Goal: Answer question/provide support: Share knowledge or assist other users

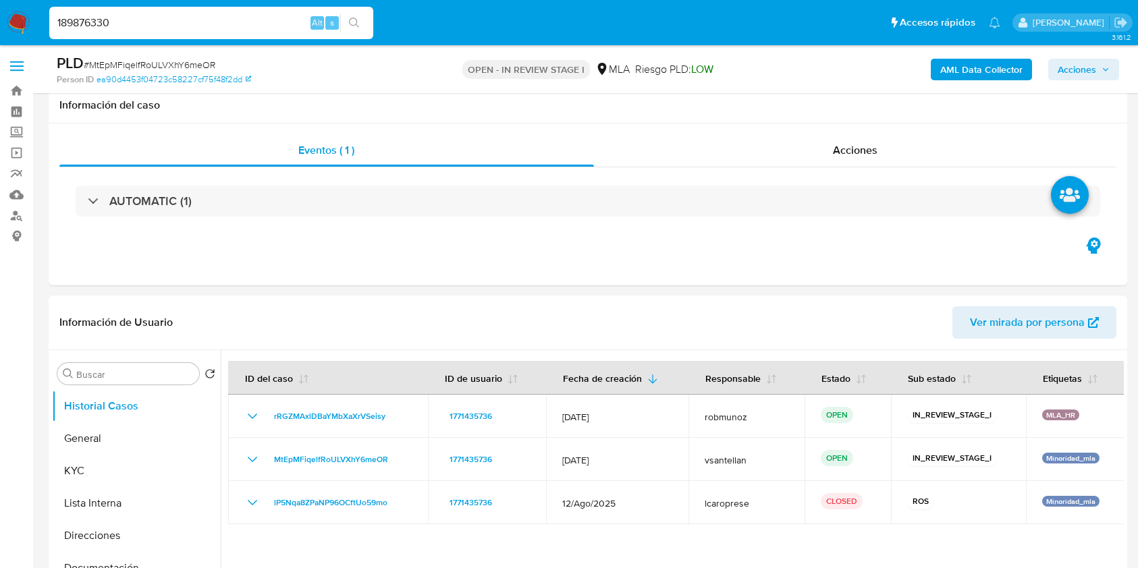
scroll to position [167, 0]
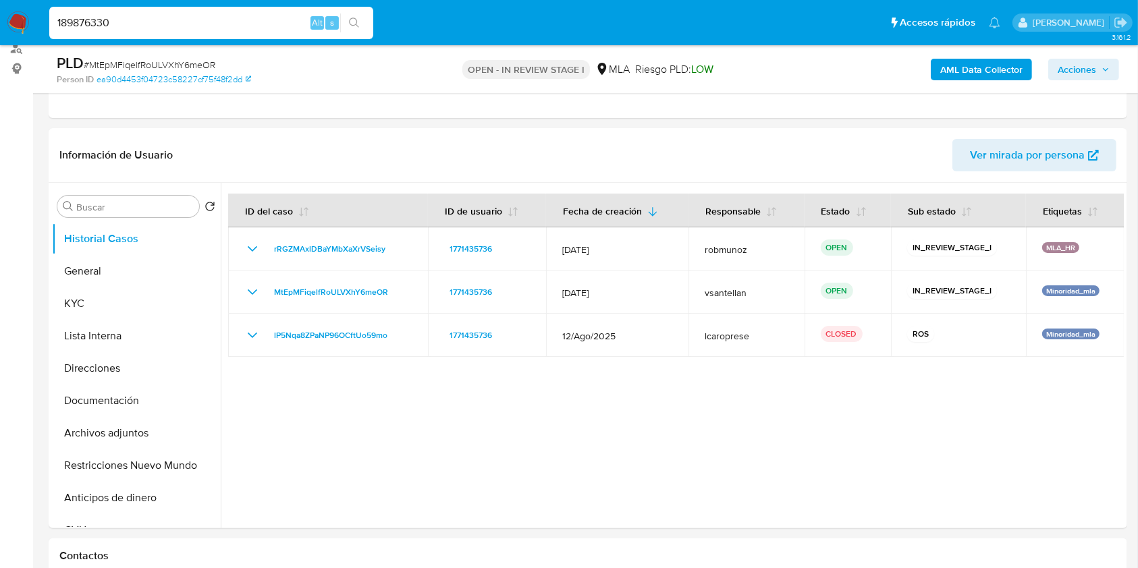
type input "189876330"
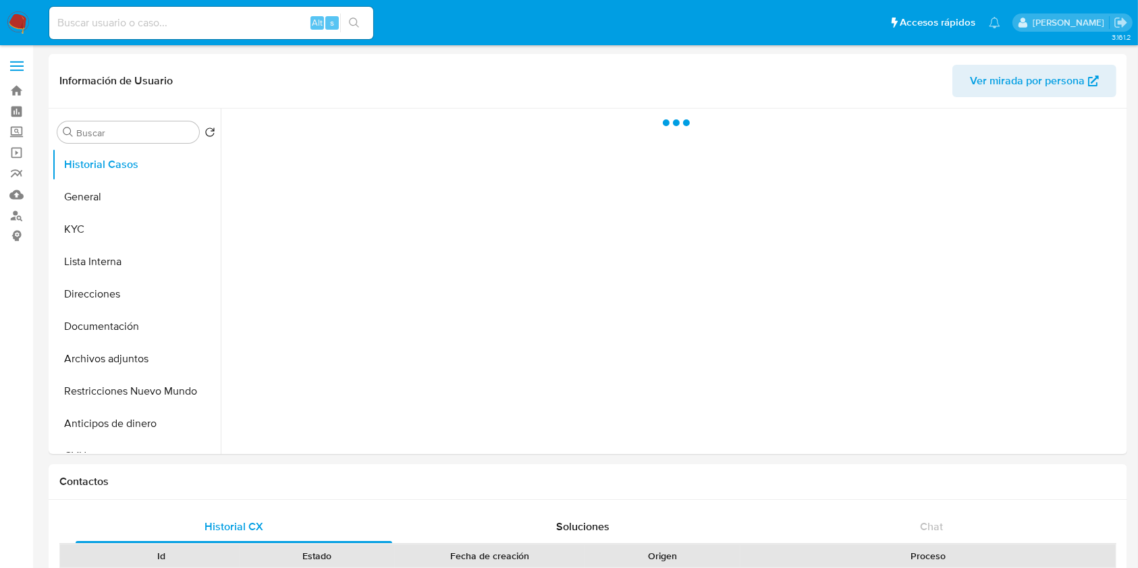
select select "10"
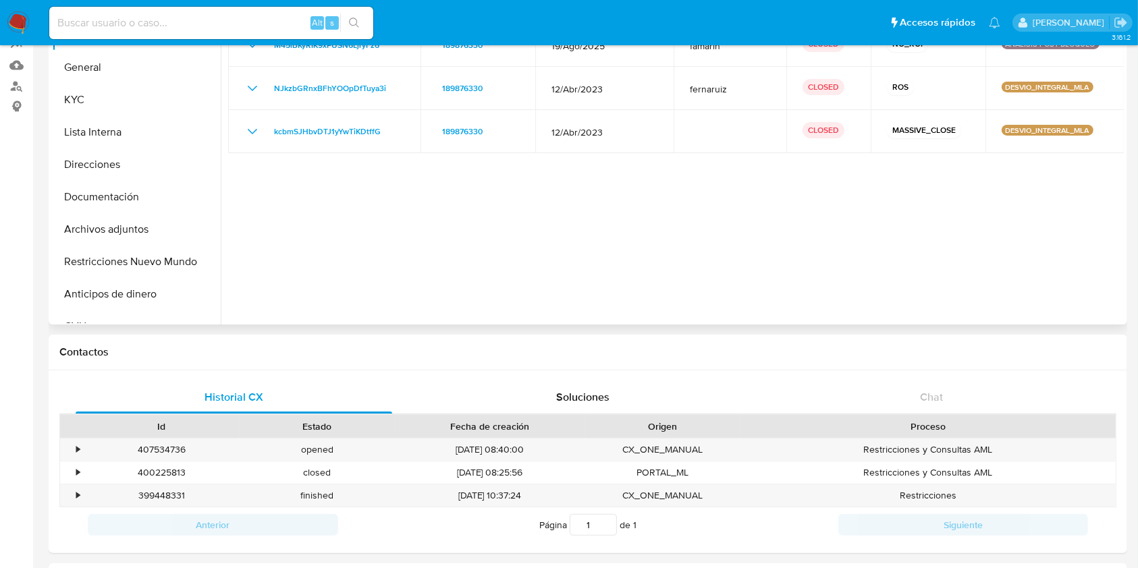
scroll to position [180, 0]
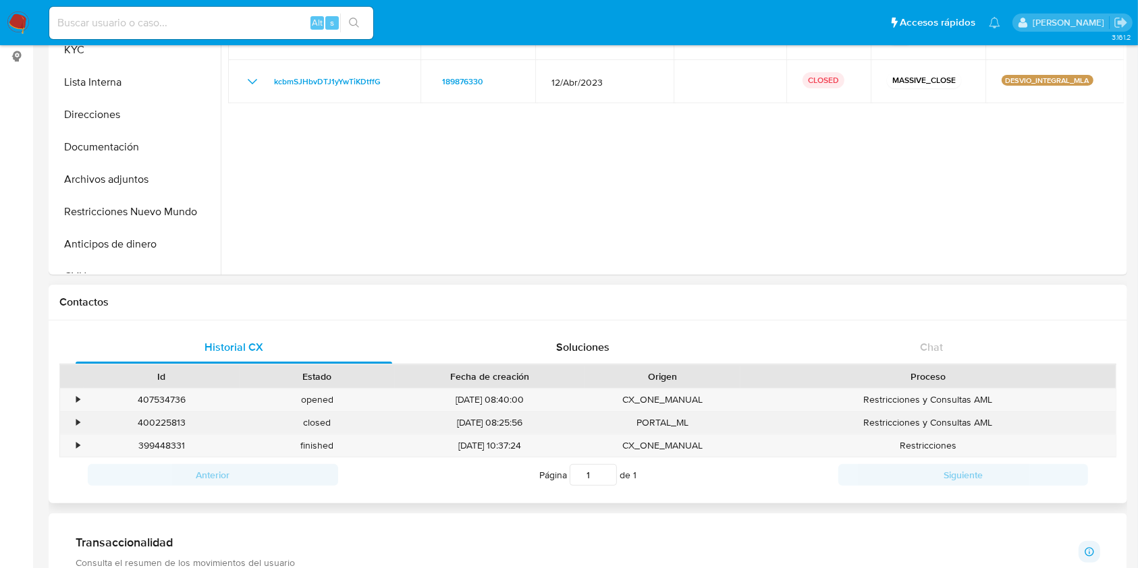
click at [171, 425] on div "400225813" at bounding box center [162, 423] width 156 height 22
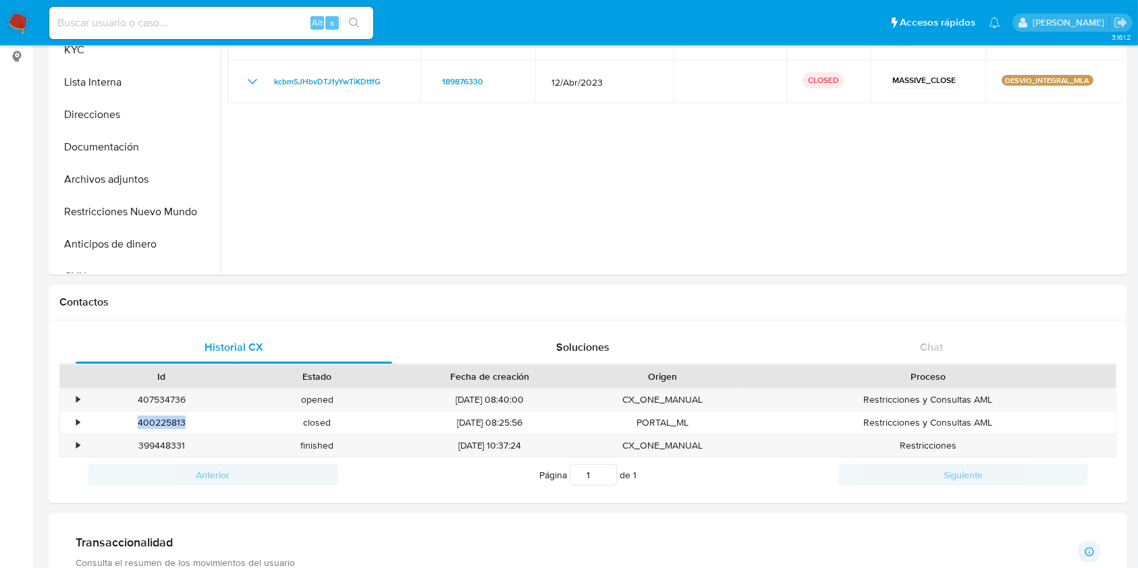
copy div "400225813"
click at [140, 178] on button "Archivos adjuntos" at bounding box center [131, 179] width 158 height 32
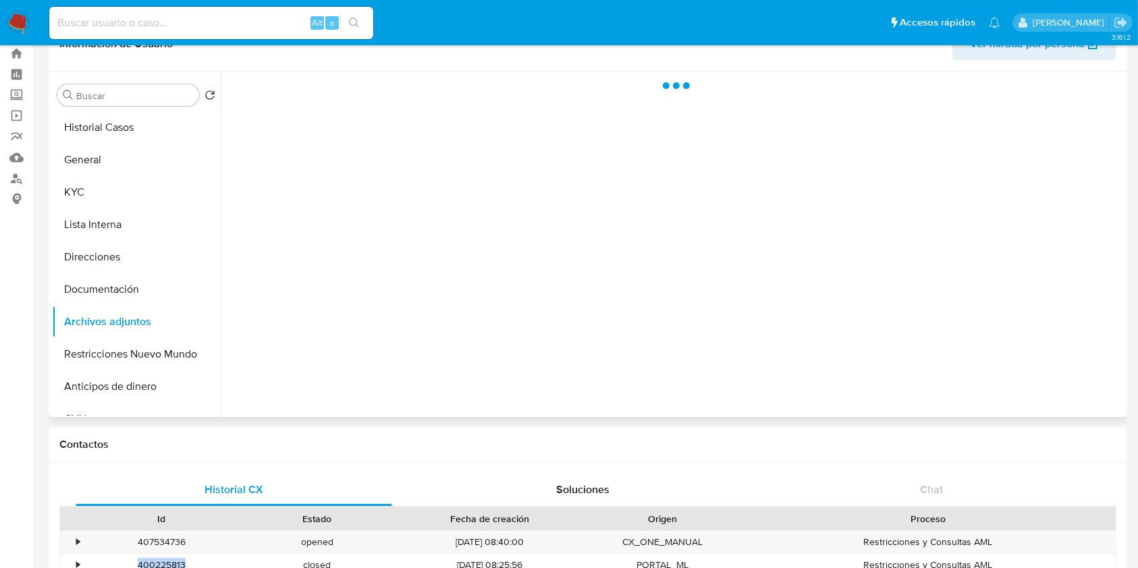
scroll to position [0, 0]
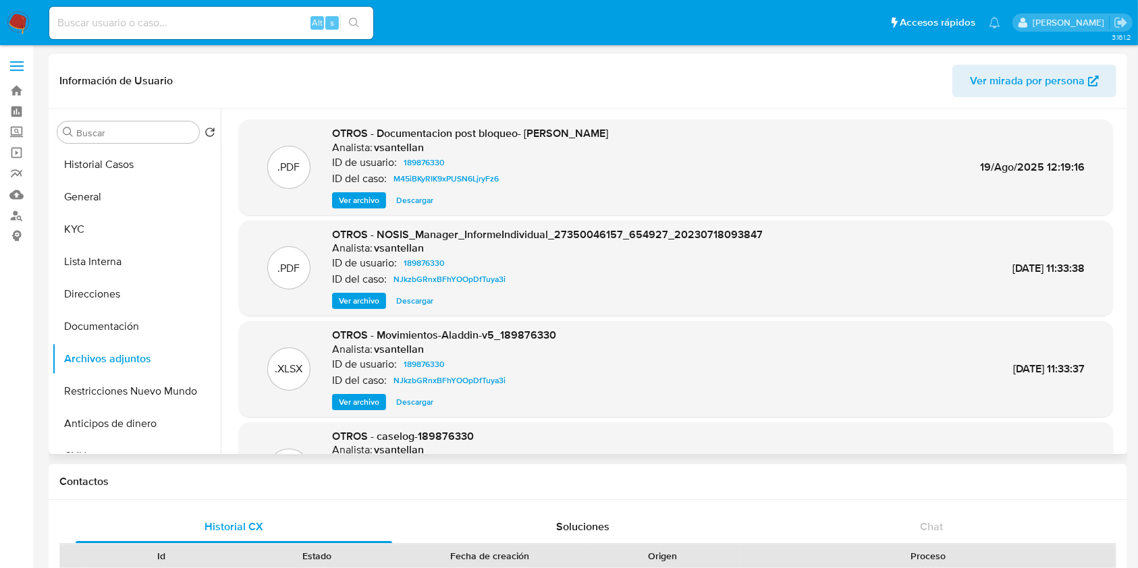
click at [362, 197] on span "Ver archivo" at bounding box center [359, 201] width 41 height 14
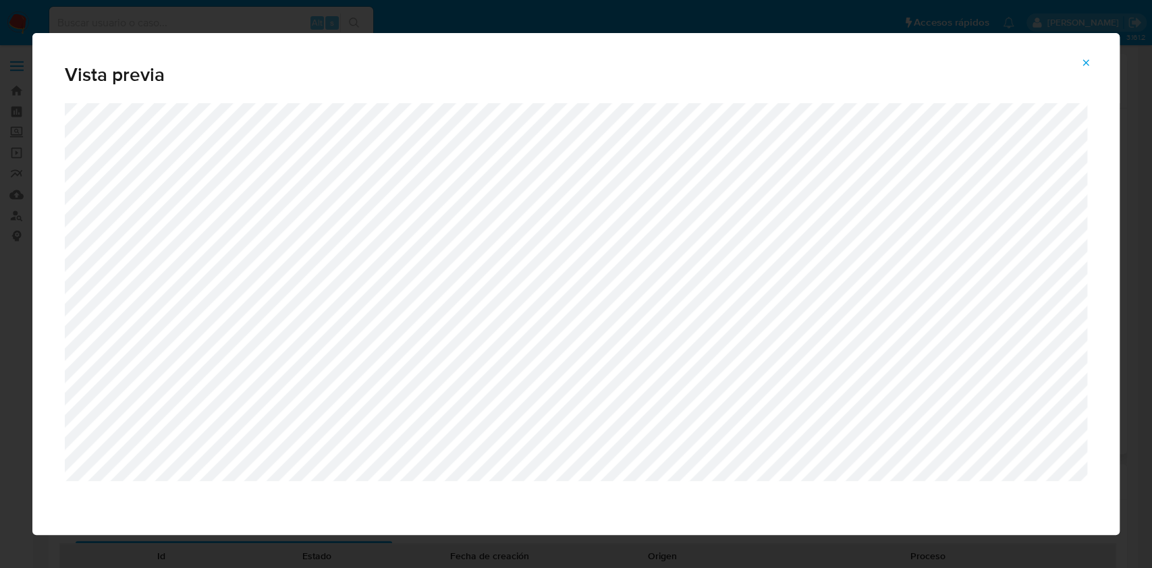
click at [1082, 61] on icon "Attachment preview" at bounding box center [1086, 62] width 11 height 11
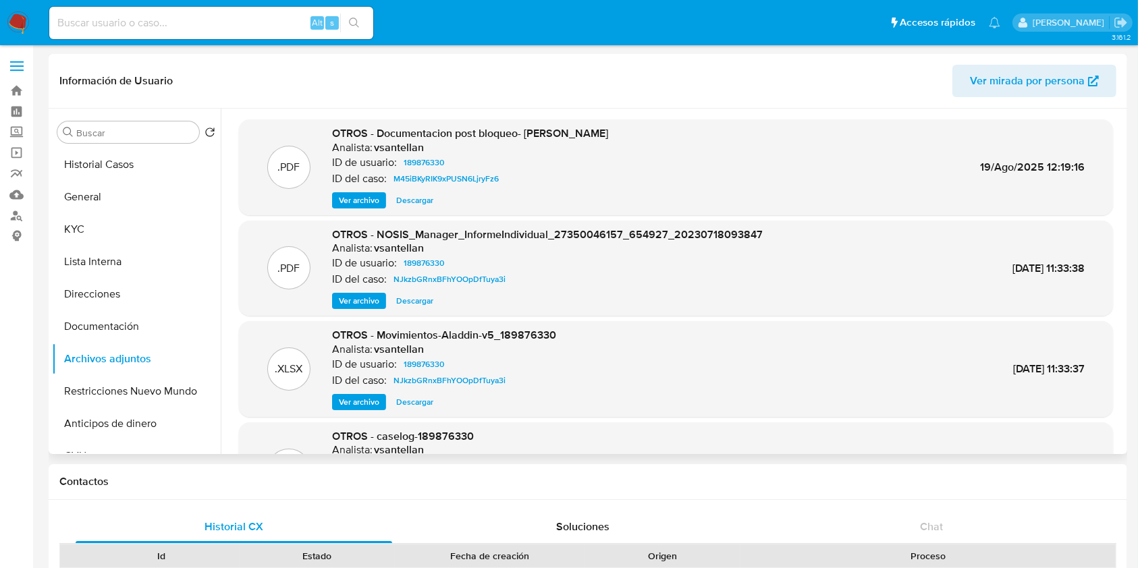
click at [144, 18] on input at bounding box center [211, 23] width 324 height 18
paste input "62017362"
type input "62017362"
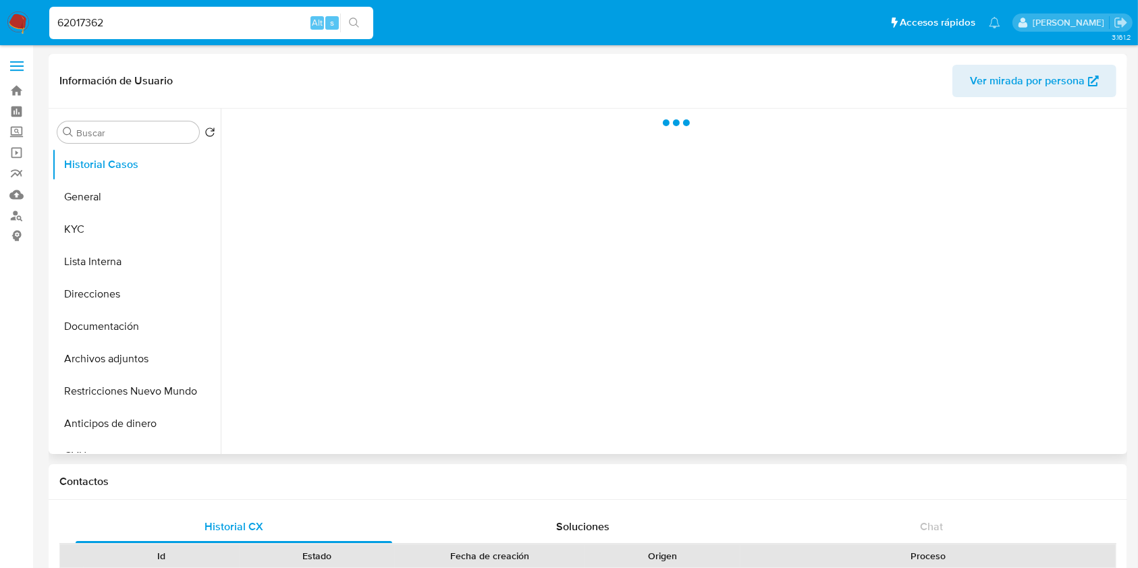
select select "10"
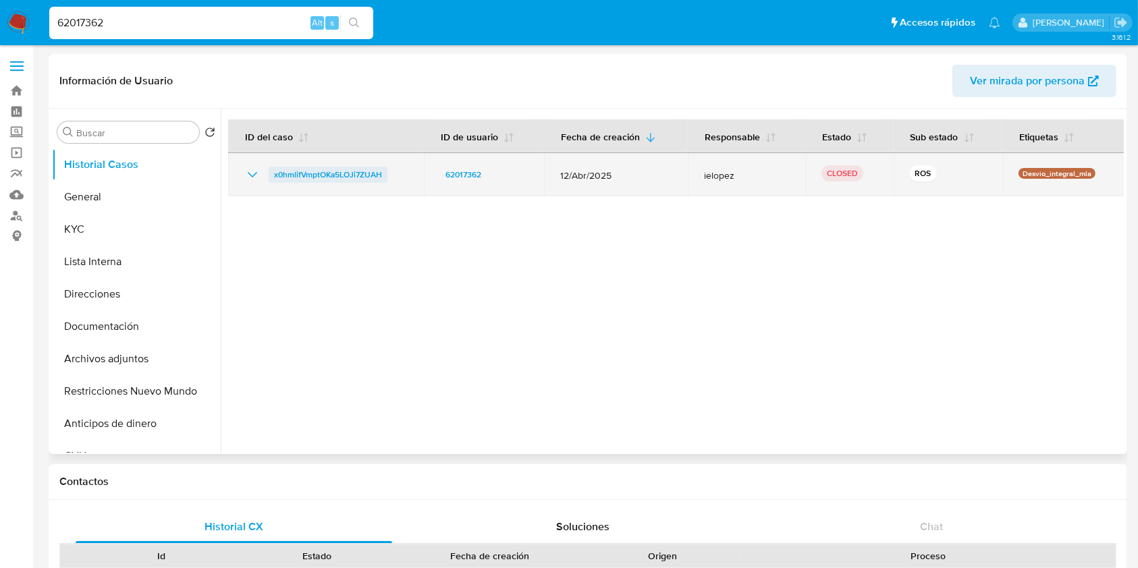
click at [292, 172] on span "x0hmlifVmptOKa5LOJi7ZUAH" at bounding box center [328, 175] width 108 height 16
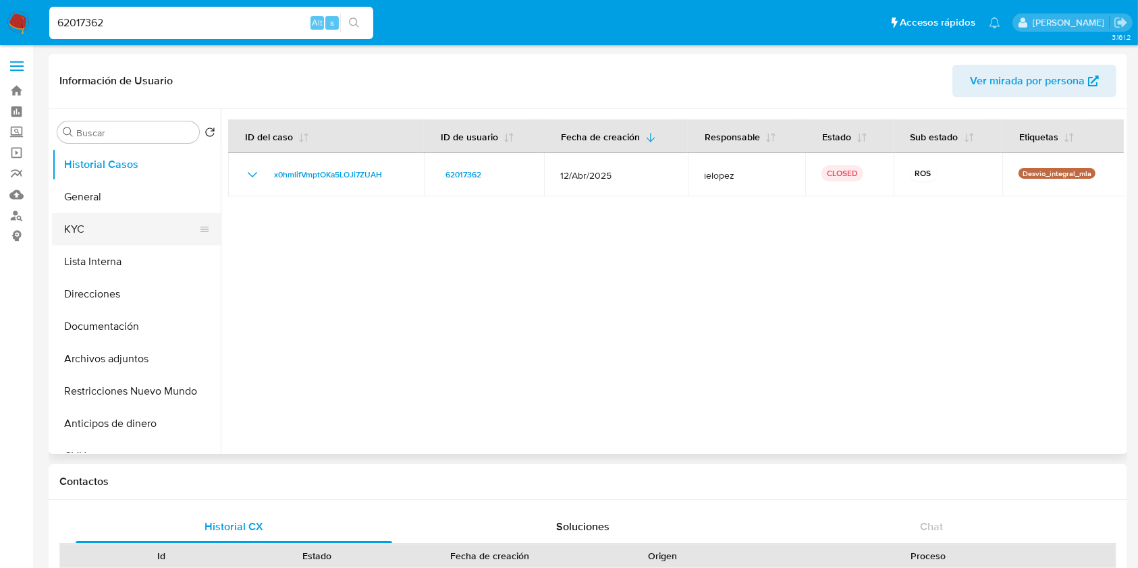
click at [93, 213] on button "KYC" at bounding box center [131, 229] width 158 height 32
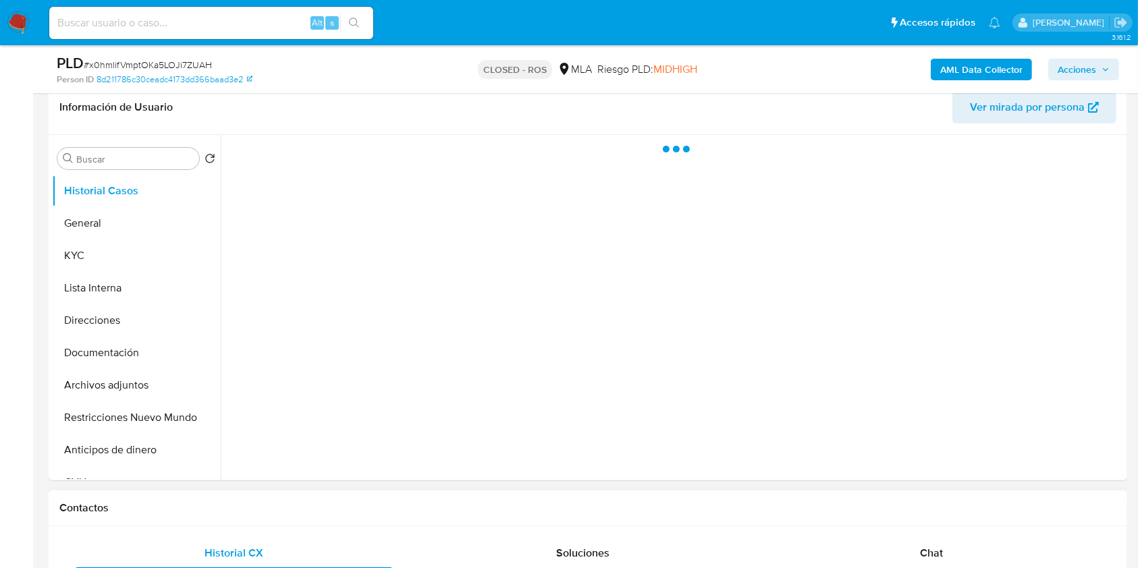
scroll to position [270, 0]
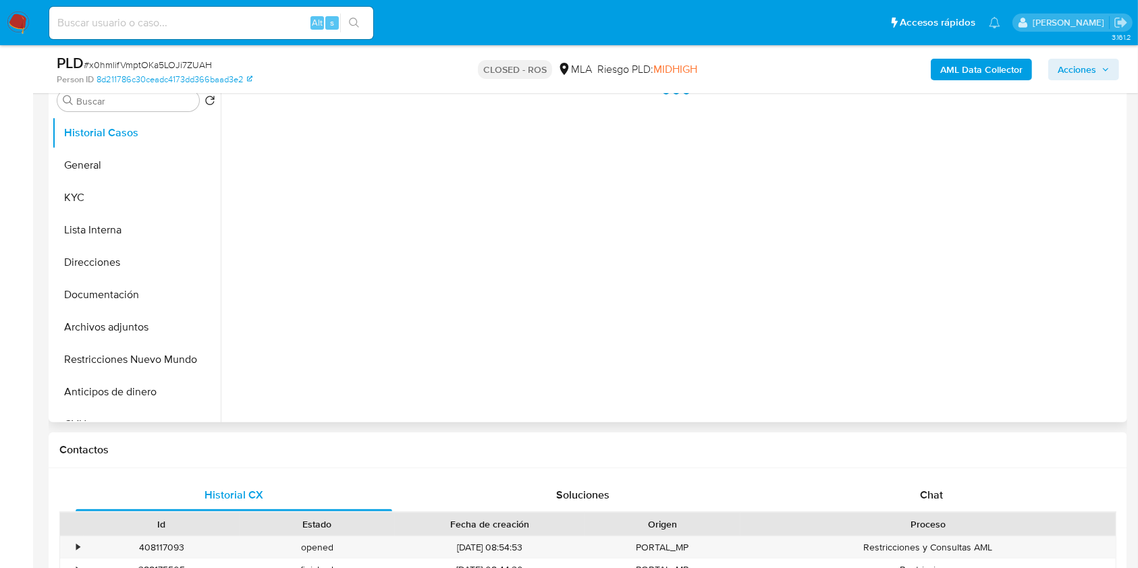
click at [937, 485] on div "Chat" at bounding box center [932, 495] width 317 height 32
select select "10"
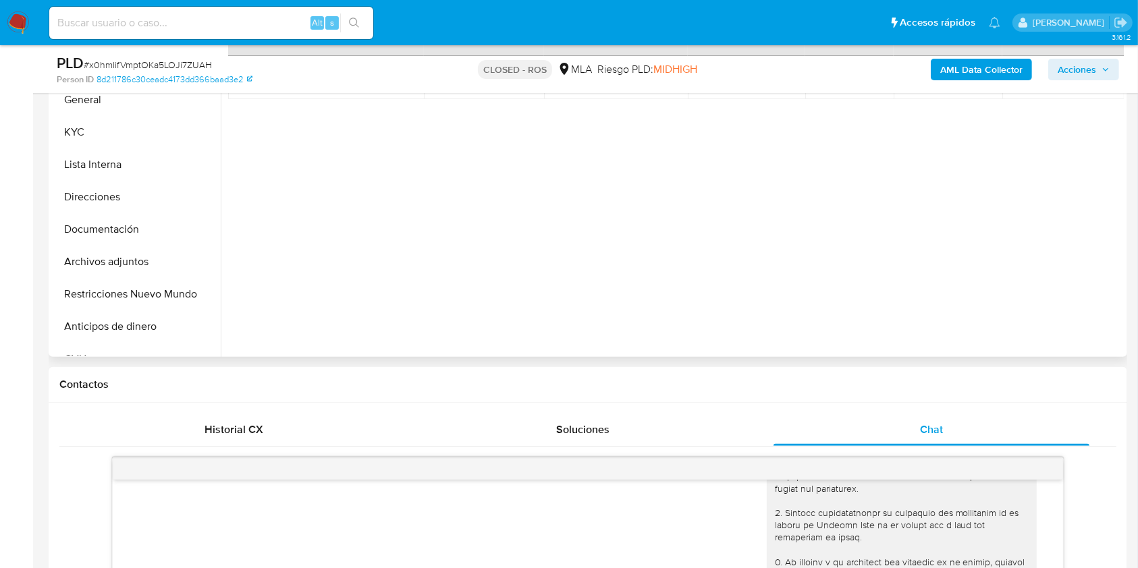
scroll to position [308, 0]
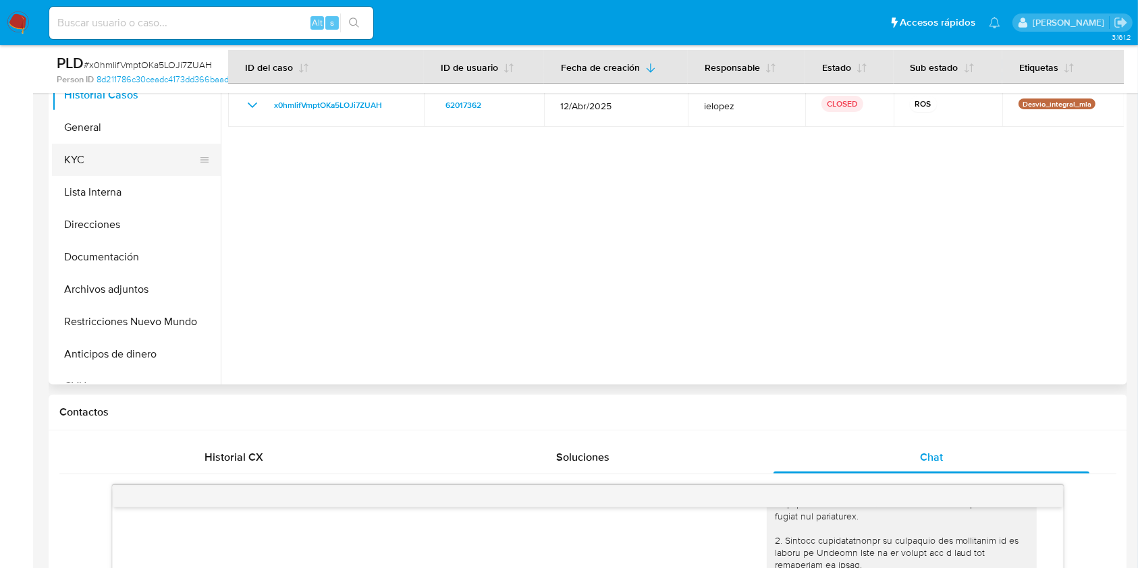
click at [91, 165] on button "KYC" at bounding box center [131, 160] width 158 height 32
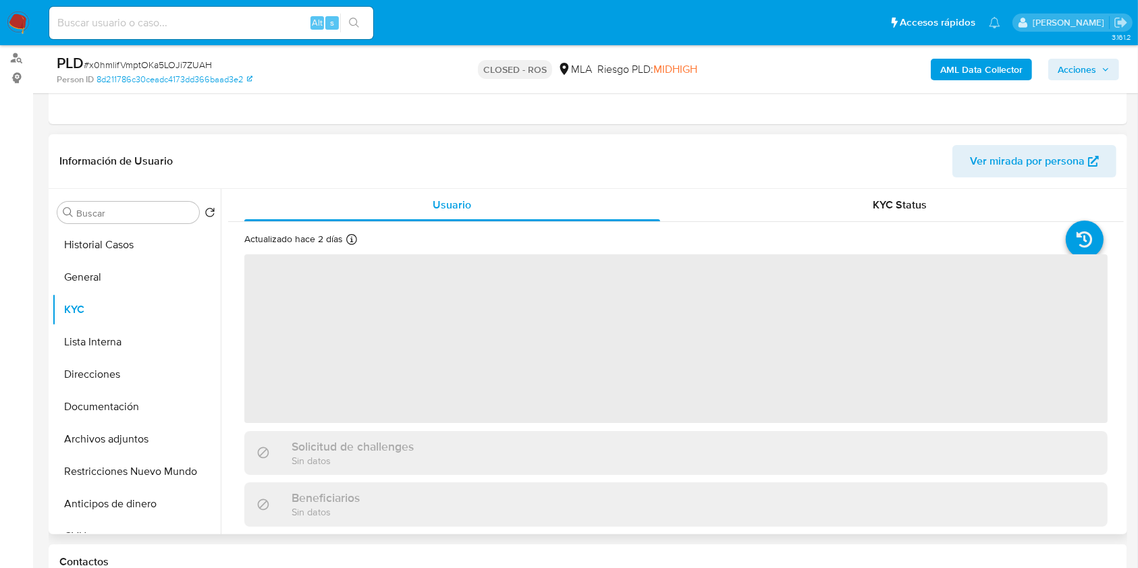
scroll to position [128, 0]
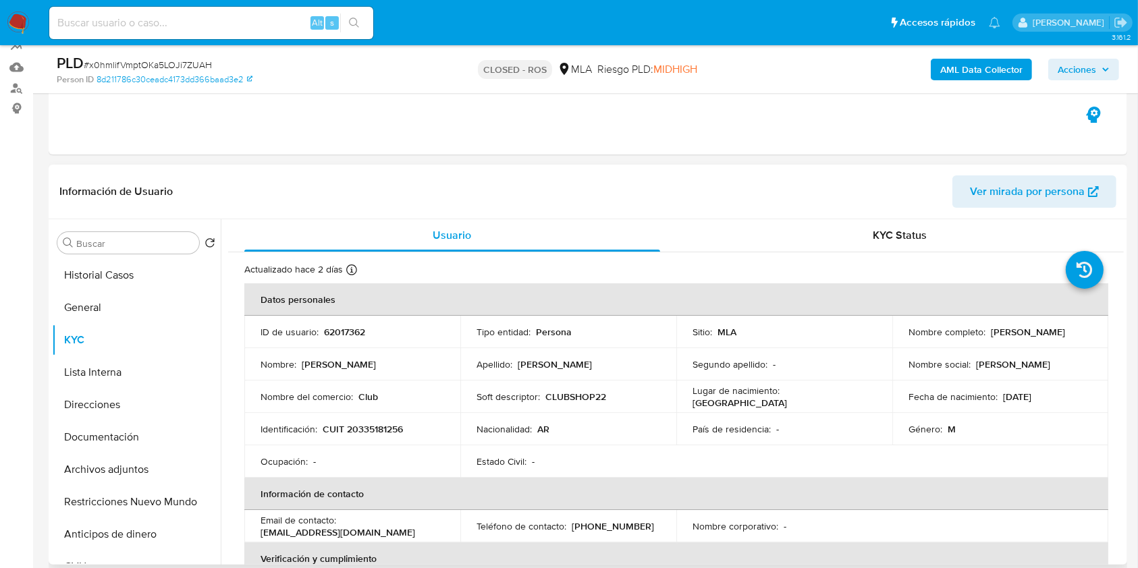
click at [366, 430] on p "CUIT 20335181256" at bounding box center [363, 429] width 80 height 12
copy p "20335181256"
click at [157, 26] on input at bounding box center [211, 23] width 324 height 18
paste input "187116044"
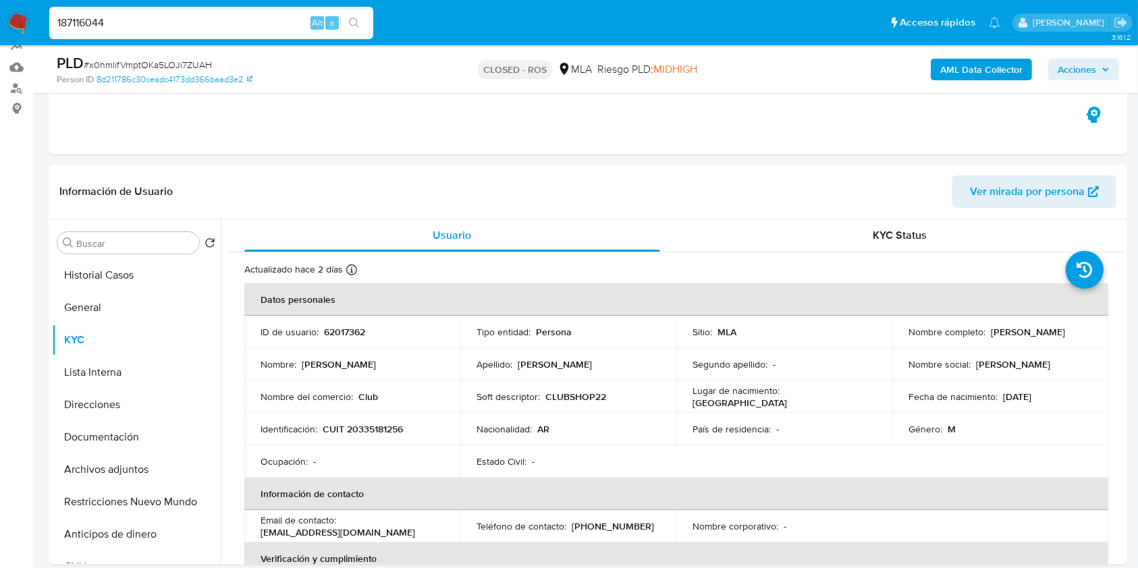
type input "187116044"
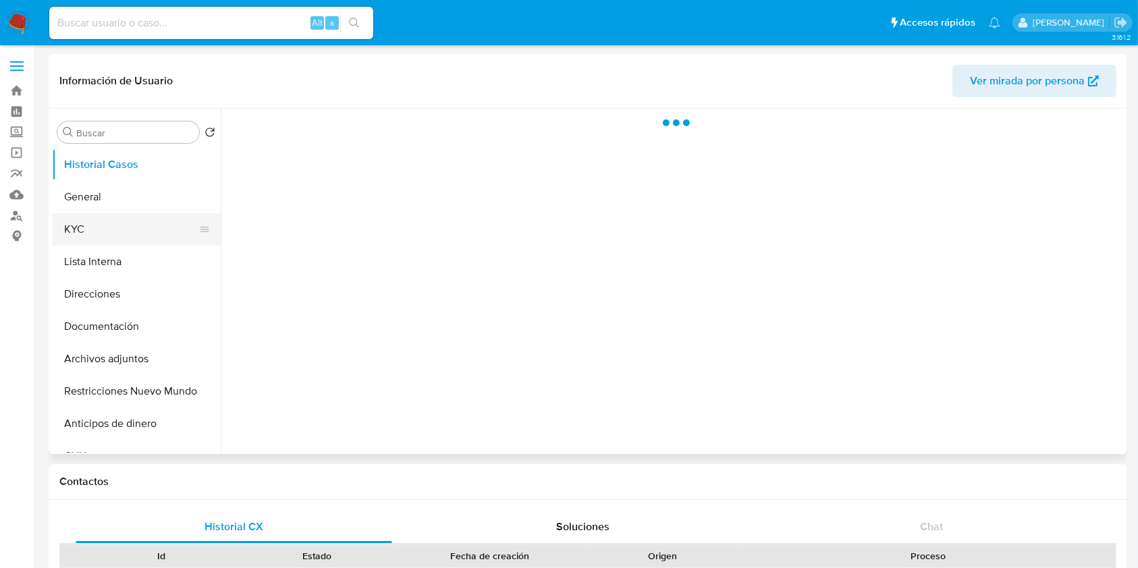
select select "10"
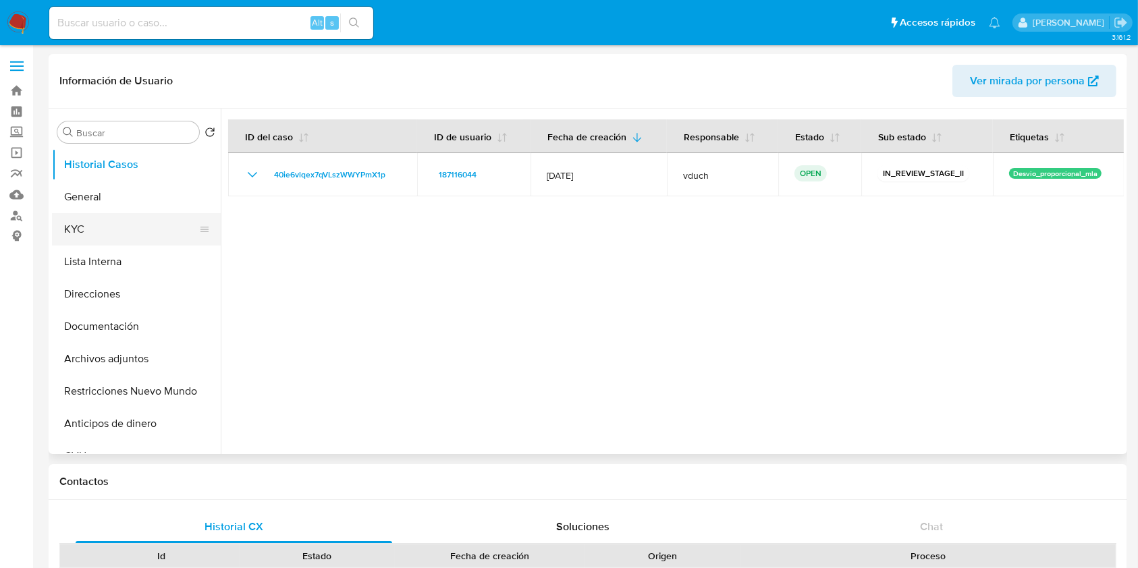
click at [120, 230] on button "KYC" at bounding box center [131, 229] width 158 height 32
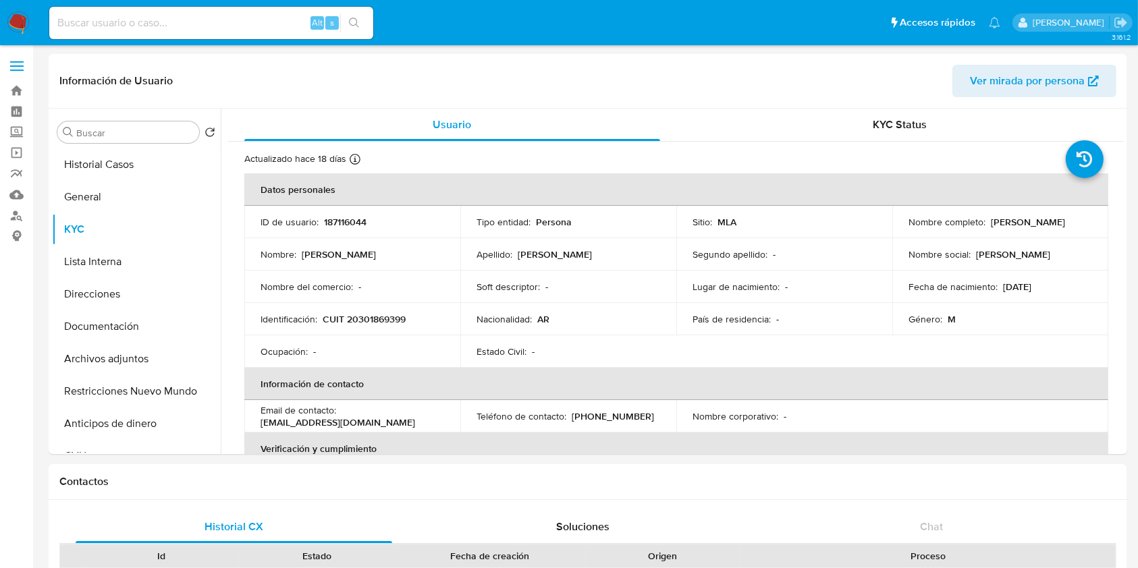
click at [142, 12] on div "Alt s" at bounding box center [211, 23] width 324 height 32
click at [142, 18] on input at bounding box center [211, 23] width 324 height 18
paste input "2697101878"
type input "2697101878"
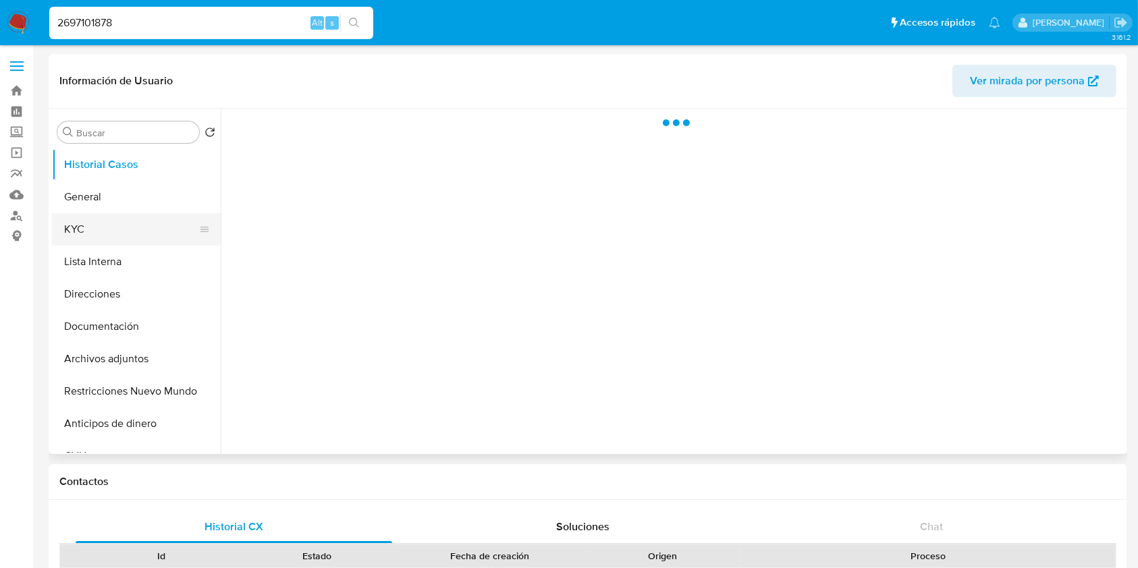
select select "10"
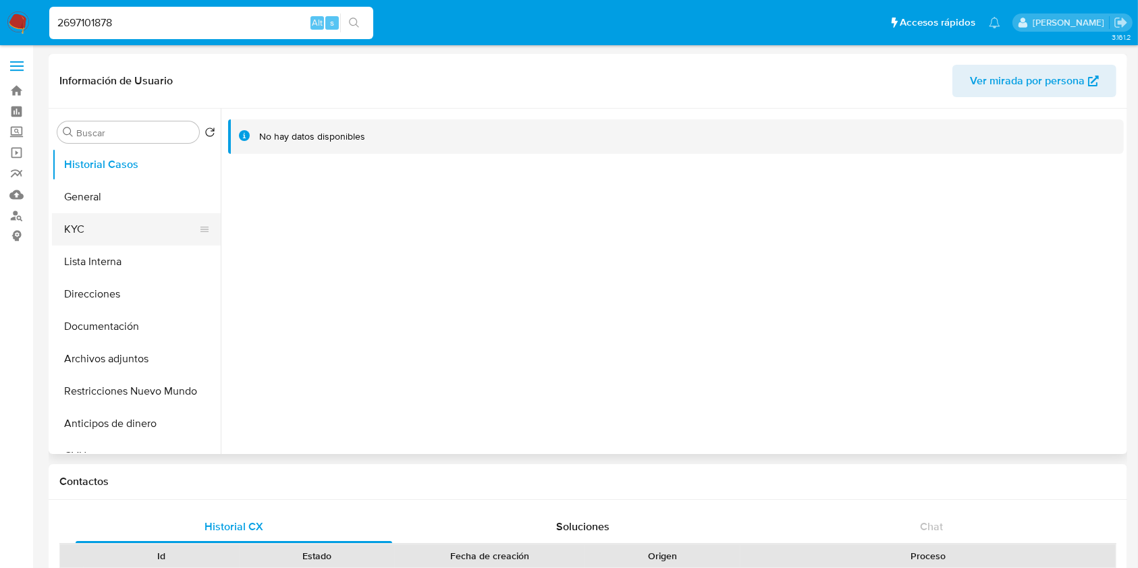
click at [70, 230] on button "KYC" at bounding box center [131, 229] width 158 height 32
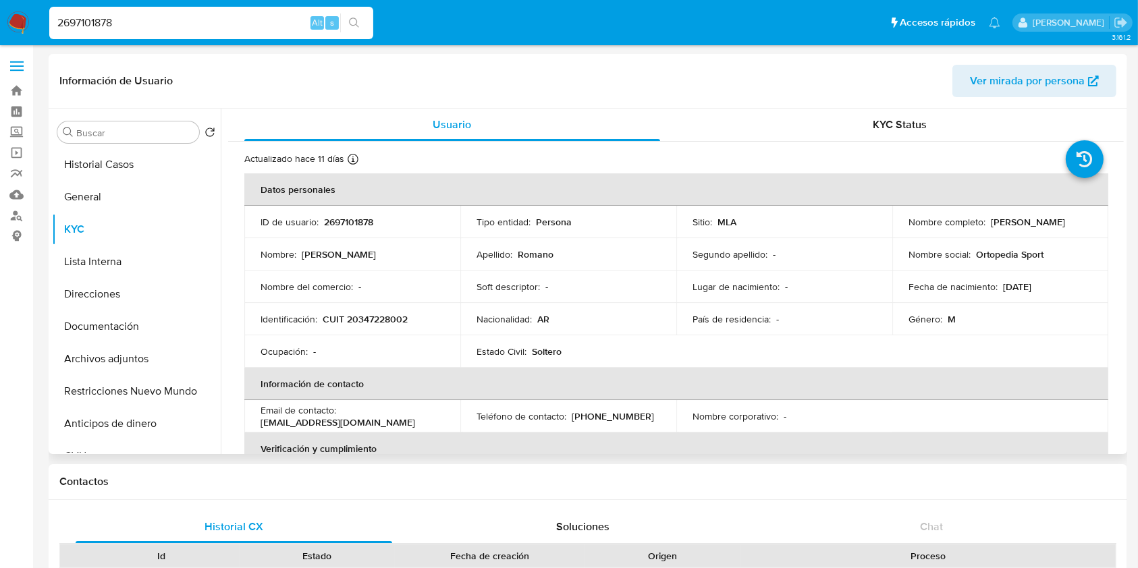
click at [1036, 84] on span "Ver mirada por persona" at bounding box center [1027, 81] width 115 height 32
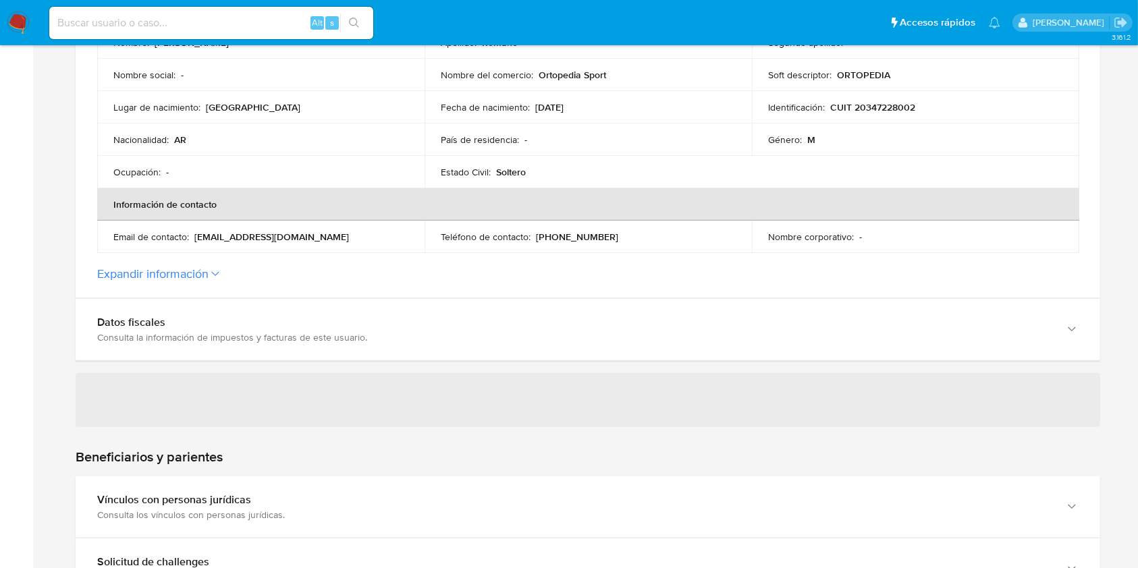
scroll to position [540, 0]
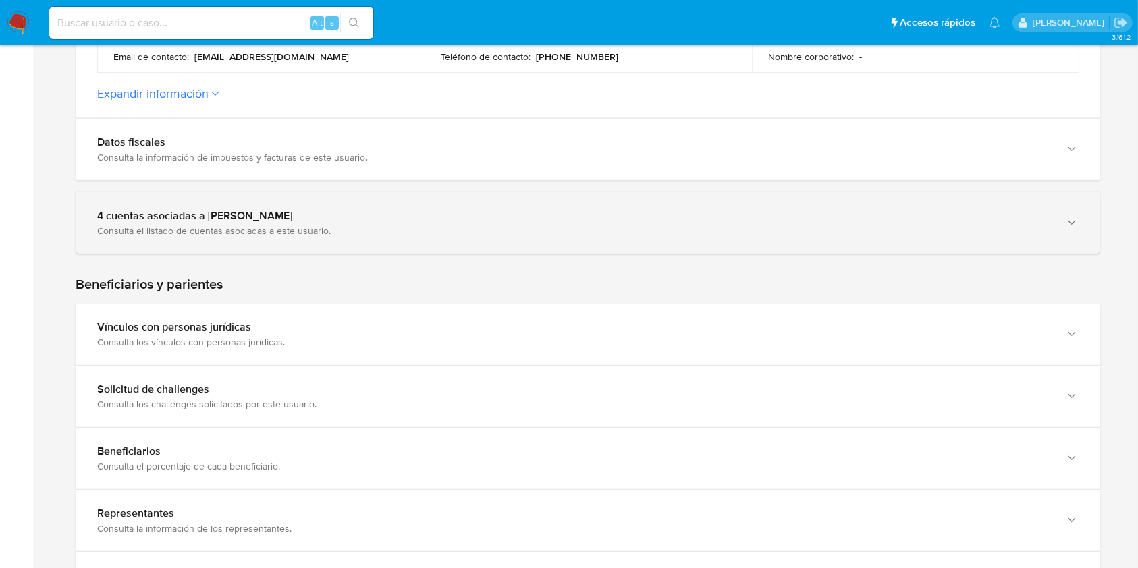
click at [266, 234] on div "Consulta el listado de cuentas asociadas a este usuario." at bounding box center [574, 231] width 955 height 12
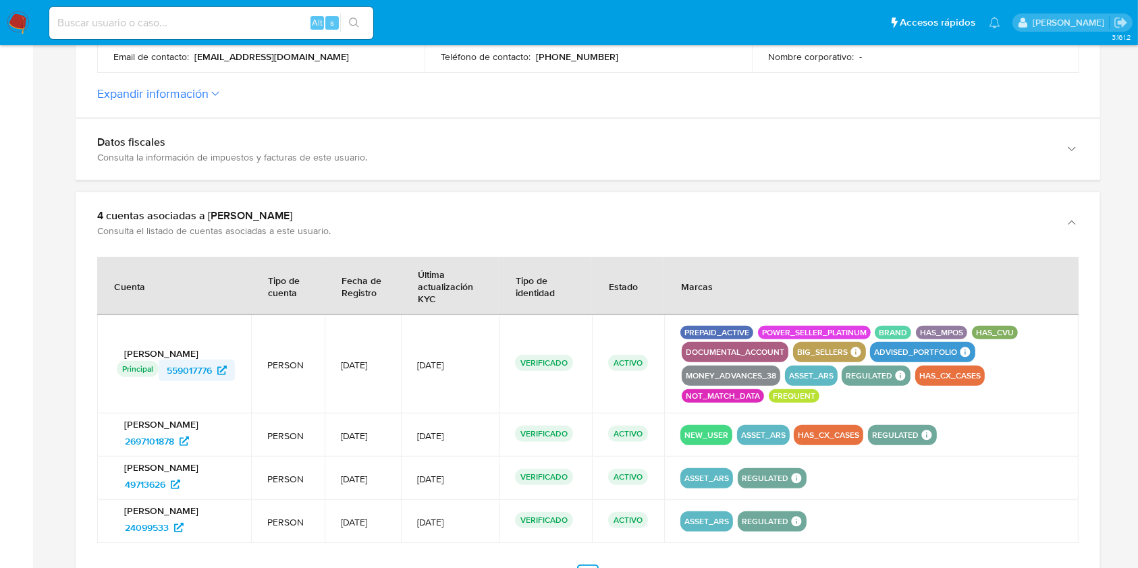
click at [186, 361] on span "559017776" at bounding box center [189, 371] width 45 height 22
click at [170, 14] on input at bounding box center [211, 23] width 324 height 18
paste input "187116044"
type input "187116044"
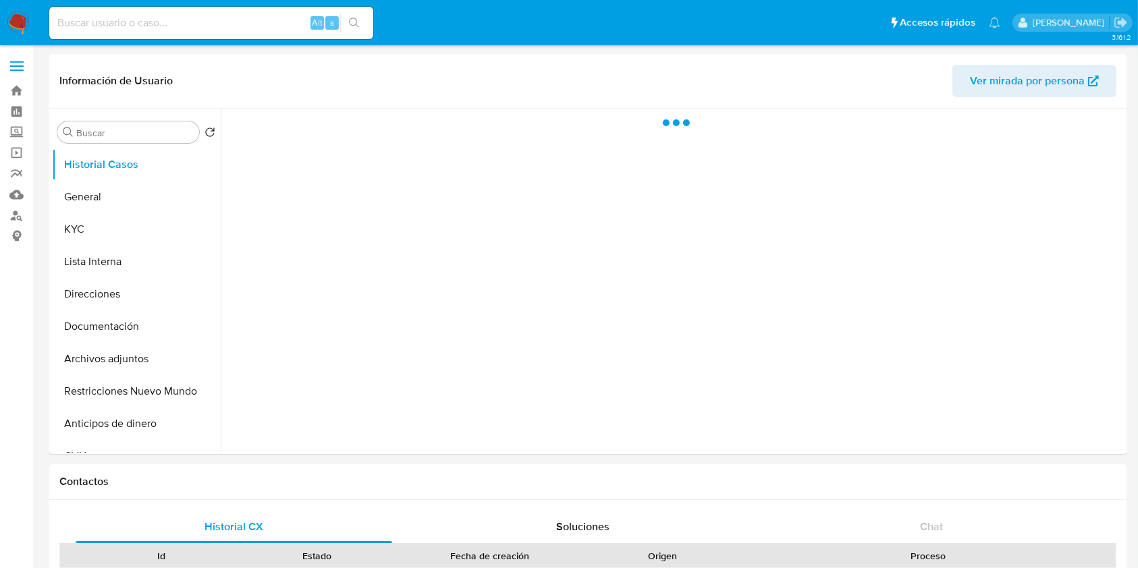
select select "10"
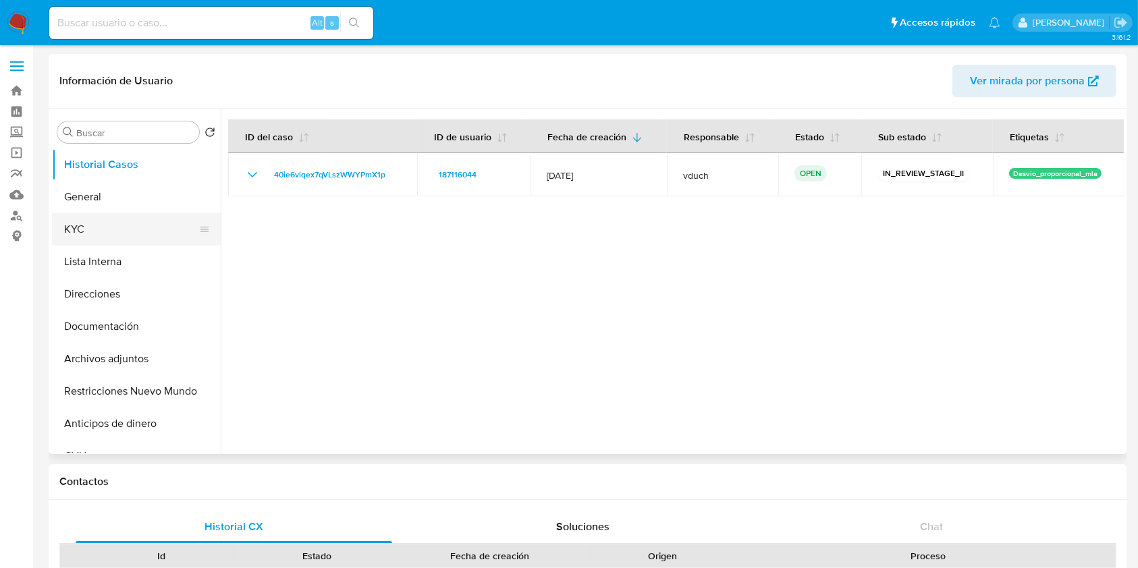
click at [165, 239] on button "KYC" at bounding box center [131, 229] width 158 height 32
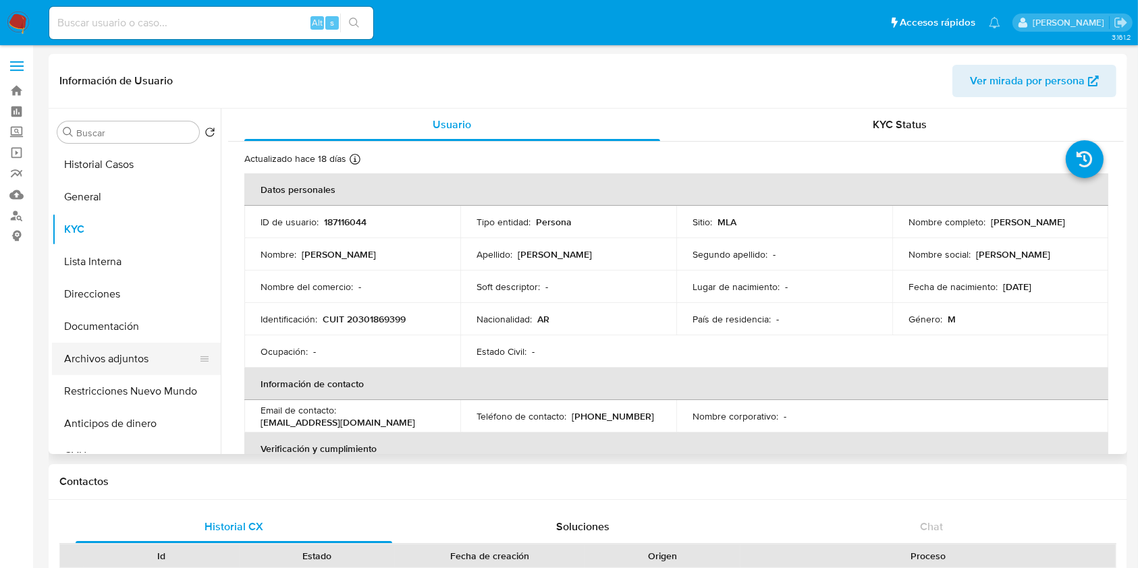
click at [130, 366] on button "Archivos adjuntos" at bounding box center [131, 359] width 158 height 32
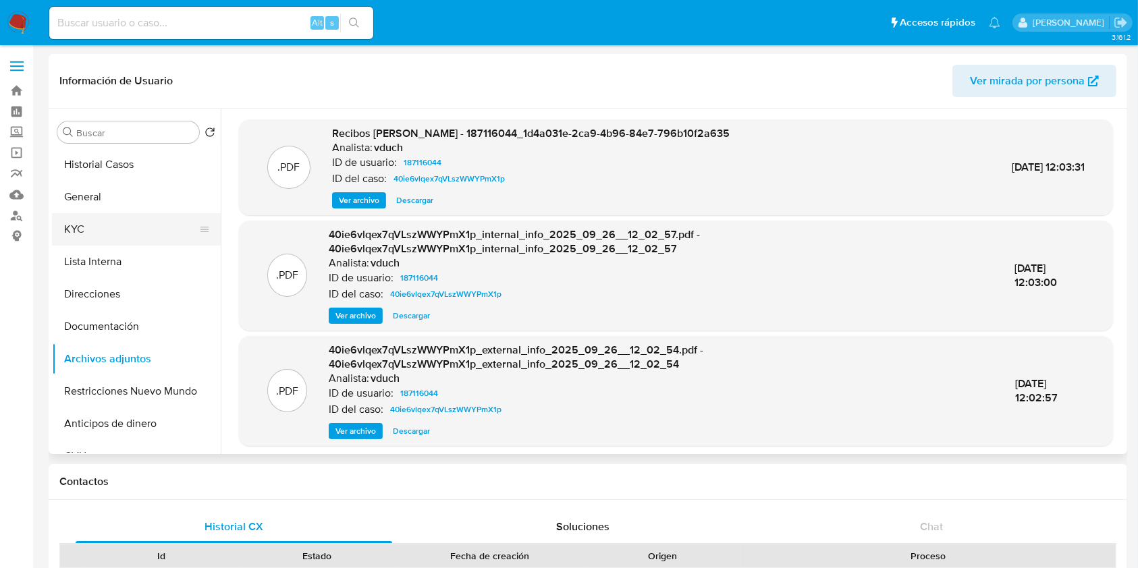
click at [174, 219] on button "KYC" at bounding box center [131, 229] width 158 height 32
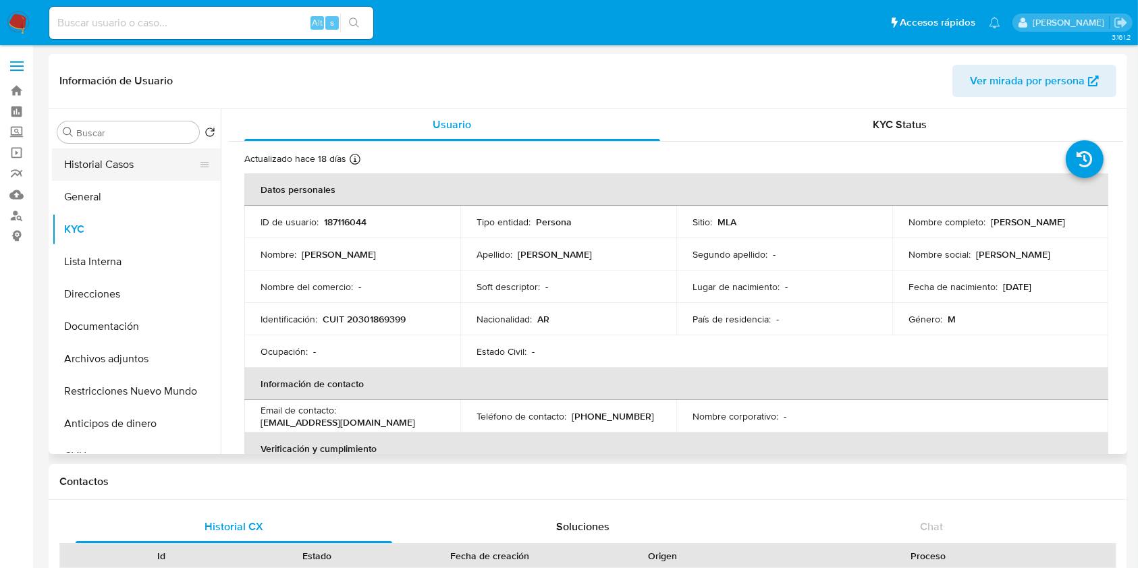
click at [103, 165] on button "Historial Casos" at bounding box center [131, 165] width 158 height 32
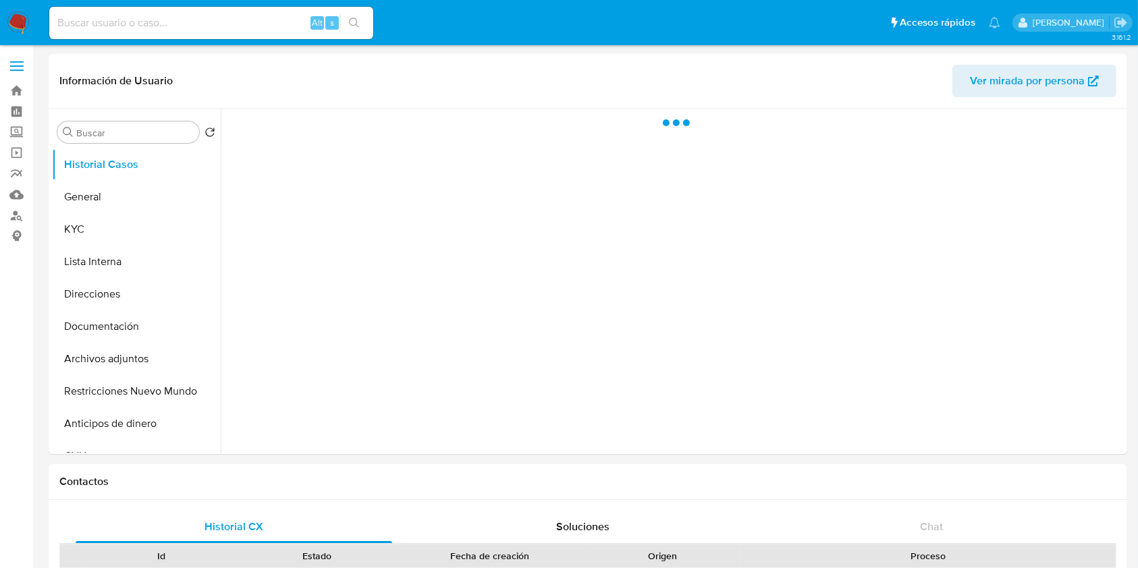
select select "10"
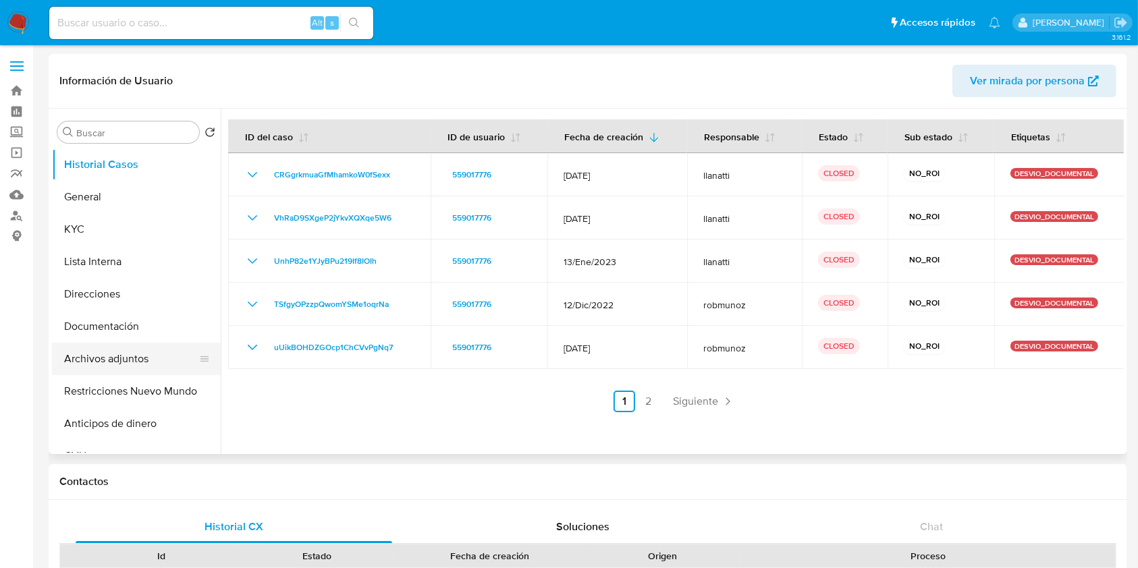
click at [114, 367] on button "Archivos adjuntos" at bounding box center [131, 359] width 158 height 32
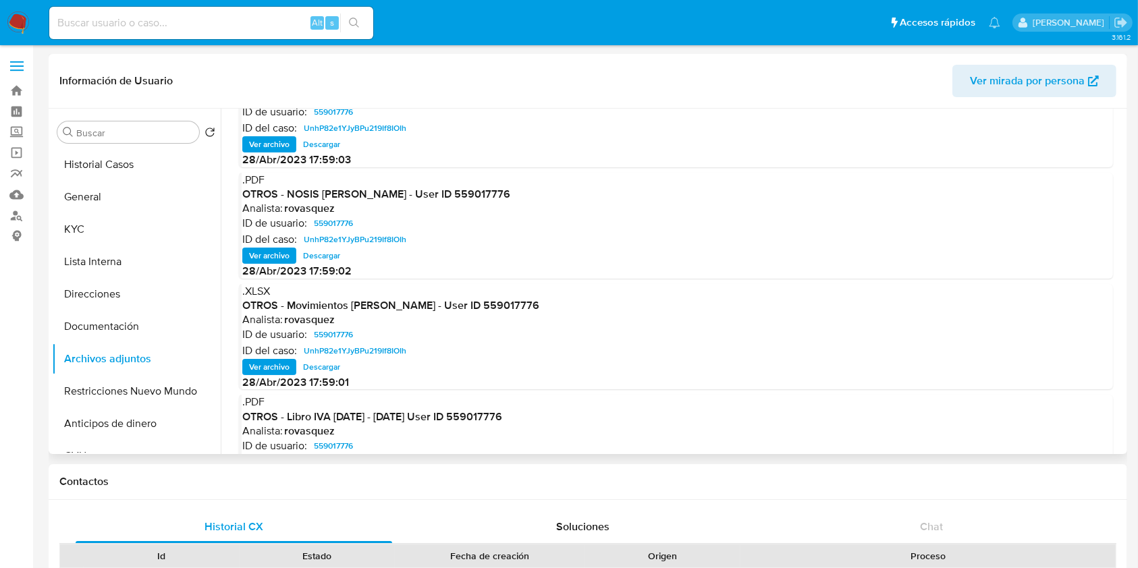
scroll to position [113, 0]
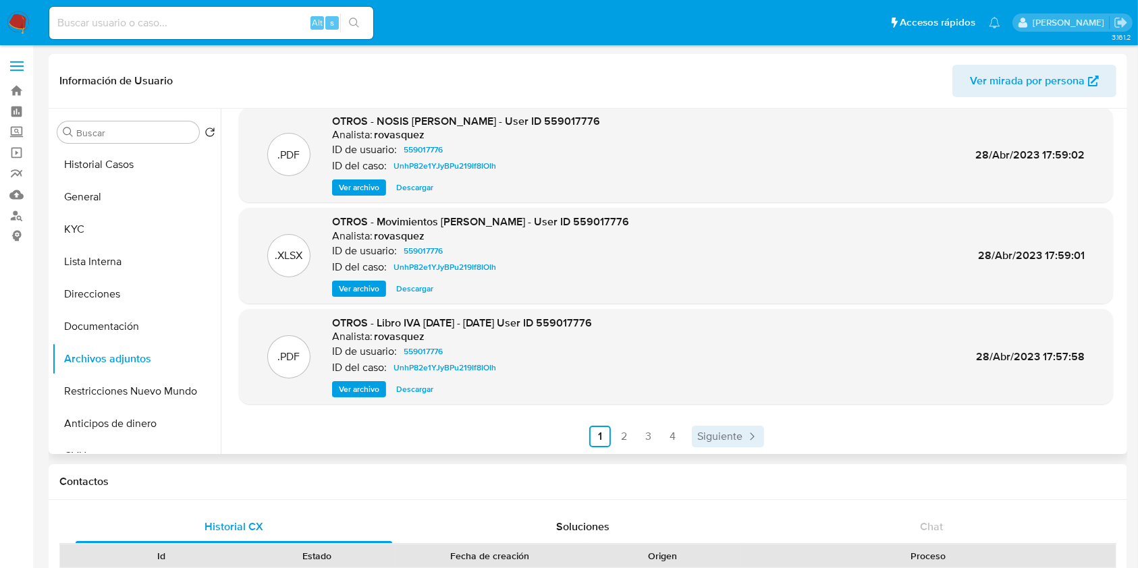
click at [746, 439] on icon "Paginación" at bounding box center [752, 437] width 14 height 14
click at [721, 423] on div ".DOCX OTROS - Información Matias Ezequiel Romano - User ID 559017776 Analista: …" at bounding box center [676, 227] width 874 height 442
click at [750, 444] on link "Siguiente" at bounding box center [764, 437] width 72 height 22
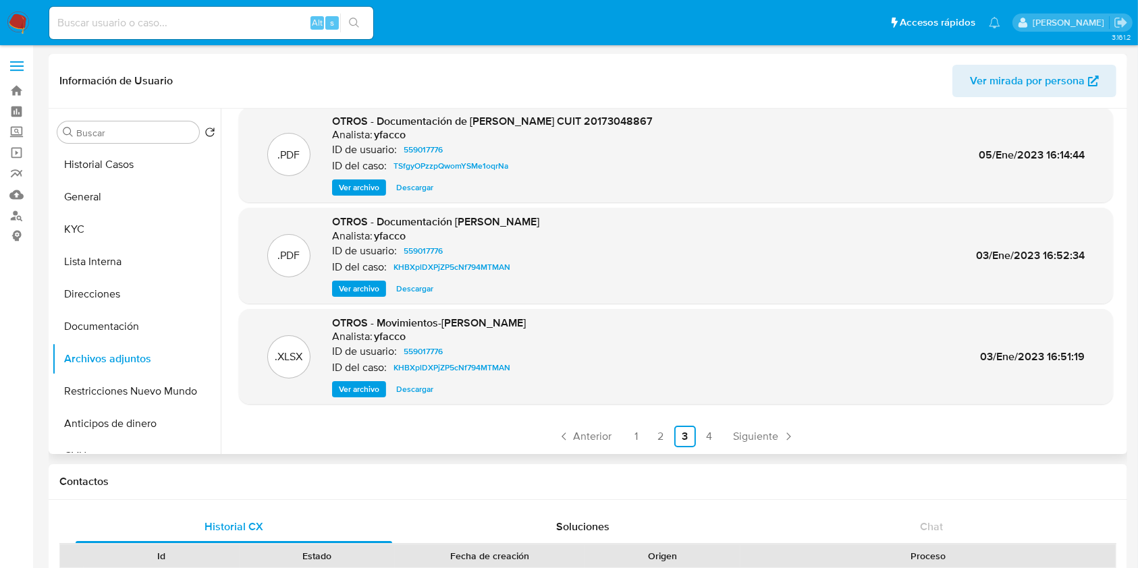
click at [127, 147] on div "Buscar Volver al orden por defecto Historial Casos General KYC Lista Interna Di…" at bounding box center [136, 283] width 169 height 344
click at [130, 154] on button "Historial Casos" at bounding box center [131, 165] width 158 height 32
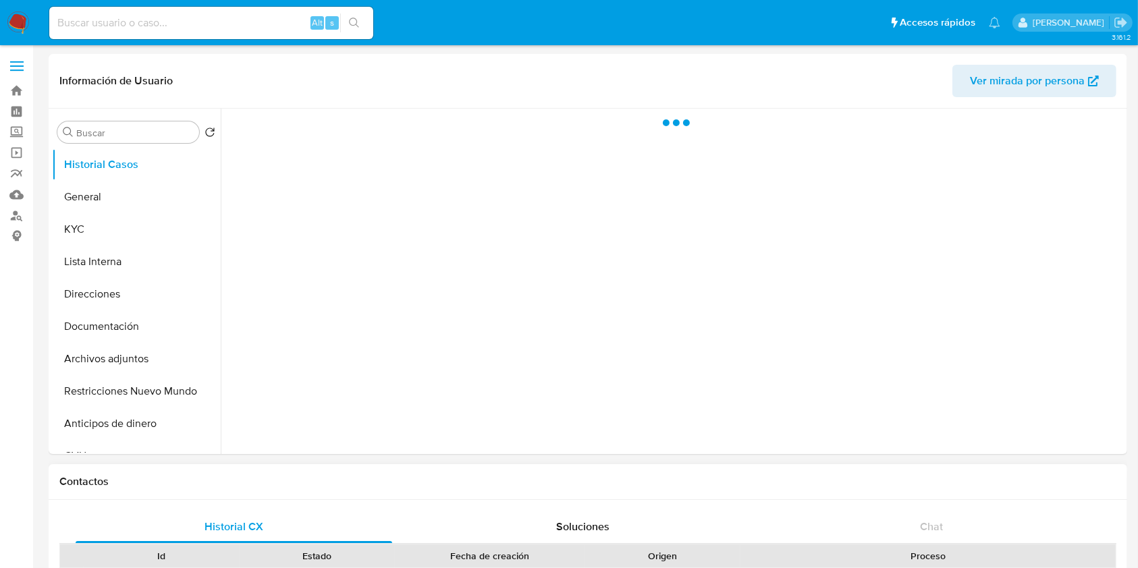
scroll to position [0, 0]
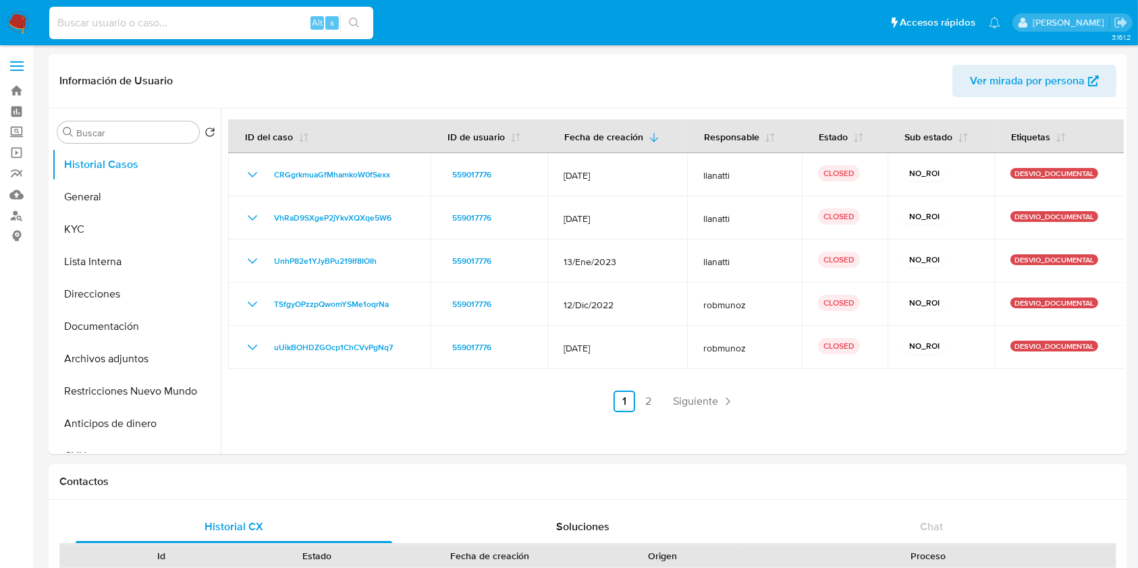
click at [179, 27] on input at bounding box center [211, 23] width 324 height 18
paste input "187116044"
type input "187116044"
click at [140, 351] on button "Archivos adjuntos" at bounding box center [131, 359] width 158 height 32
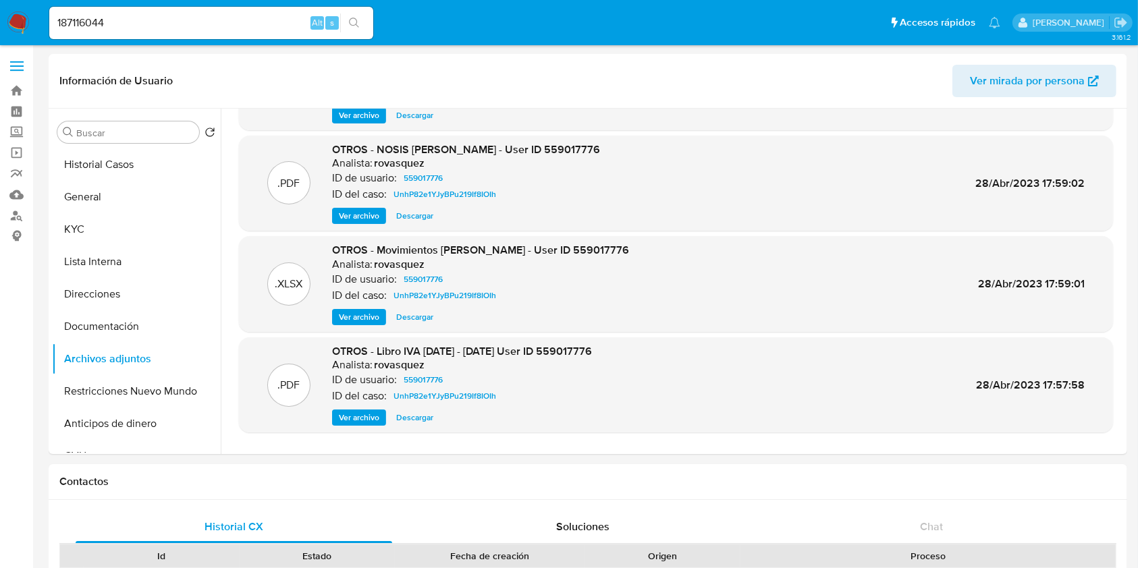
scroll to position [113, 0]
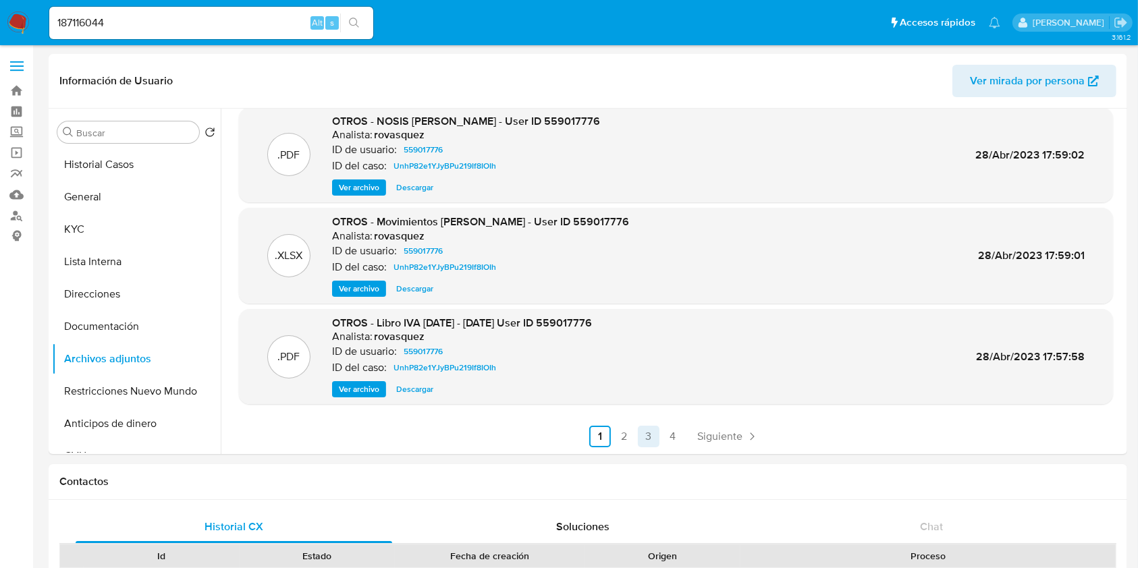
click at [641, 446] on link "3" at bounding box center [649, 437] width 22 height 22
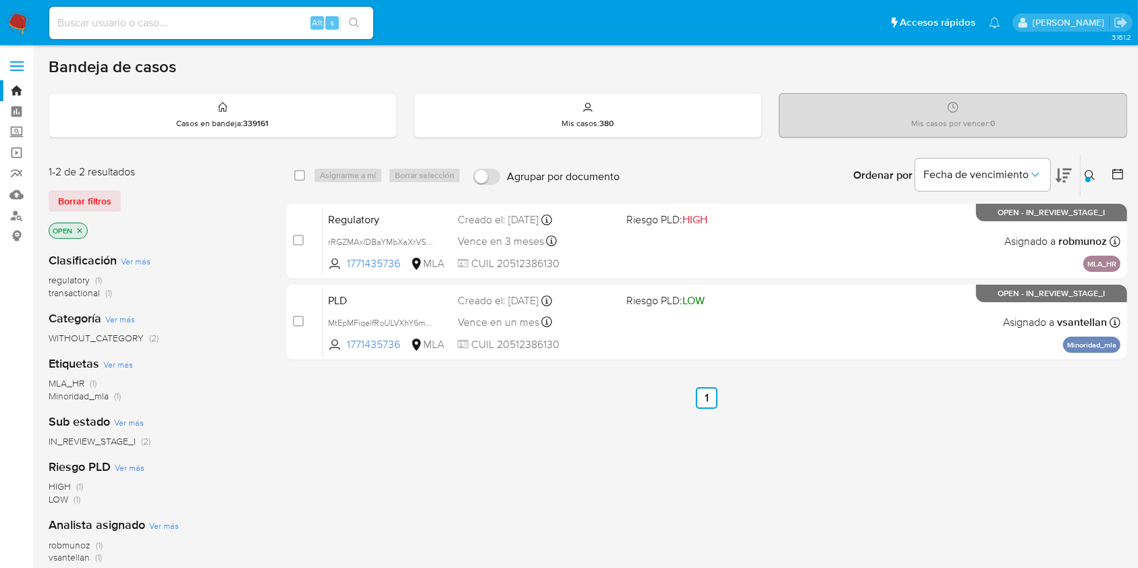
click at [23, 18] on img at bounding box center [18, 22] width 23 height 23
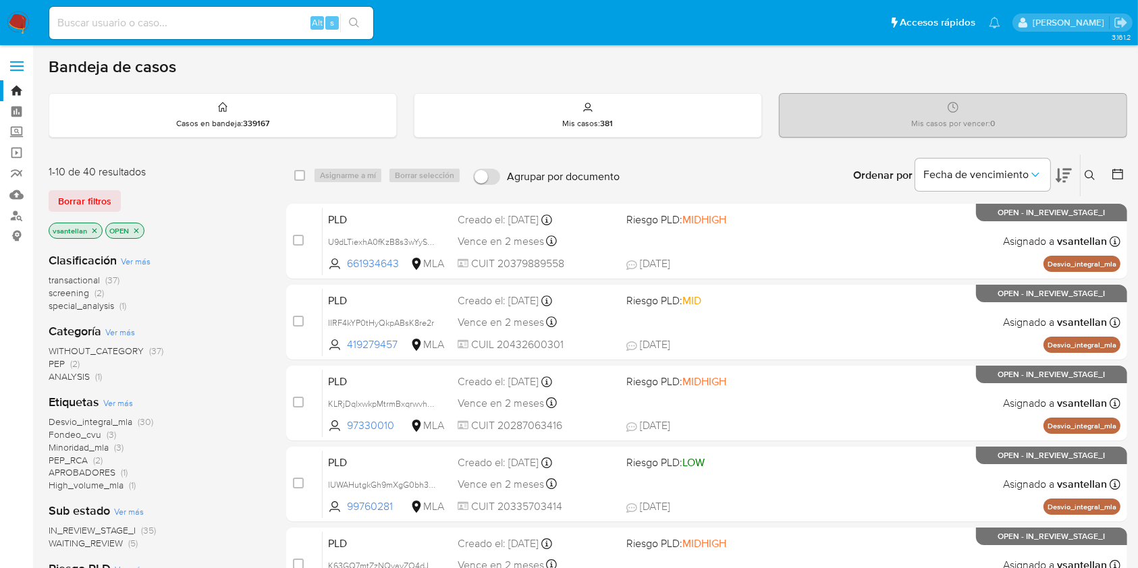
click at [1096, 174] on icon at bounding box center [1090, 175] width 11 height 11
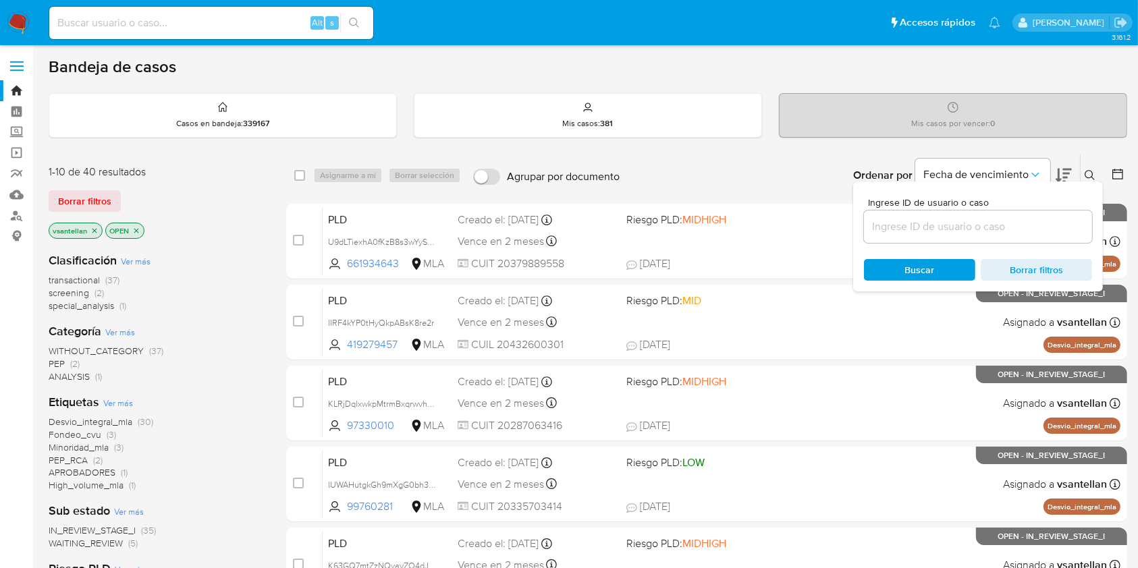
click at [974, 243] on div "Ingrese ID de usuario o caso Buscar Borrar filtros" at bounding box center [978, 237] width 250 height 110
click at [972, 238] on div at bounding box center [978, 227] width 228 height 32
click at [964, 224] on input at bounding box center [978, 227] width 228 height 18
paste input "1771435736"
type input "1771435736"
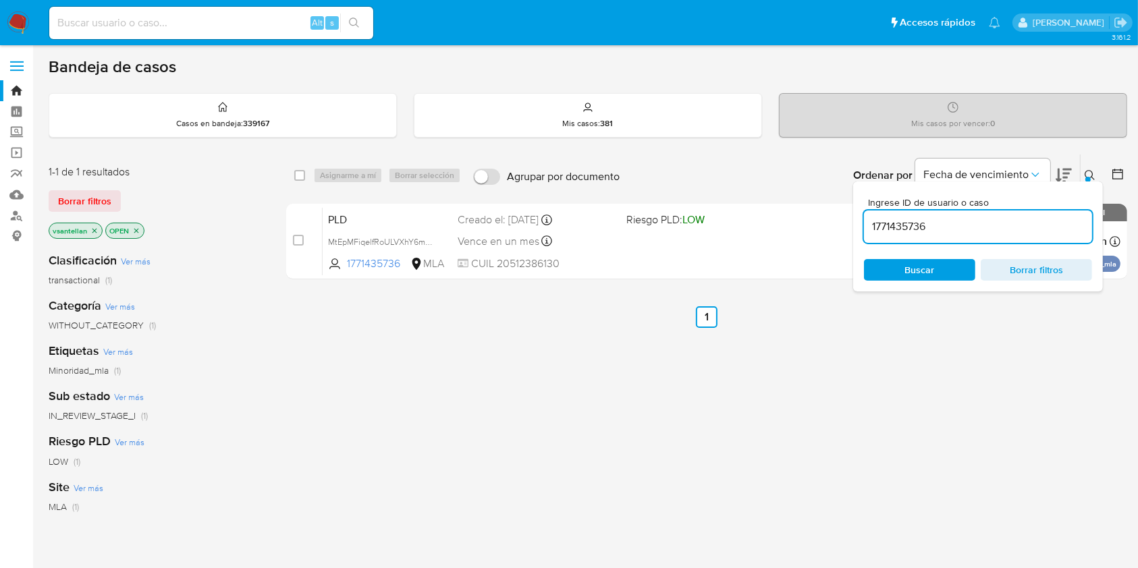
click at [1090, 176] on icon at bounding box center [1090, 175] width 11 height 11
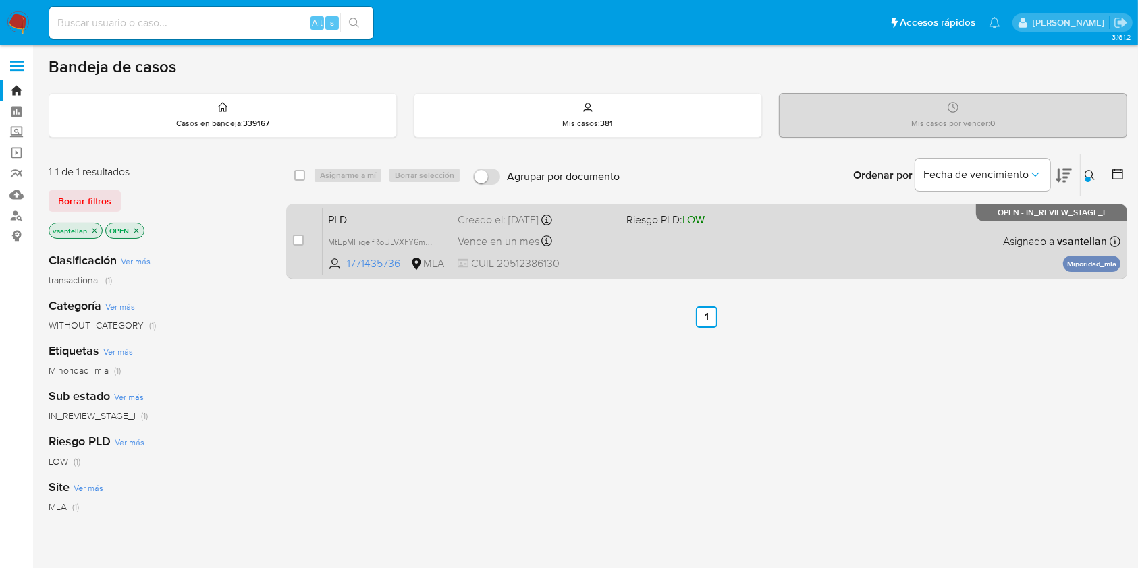
click at [1006, 241] on span "Asignado a vsantellan" at bounding box center [1055, 241] width 104 height 15
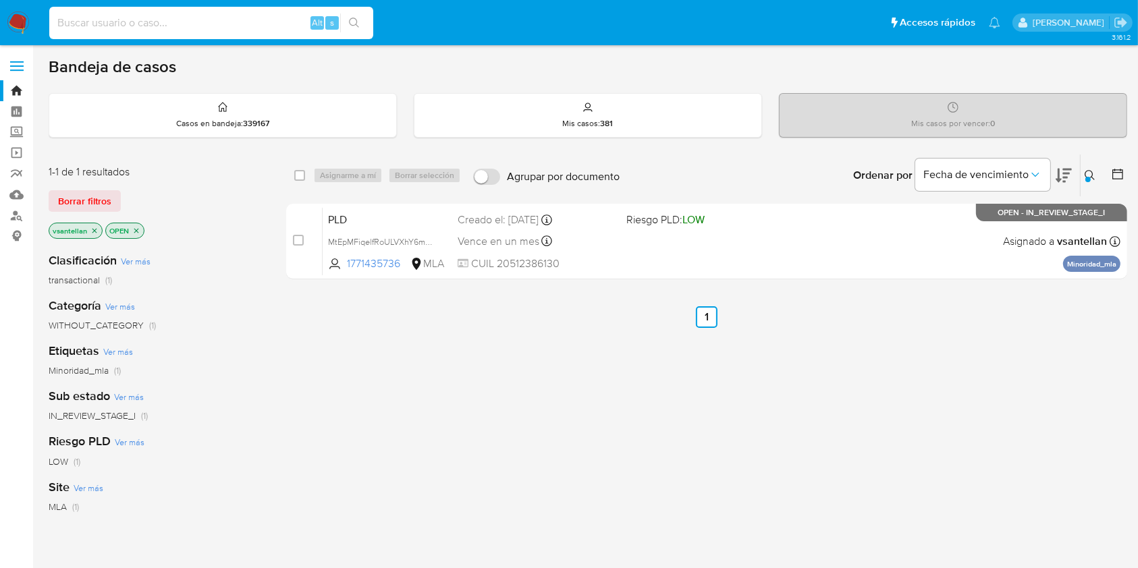
click at [107, 20] on input at bounding box center [211, 23] width 324 height 18
paste input "566392741"
type input "566392741"
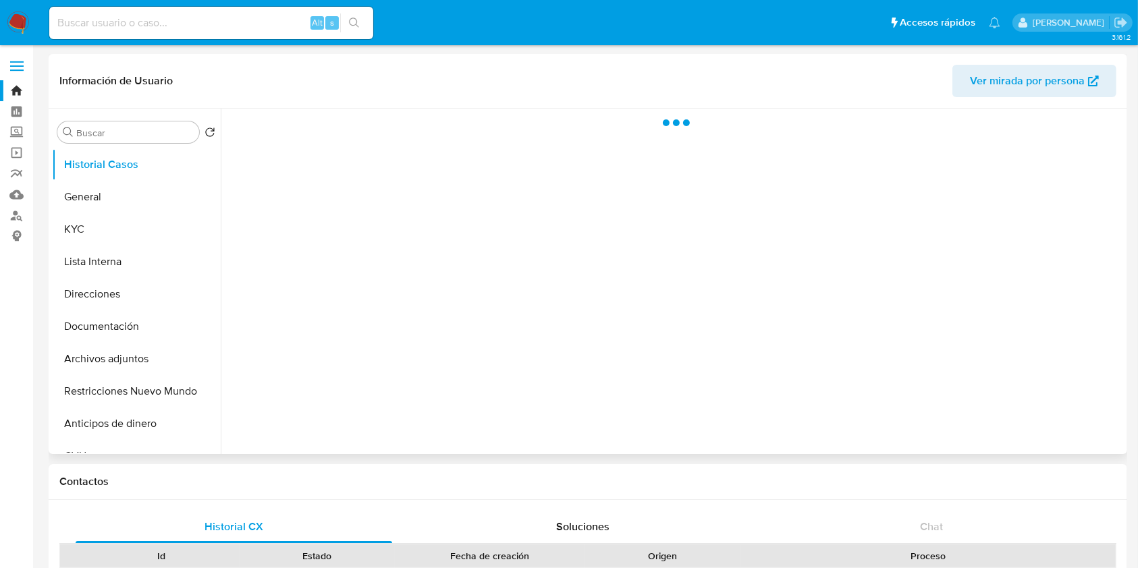
select select "10"
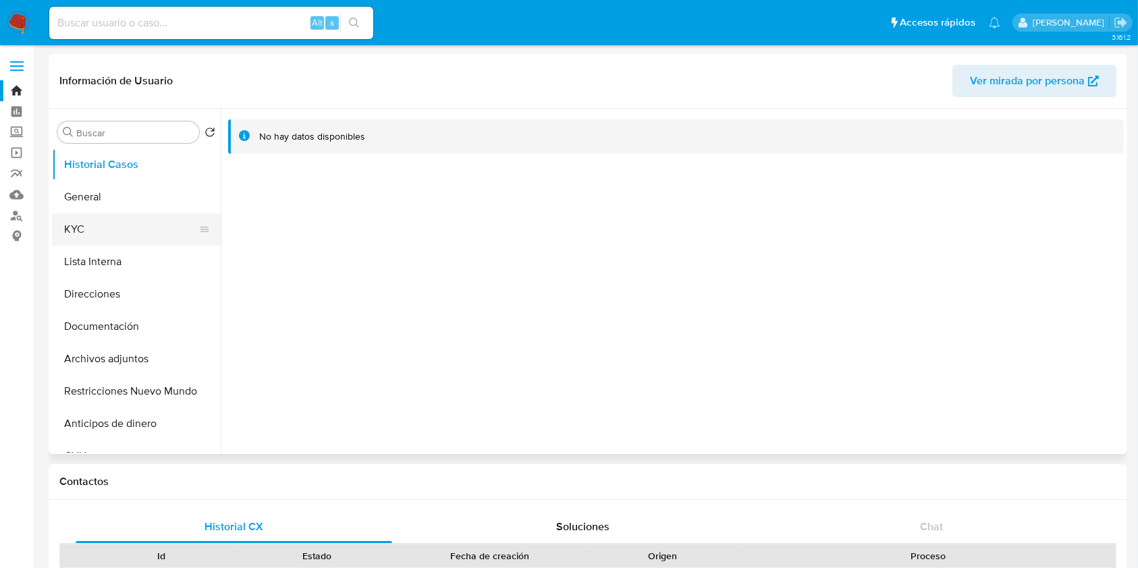
click at [67, 234] on button "KYC" at bounding box center [131, 229] width 158 height 32
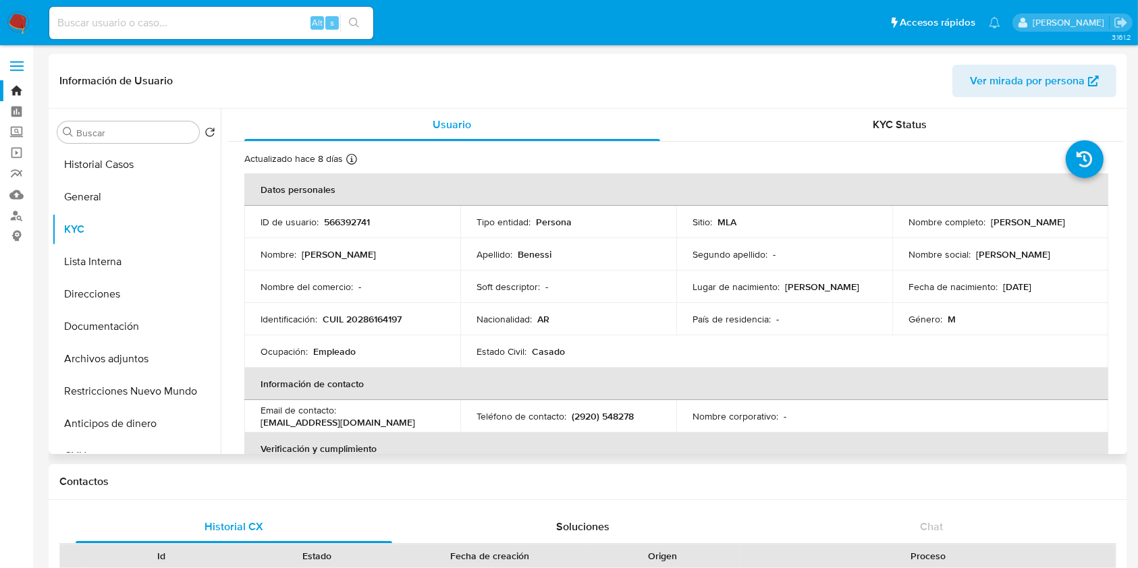
click at [365, 323] on p "CUIL 20286164197" at bounding box center [362, 319] width 79 height 12
click at [365, 322] on p "CUIL 20286164197" at bounding box center [362, 319] width 79 height 12
copy p "20286164197"
click at [386, 338] on td "Ocupación : Empleado" at bounding box center [352, 352] width 216 height 32
click at [377, 320] on p "CUIL 20286164197" at bounding box center [362, 319] width 79 height 12
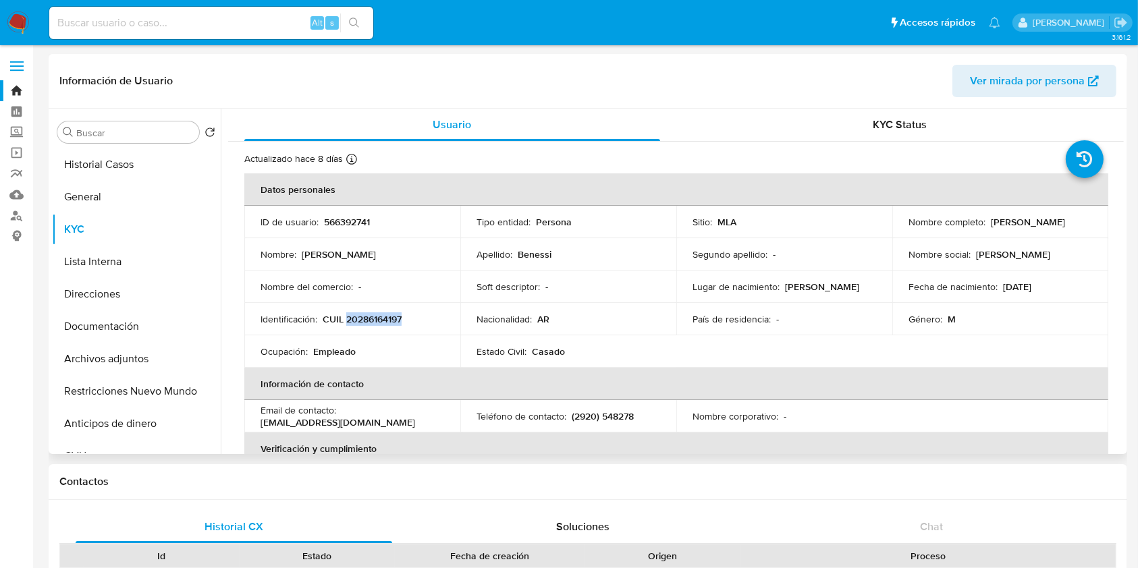
click at [377, 320] on p "CUIL 20286164197" at bounding box center [362, 319] width 79 height 12
copy p "20286164197"
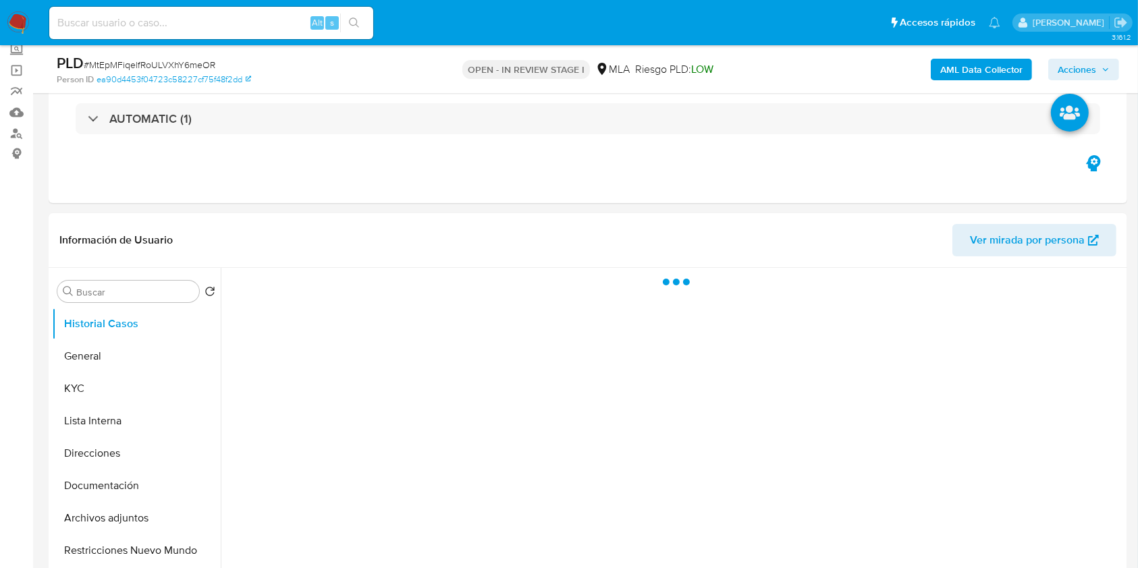
select select "10"
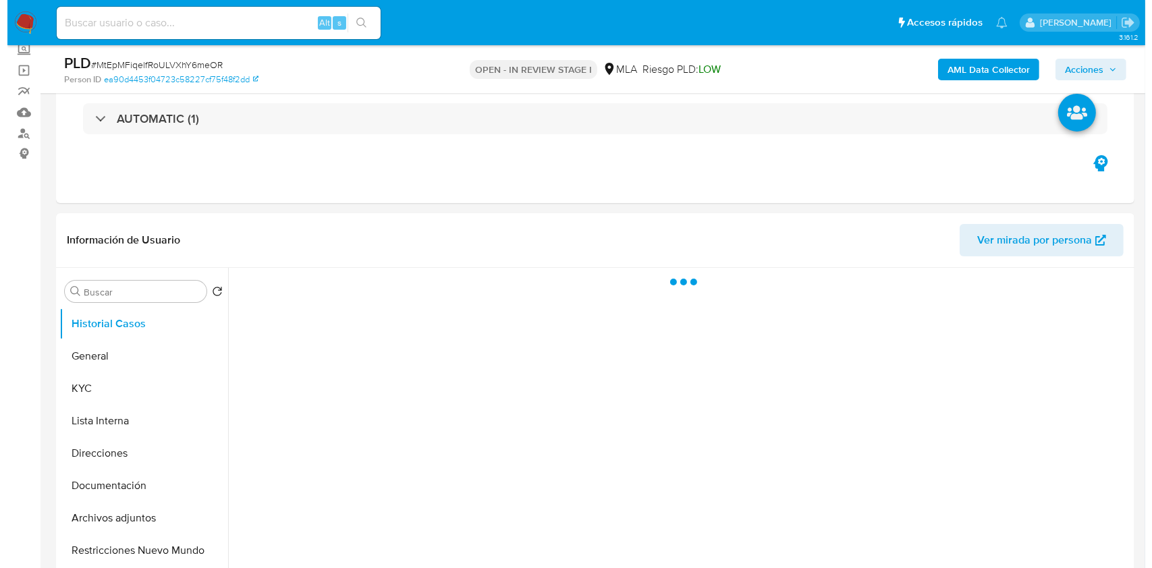
scroll to position [254, 0]
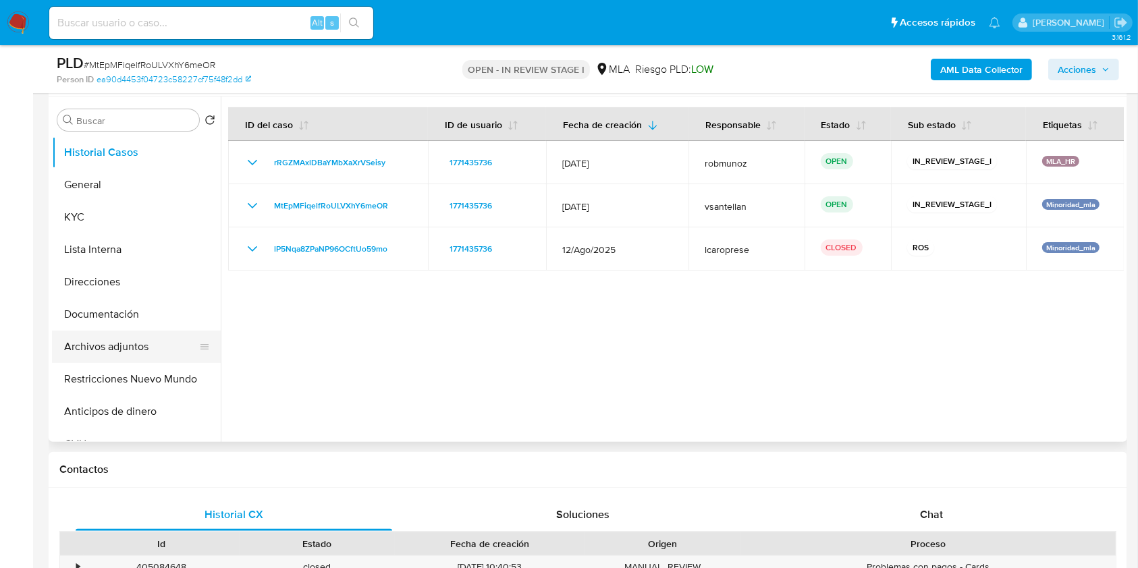
click at [131, 342] on button "Archivos adjuntos" at bounding box center [131, 347] width 158 height 32
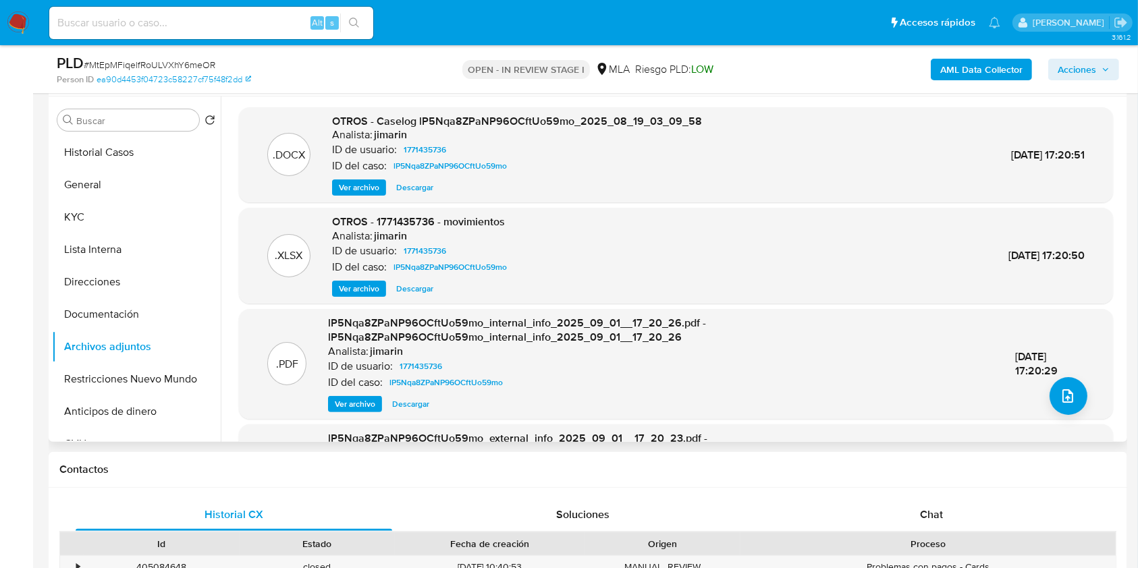
click at [371, 183] on span "Ver archivo" at bounding box center [359, 188] width 41 height 14
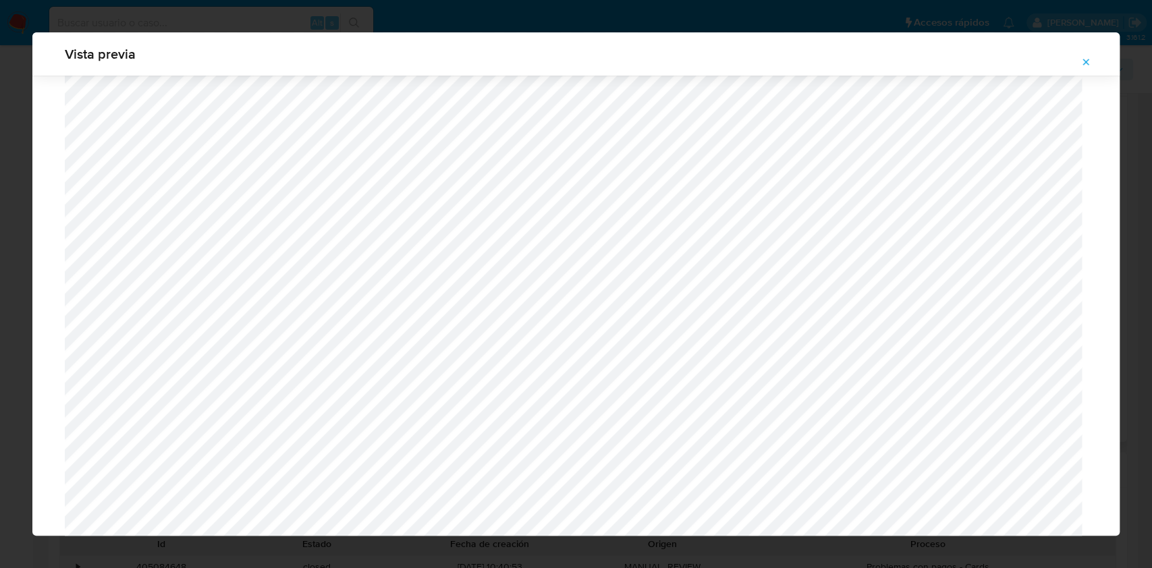
scroll to position [1233, 0]
click at [1088, 58] on icon "Attachment preview" at bounding box center [1086, 62] width 11 height 11
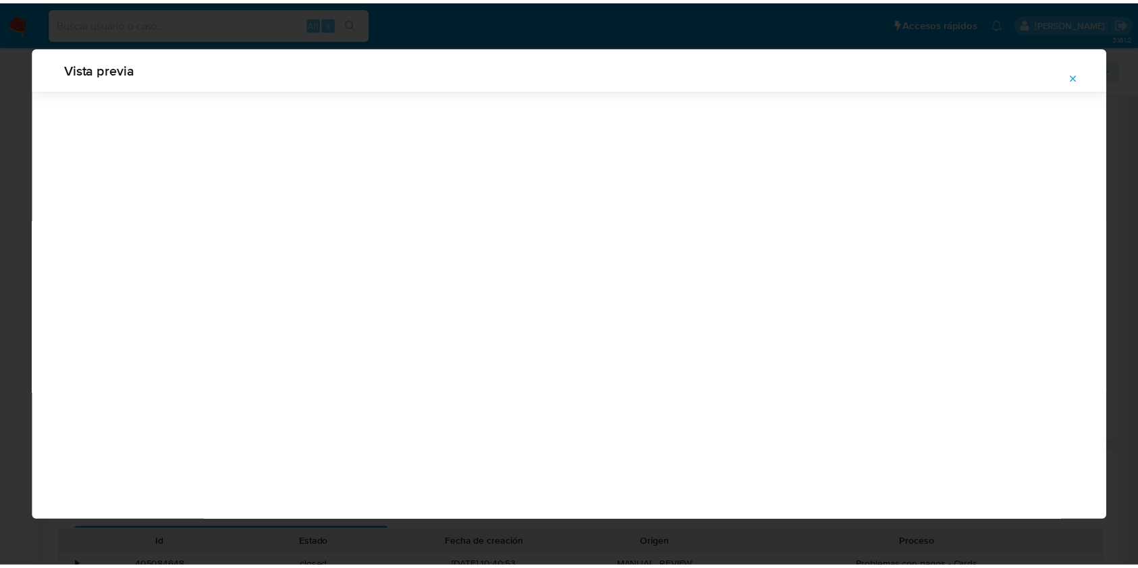
scroll to position [0, 0]
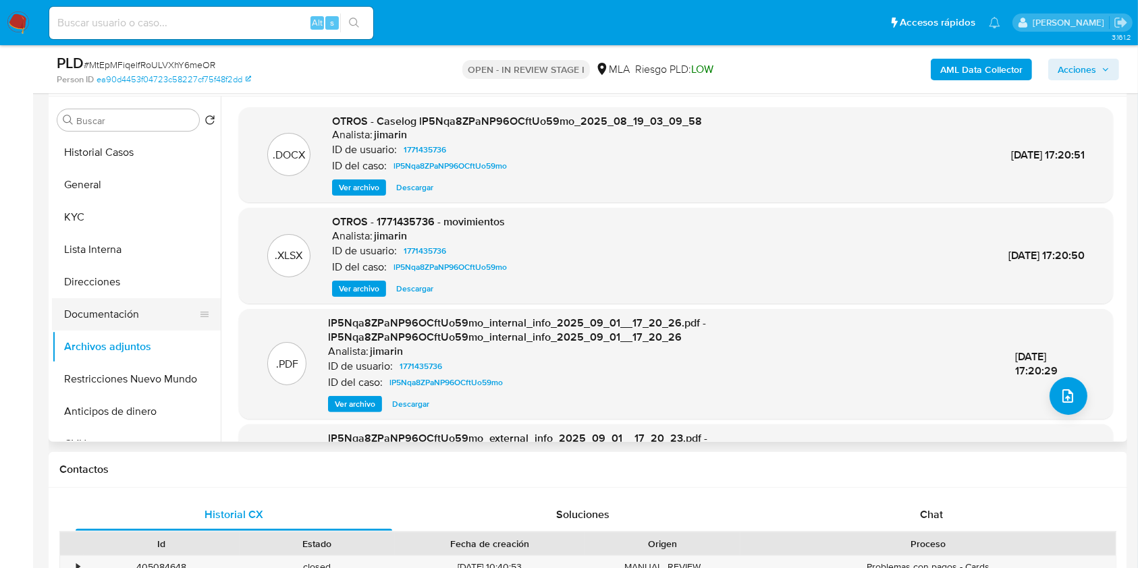
click at [102, 304] on button "Documentación" at bounding box center [131, 314] width 158 height 32
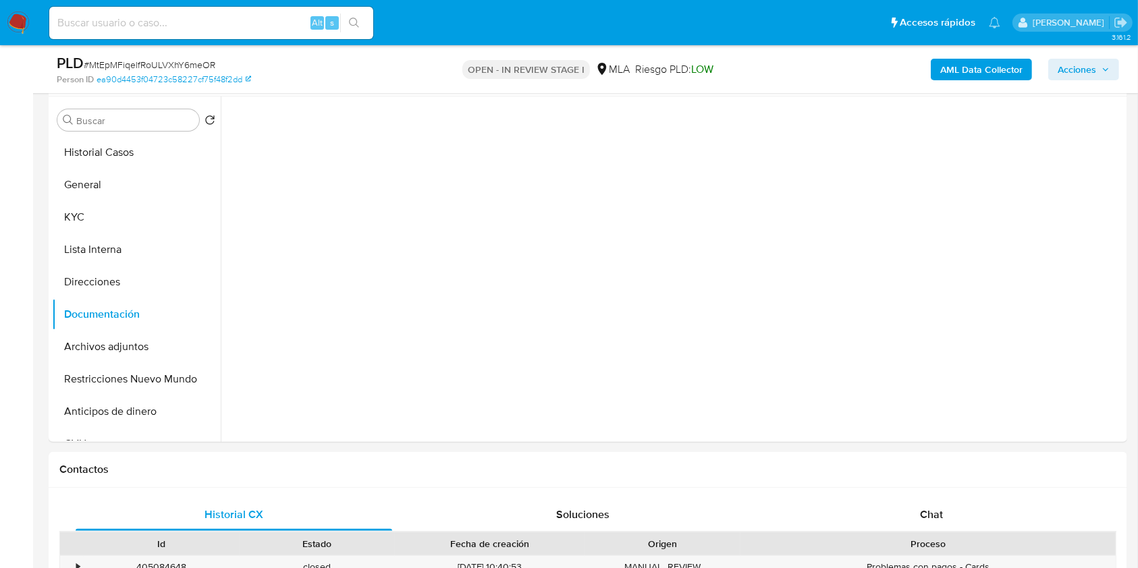
scroll to position [427, 0]
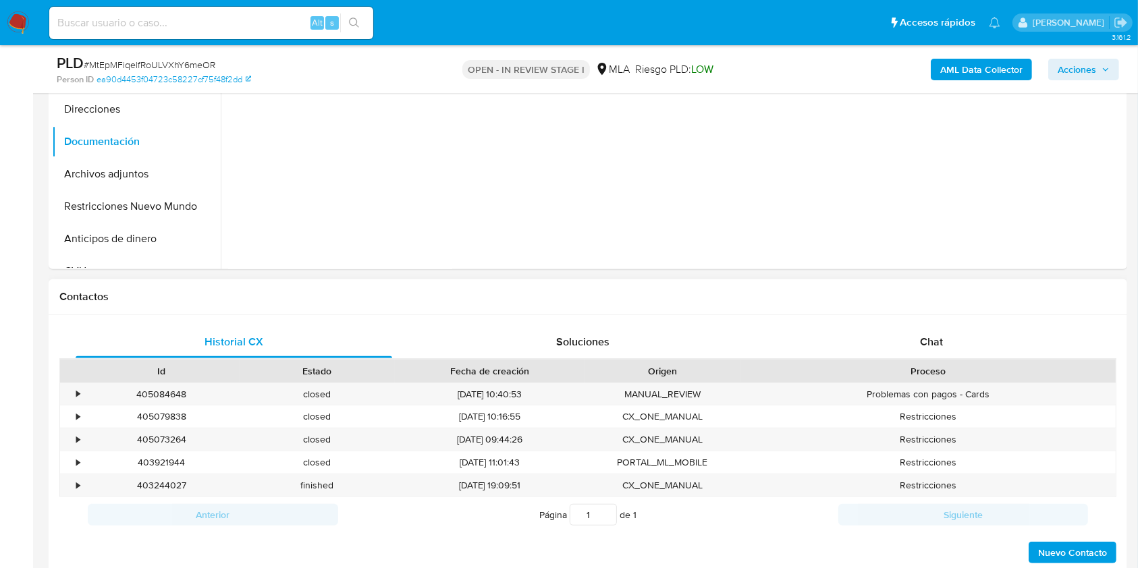
drag, startPoint x: 955, startPoint y: 336, endPoint x: 1003, endPoint y: 294, distance: 63.2
click at [955, 336] on div "Chat" at bounding box center [932, 342] width 317 height 32
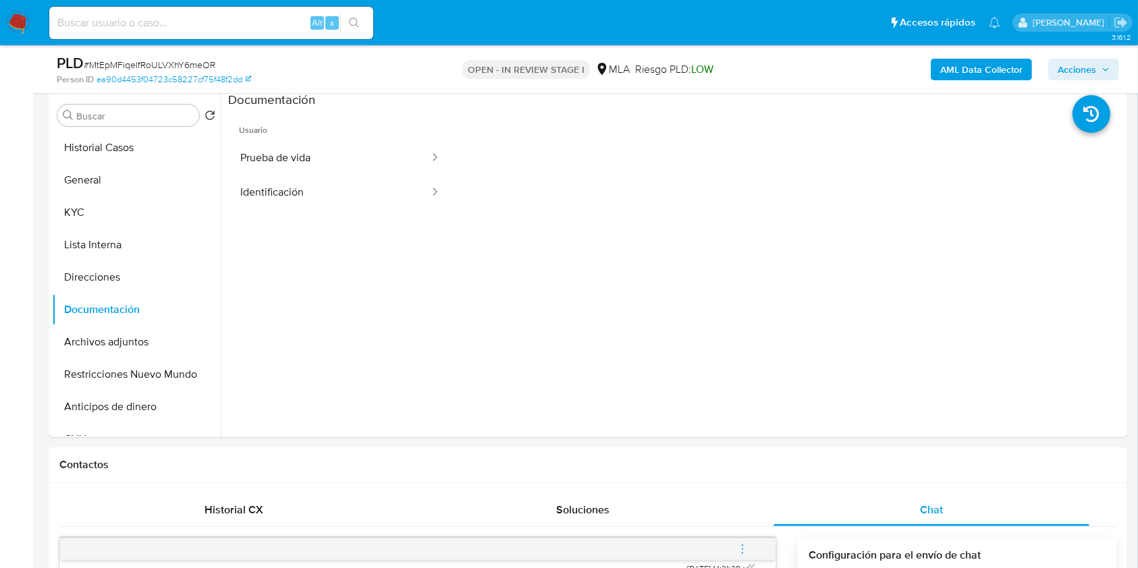
scroll to position [235, 0]
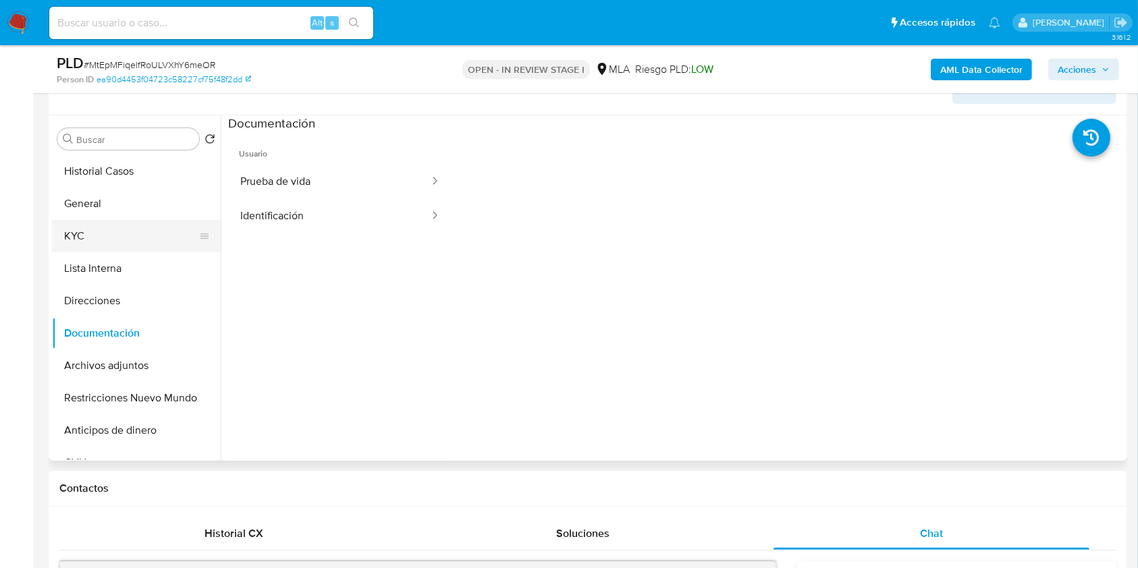
click at [159, 246] on button "KYC" at bounding box center [131, 236] width 158 height 32
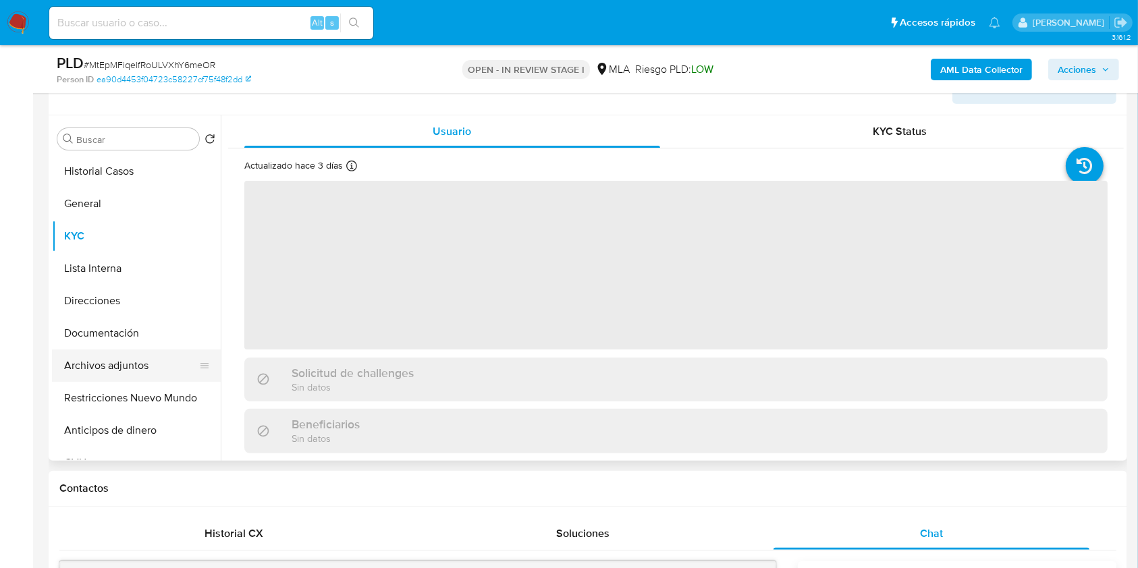
click at [156, 363] on button "Archivos adjuntos" at bounding box center [131, 366] width 158 height 32
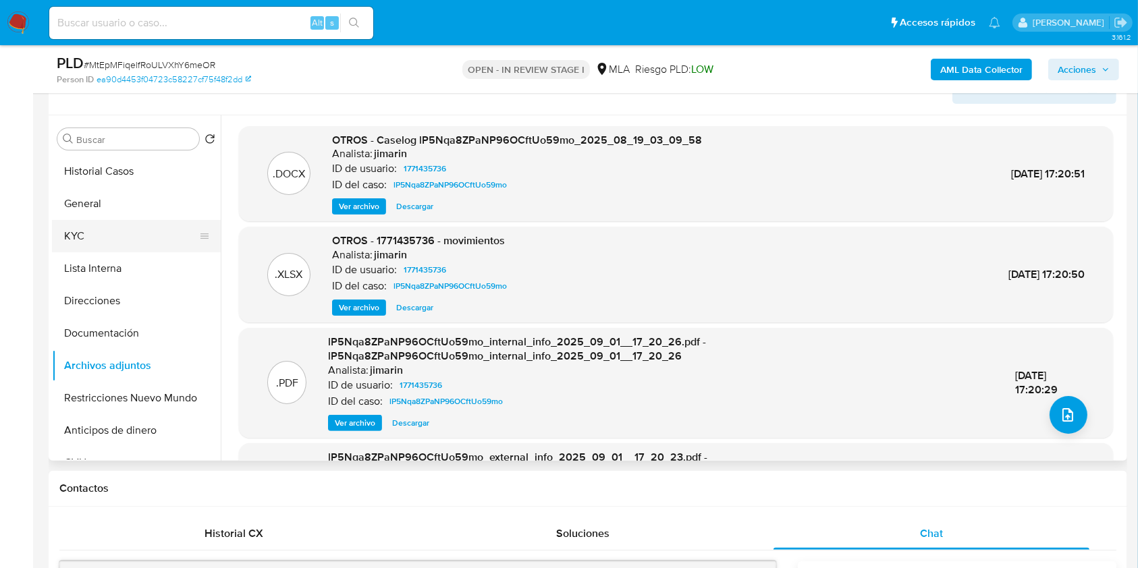
click at [95, 241] on button "KYC" at bounding box center [131, 236] width 158 height 32
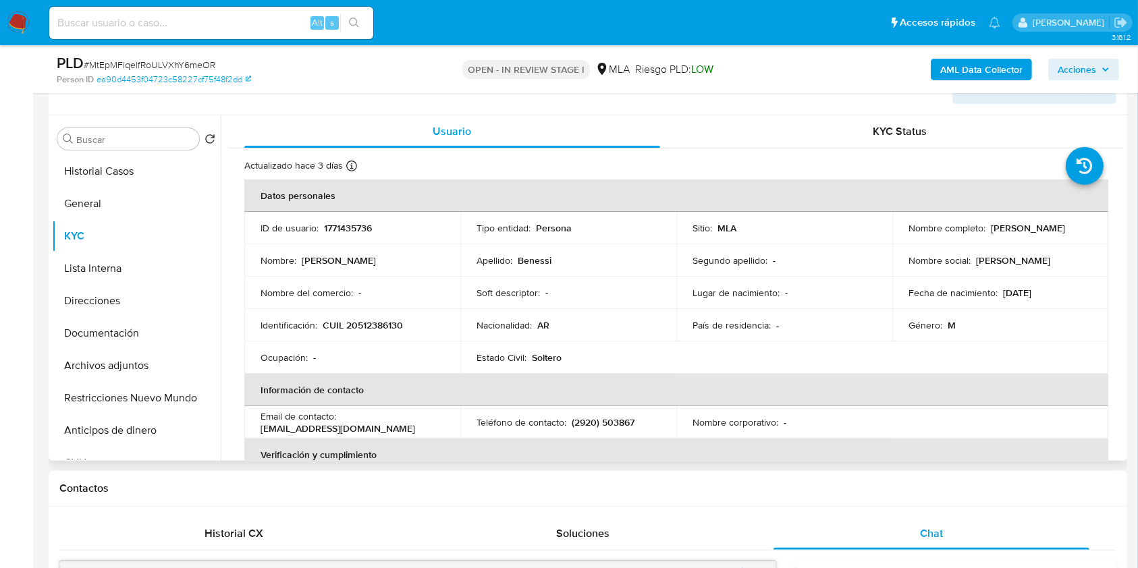
click at [986, 325] on div "Género : M" at bounding box center [1001, 325] width 184 height 12
click at [167, 336] on button "Documentación" at bounding box center [131, 333] width 158 height 32
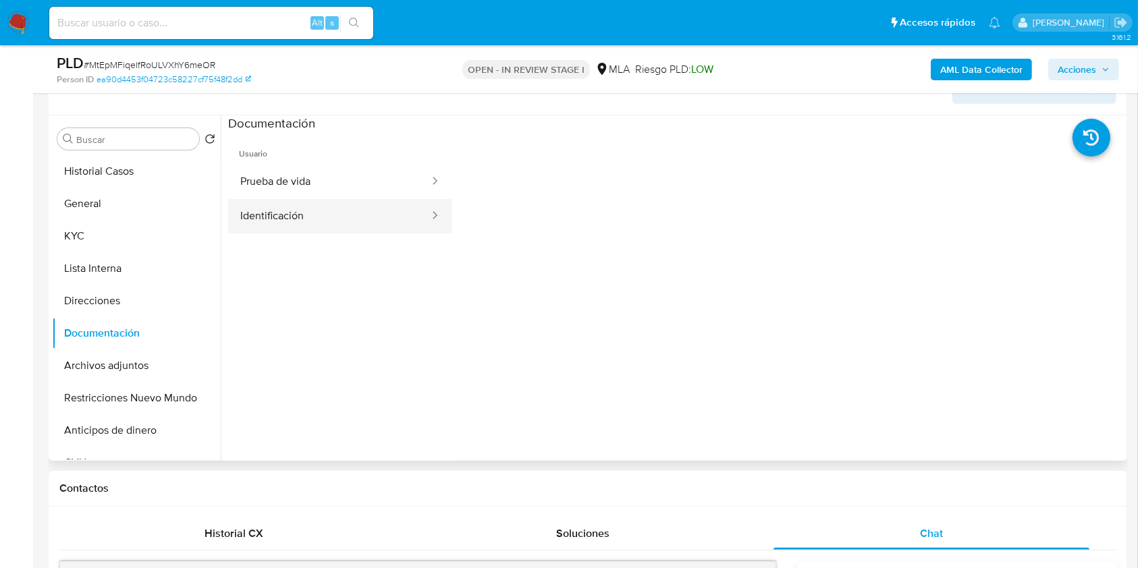
click at [371, 204] on button "Identificación" at bounding box center [329, 216] width 203 height 34
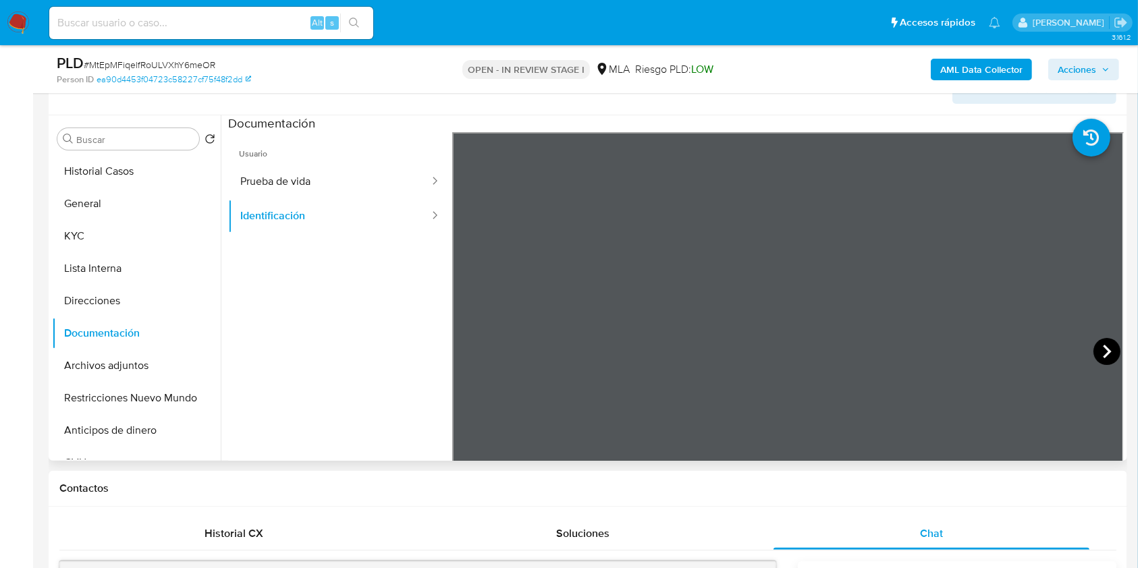
click at [1103, 354] on icon at bounding box center [1107, 351] width 27 height 27
click at [136, 359] on button "Archivos adjuntos" at bounding box center [131, 366] width 158 height 32
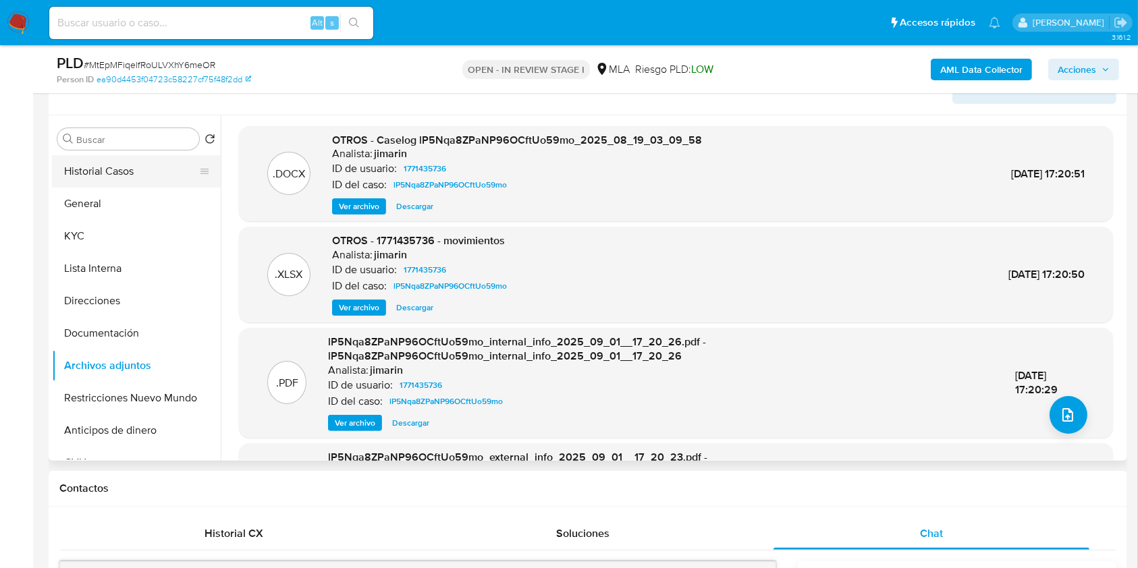
click at [107, 177] on button "Historial Casos" at bounding box center [131, 171] width 158 height 32
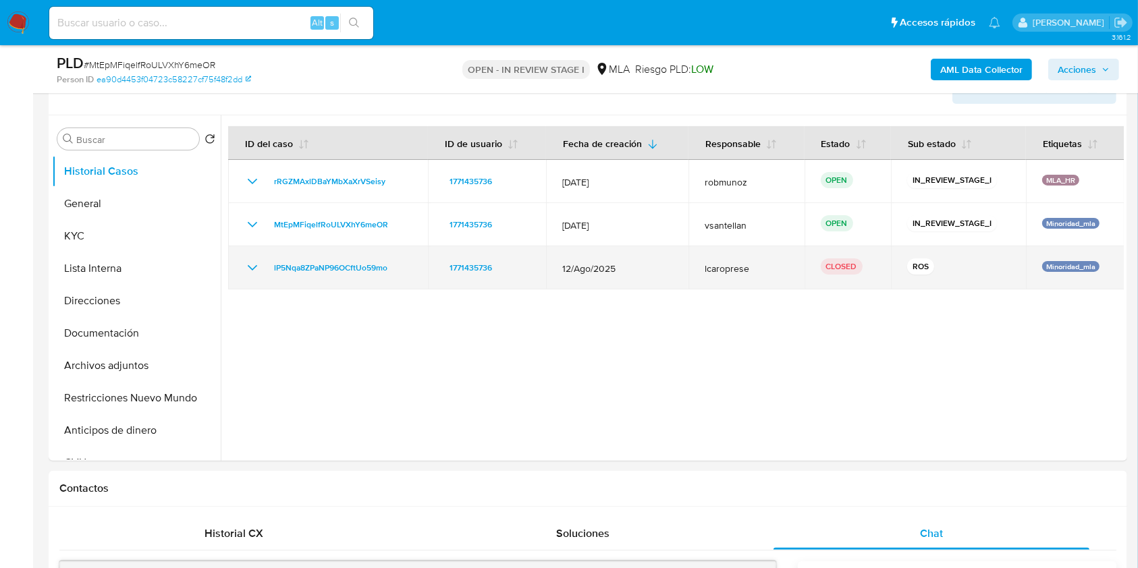
click at [249, 264] on icon "Mostrar/Ocultar" at bounding box center [252, 268] width 16 height 16
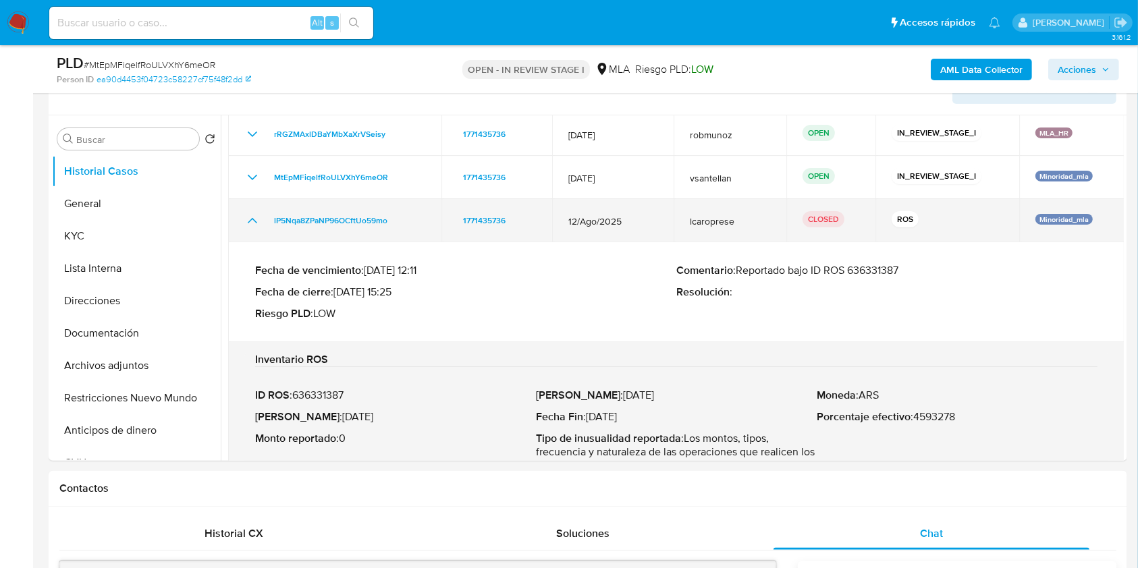
scroll to position [113, 0]
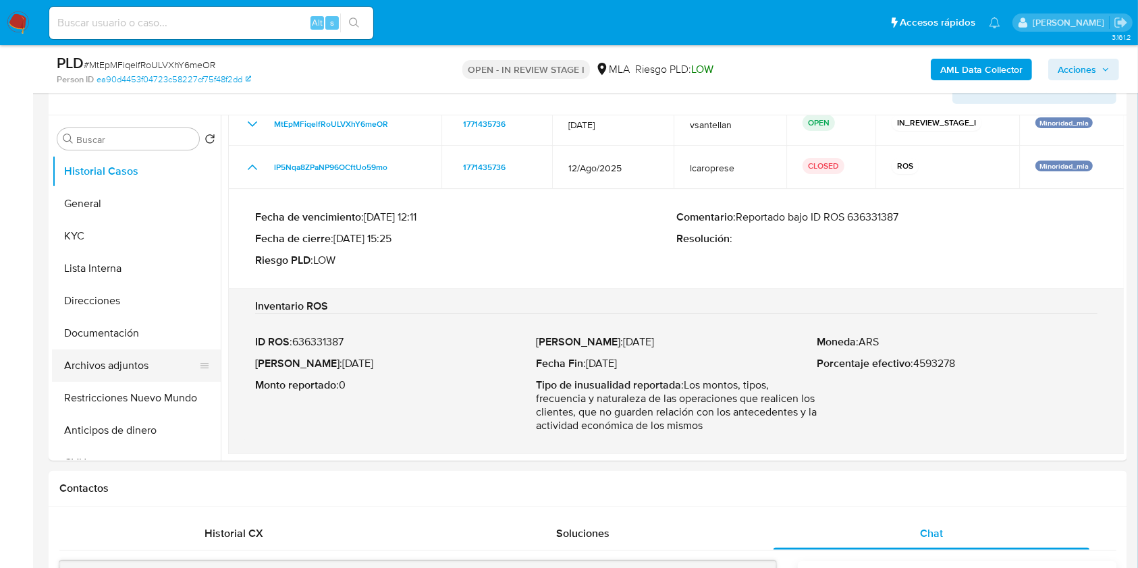
click at [136, 359] on button "Archivos adjuntos" at bounding box center [131, 366] width 158 height 32
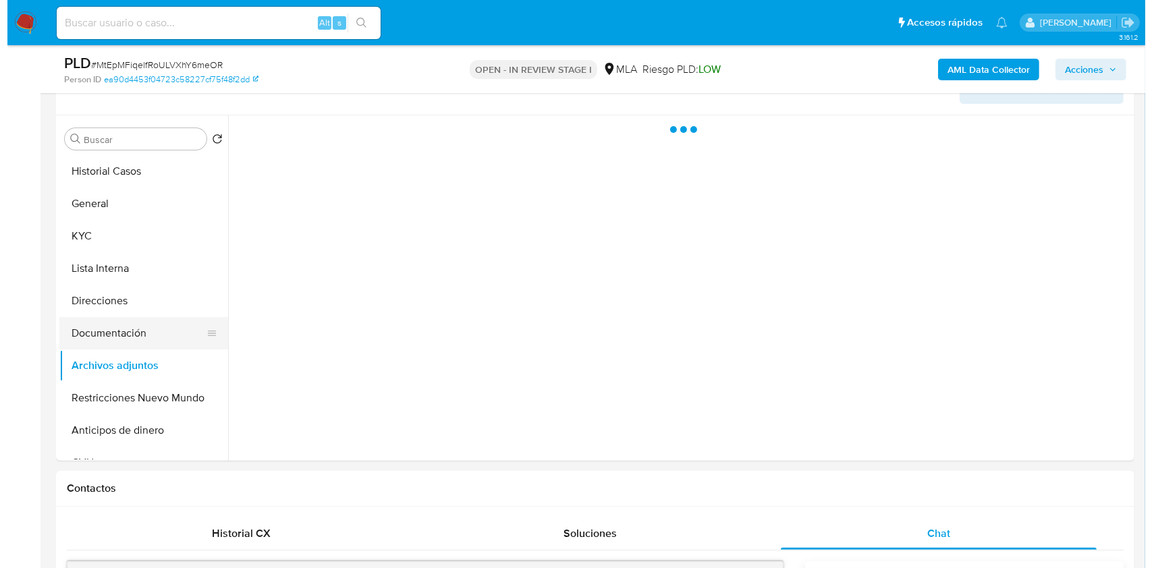
scroll to position [0, 0]
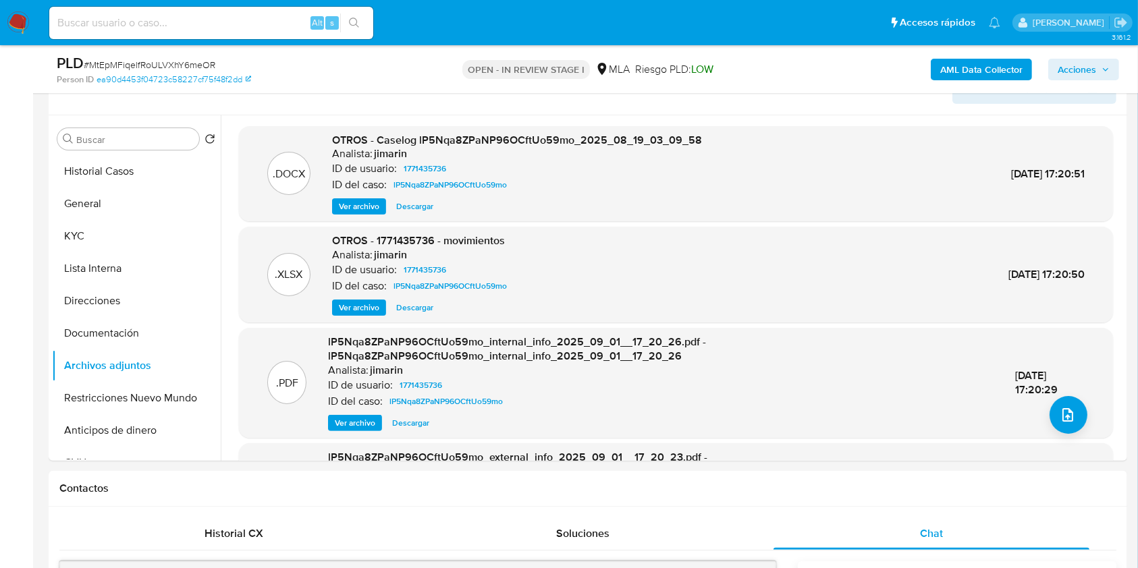
click at [378, 311] on span "Ver archivo" at bounding box center [359, 308] width 41 height 14
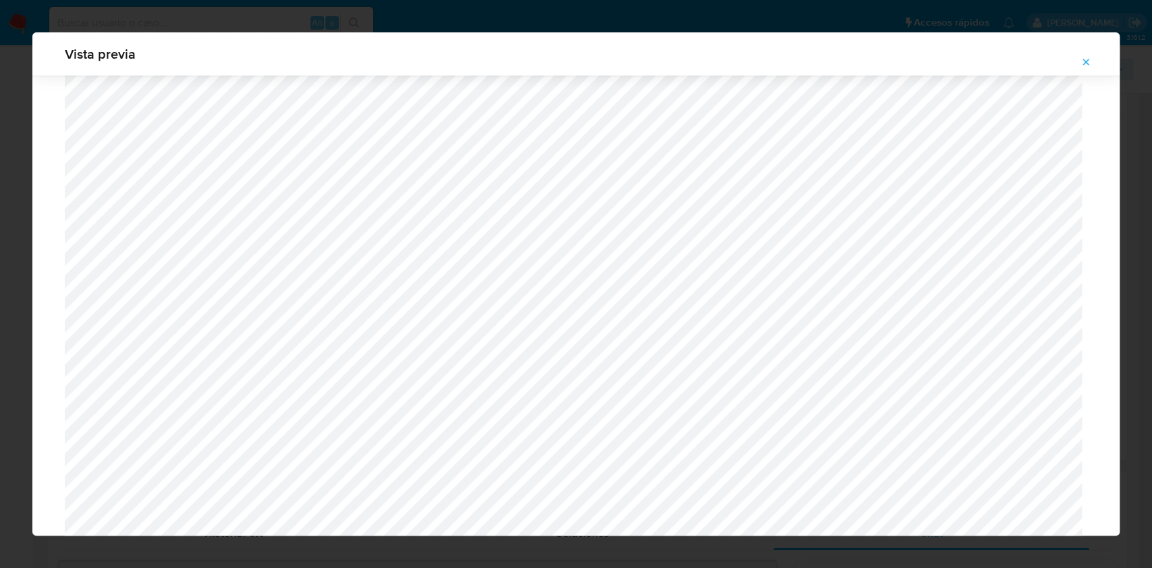
scroll to position [873, 0]
click at [1085, 62] on icon "Attachment preview" at bounding box center [1086, 62] width 11 height 11
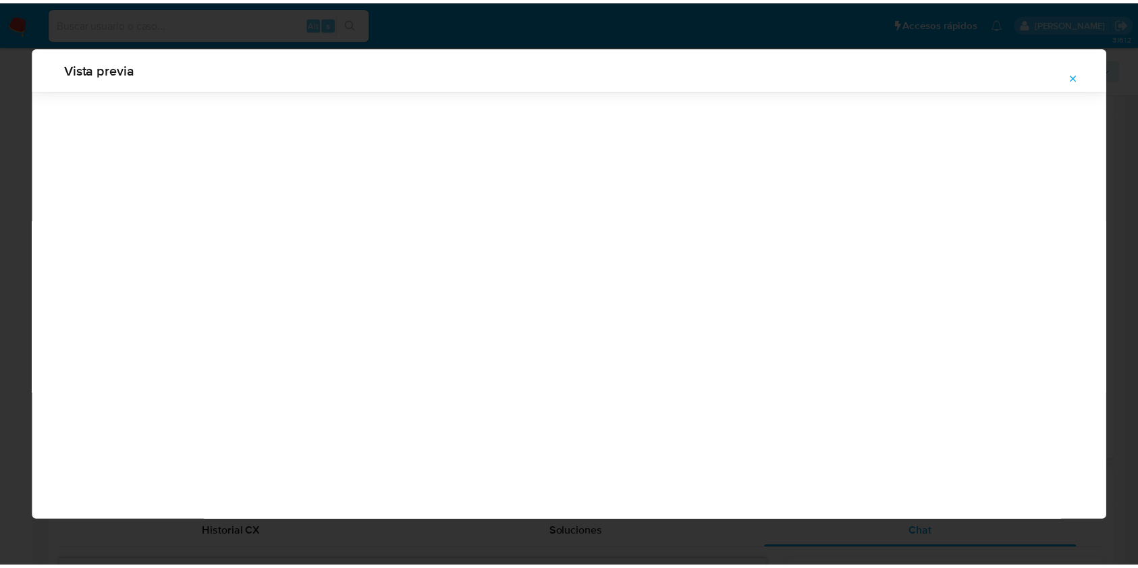
scroll to position [0, 0]
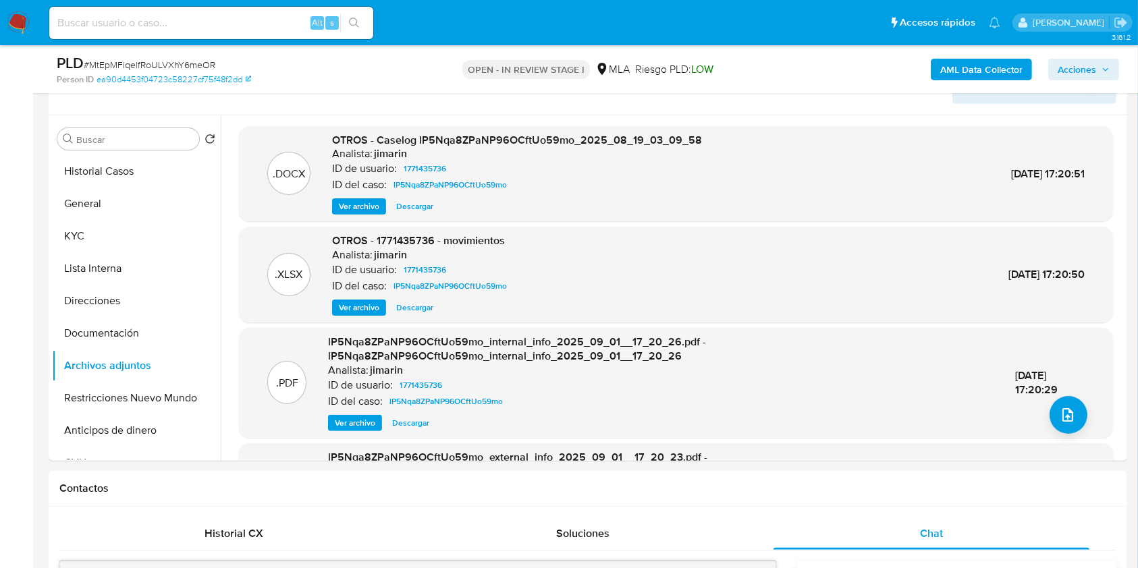
click at [416, 207] on span "Descargar" at bounding box center [414, 207] width 37 height 14
click at [411, 303] on span "Descargar" at bounding box center [414, 308] width 37 height 14
click at [149, 162] on button "Historial Casos" at bounding box center [131, 171] width 158 height 32
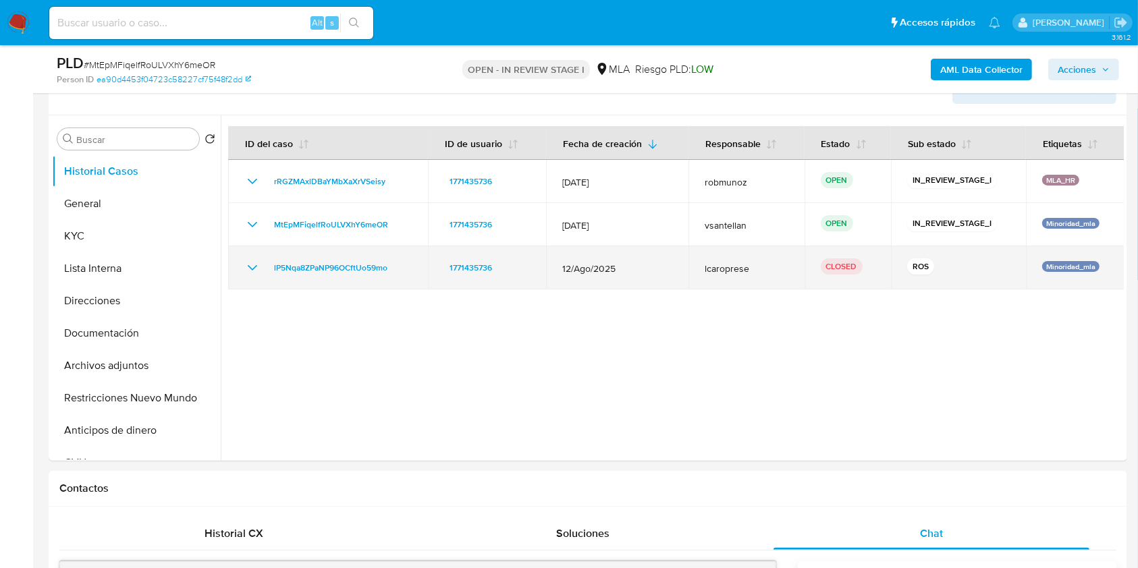
click at [248, 264] on icon "Mostrar/Ocultar" at bounding box center [252, 268] width 16 height 16
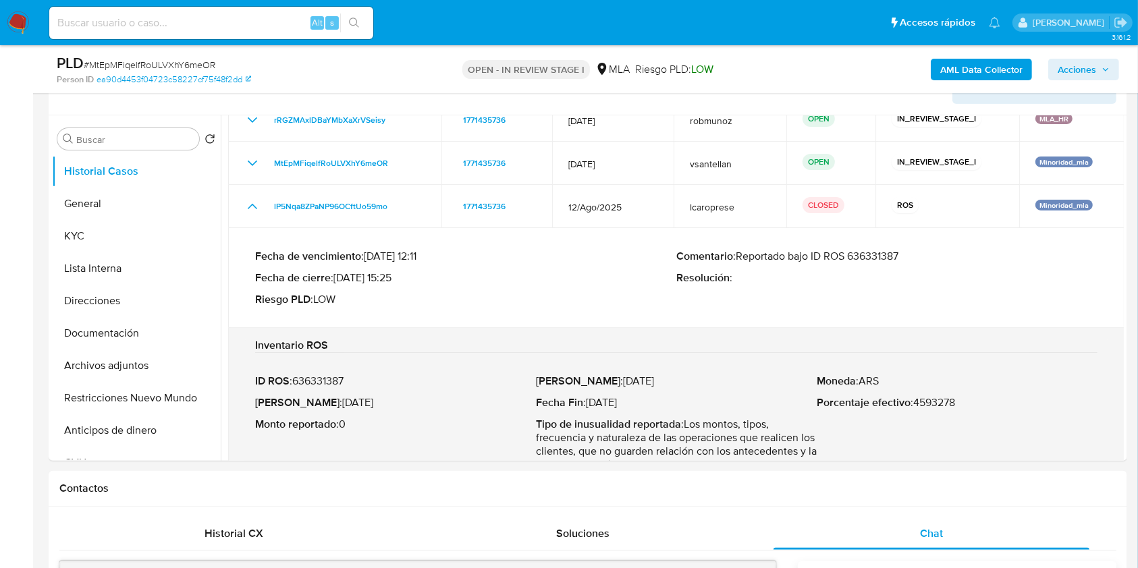
scroll to position [113, 0]
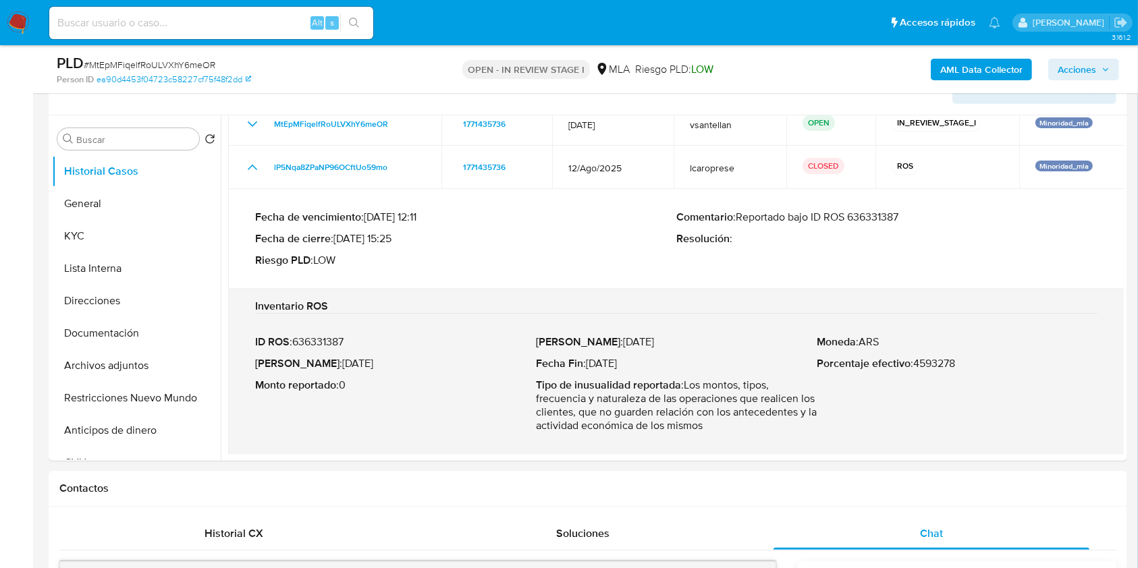
drag, startPoint x: 356, startPoint y: 454, endPoint x: 297, endPoint y: 350, distance: 120.3
click at [297, 350] on div "ID ROS : 636331387 Fecha ROS : 09/Sept/2025 Monto reportado : 0" at bounding box center [395, 384] width 281 height 97
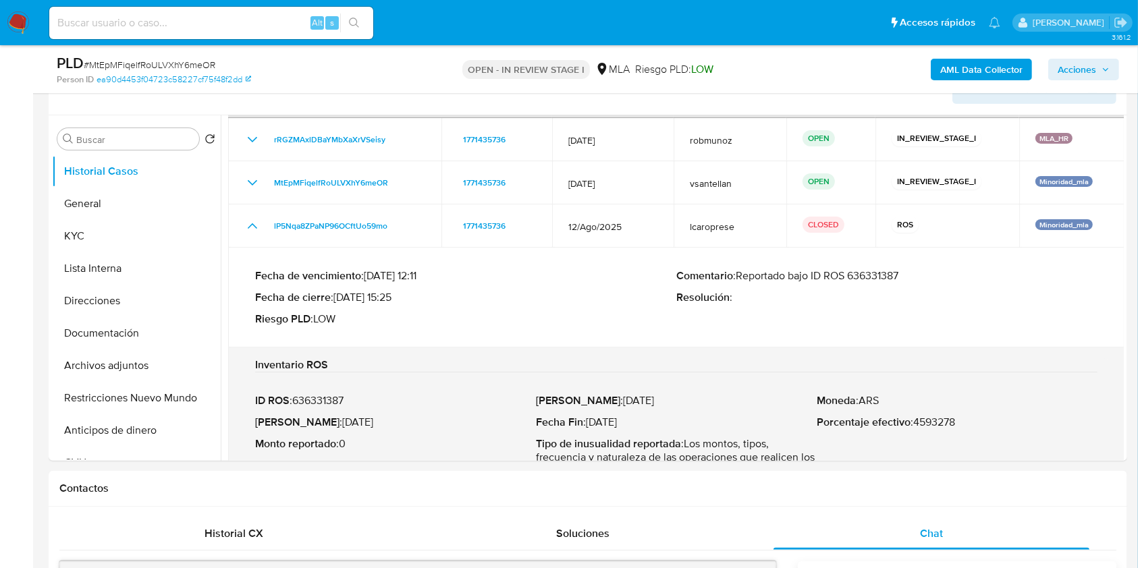
scroll to position [0, 0]
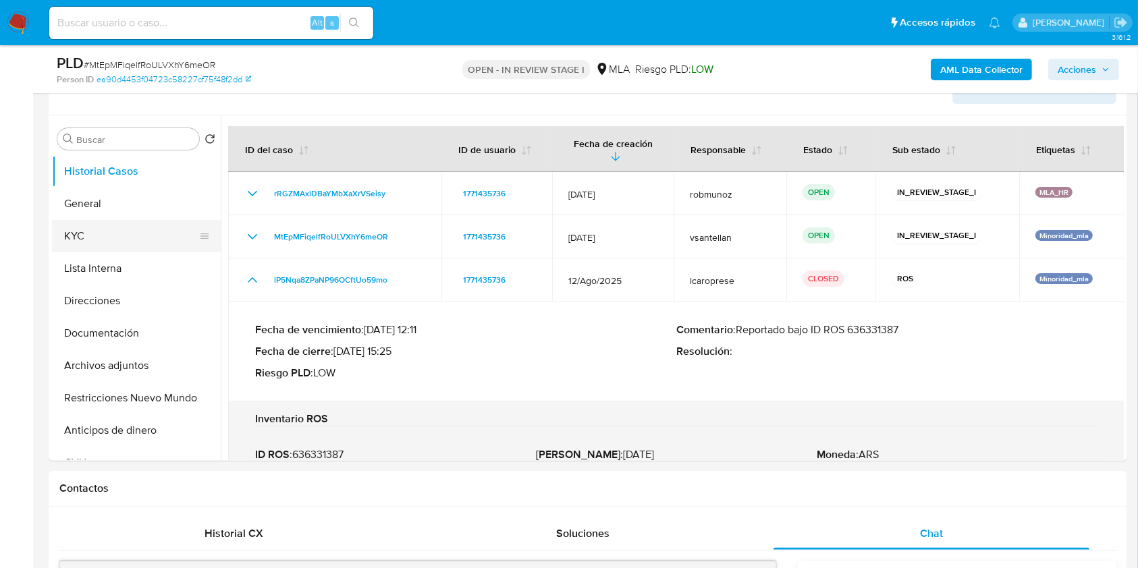
click at [137, 248] on button "KYC" at bounding box center [131, 236] width 158 height 32
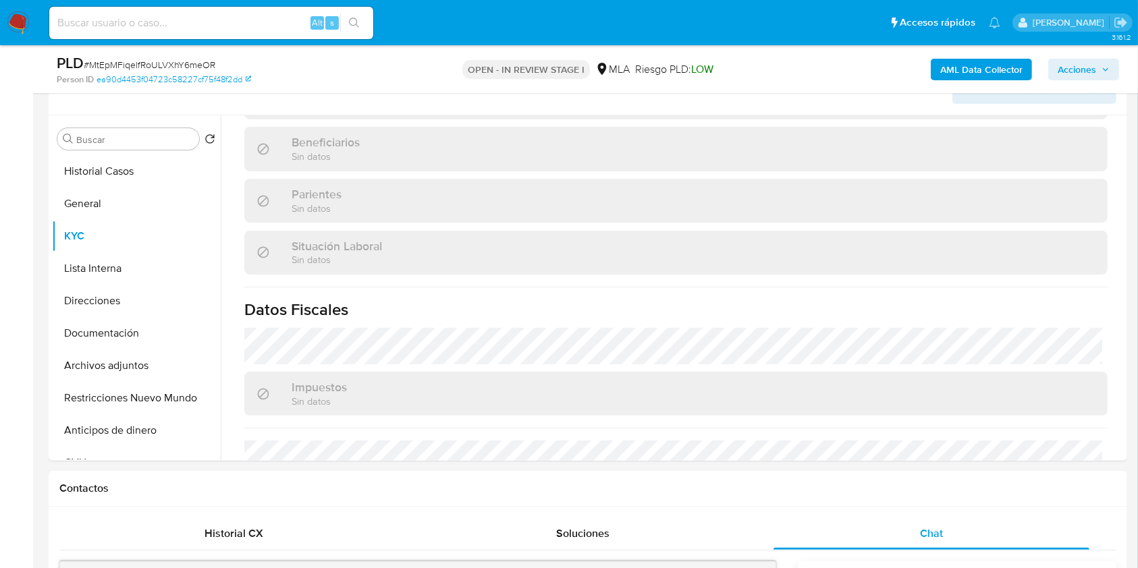
scroll to position [679, 0]
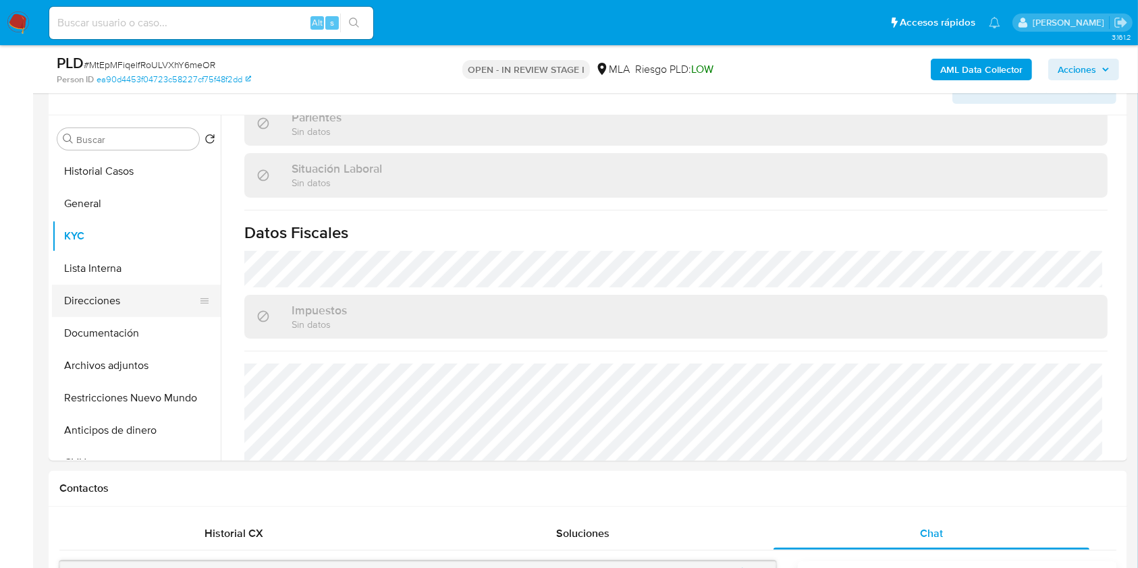
click at [151, 292] on button "Direcciones" at bounding box center [131, 301] width 158 height 32
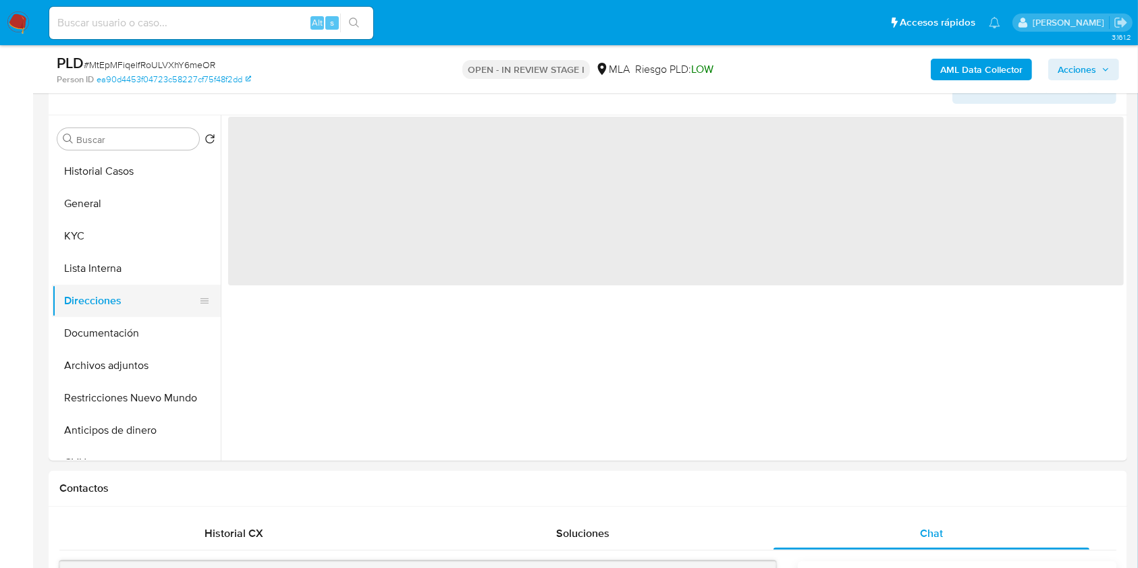
scroll to position [0, 0]
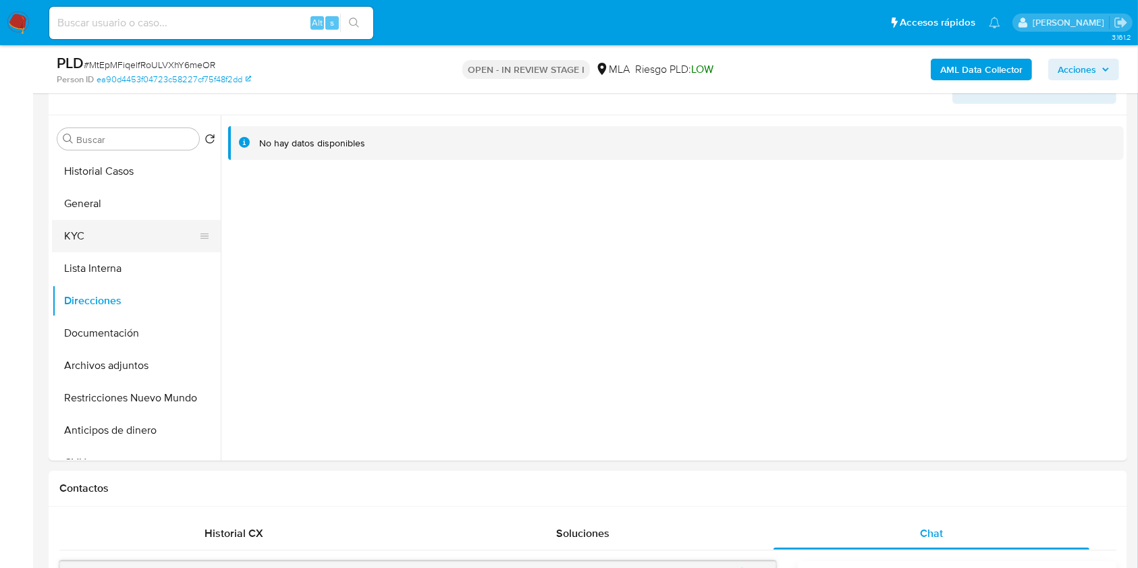
click at [97, 221] on button "KYC" at bounding box center [131, 236] width 158 height 32
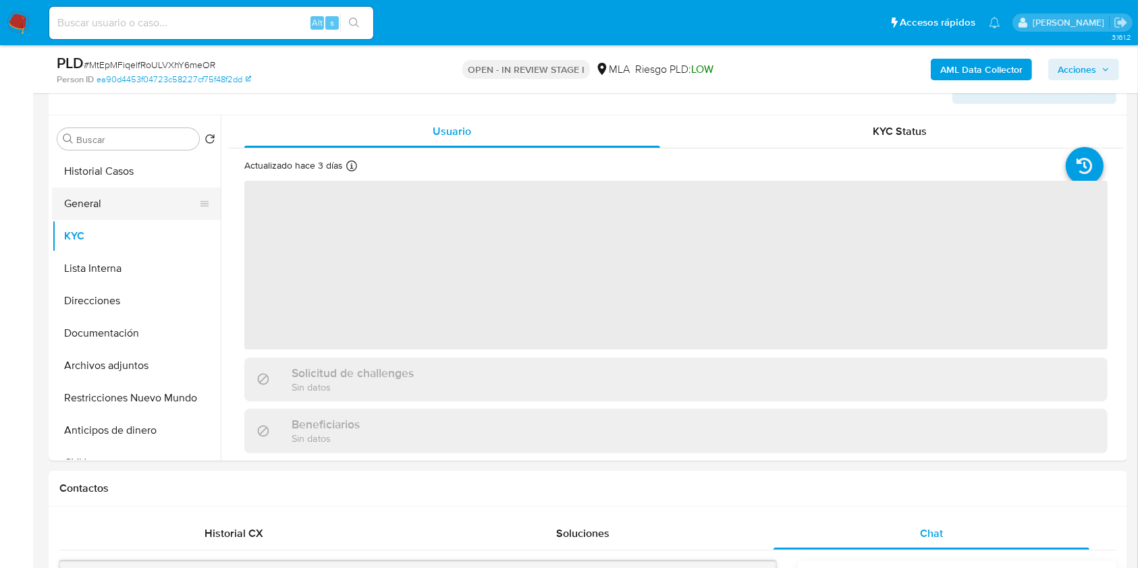
click at [104, 207] on button "General" at bounding box center [131, 204] width 158 height 32
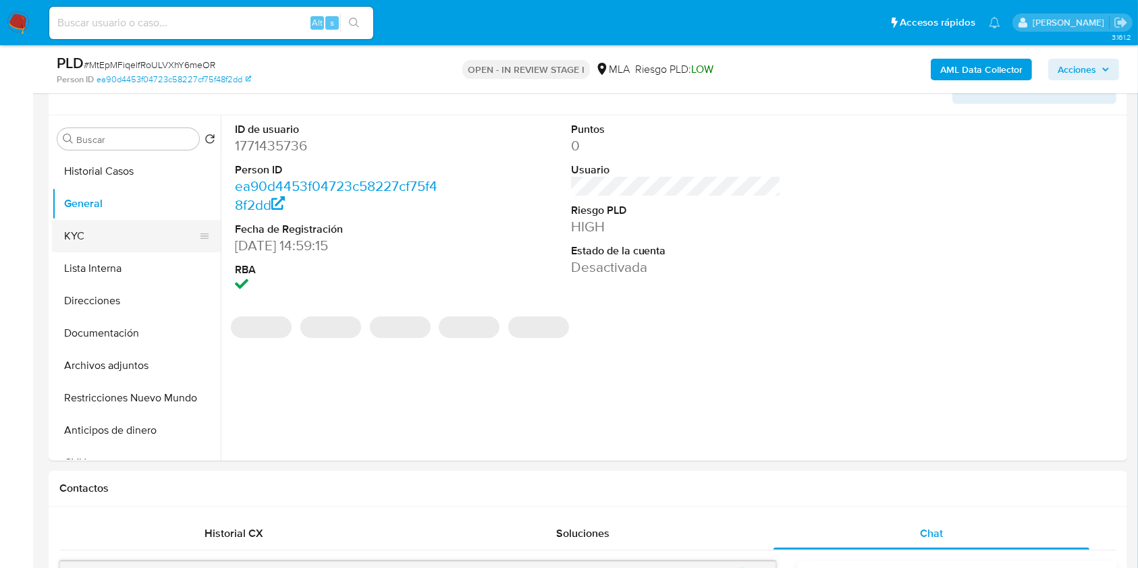
click at [95, 240] on button "KYC" at bounding box center [131, 236] width 158 height 32
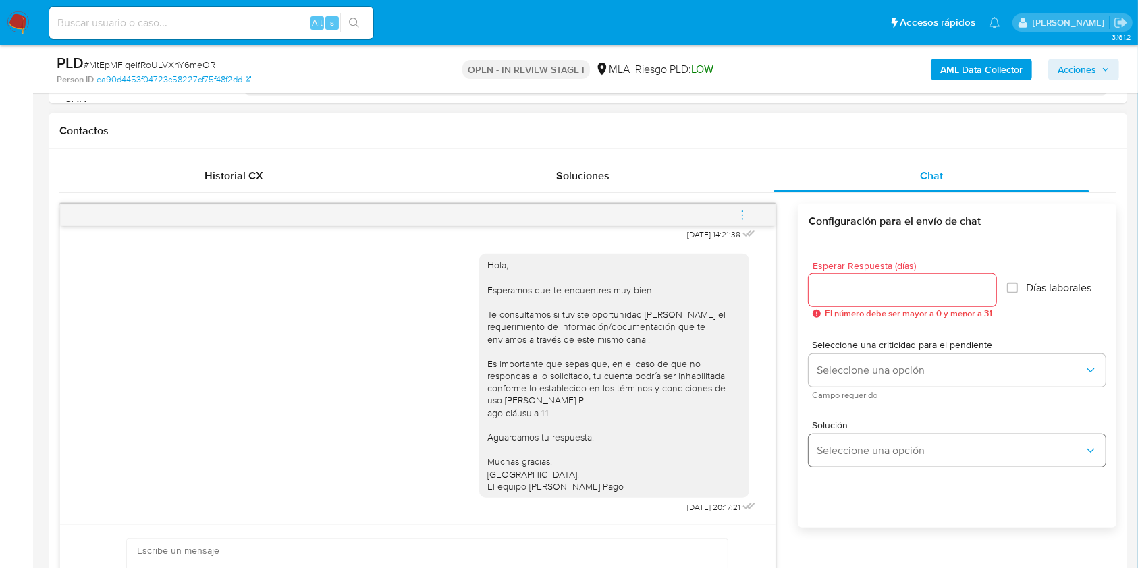
scroll to position [595, 0]
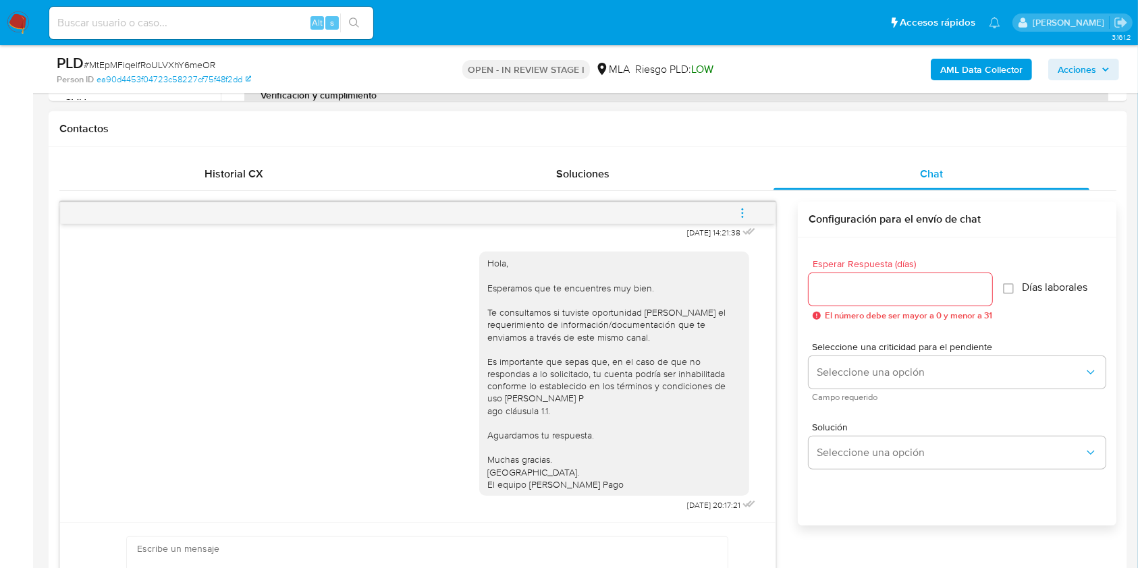
drag, startPoint x: 778, startPoint y: 463, endPoint x: 768, endPoint y: 464, distance: 10.1
click at [776, 463] on div "17/09/2025 14:21:38 Hola, Esperamos que te encuentres muy bien. Te consultamos …" at bounding box center [587, 430] width 1057 height 456
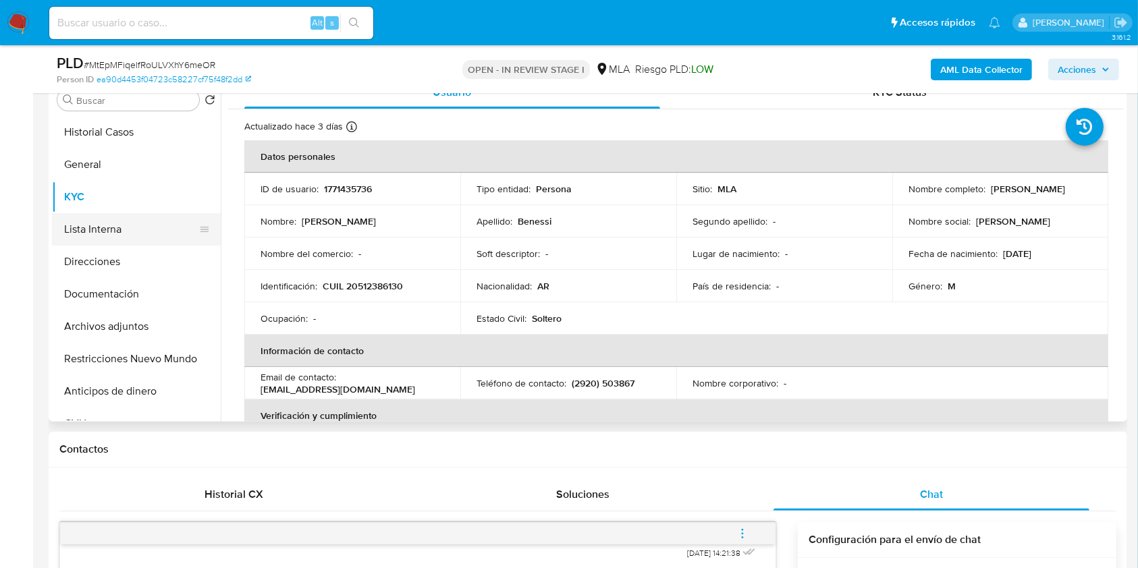
scroll to position [235, 0]
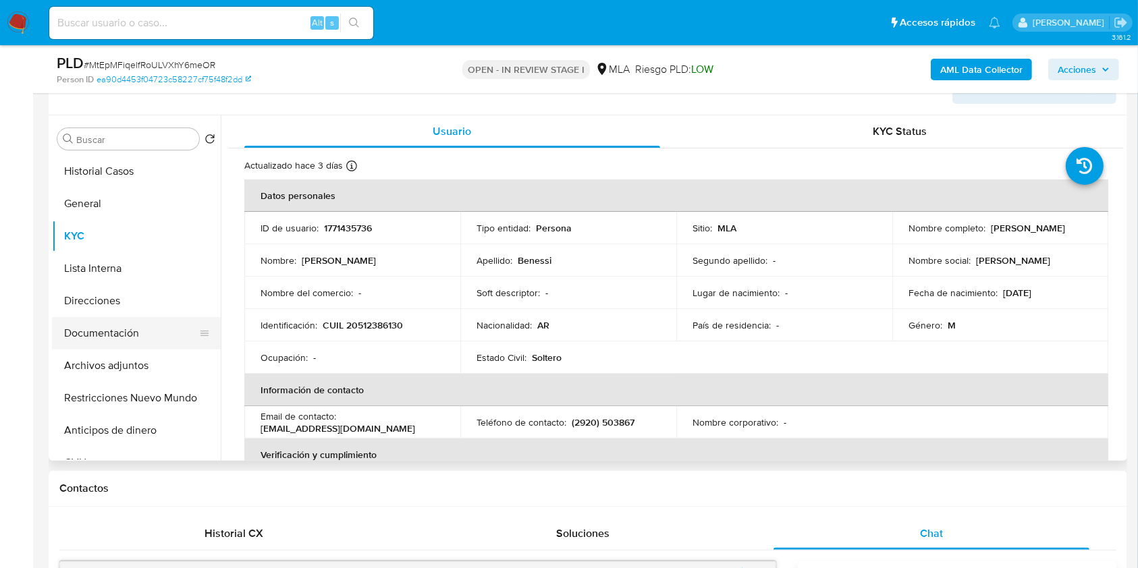
drag, startPoint x: 119, startPoint y: 337, endPoint x: 113, endPoint y: 317, distance: 20.5
click at [119, 337] on button "Documentación" at bounding box center [131, 333] width 158 height 32
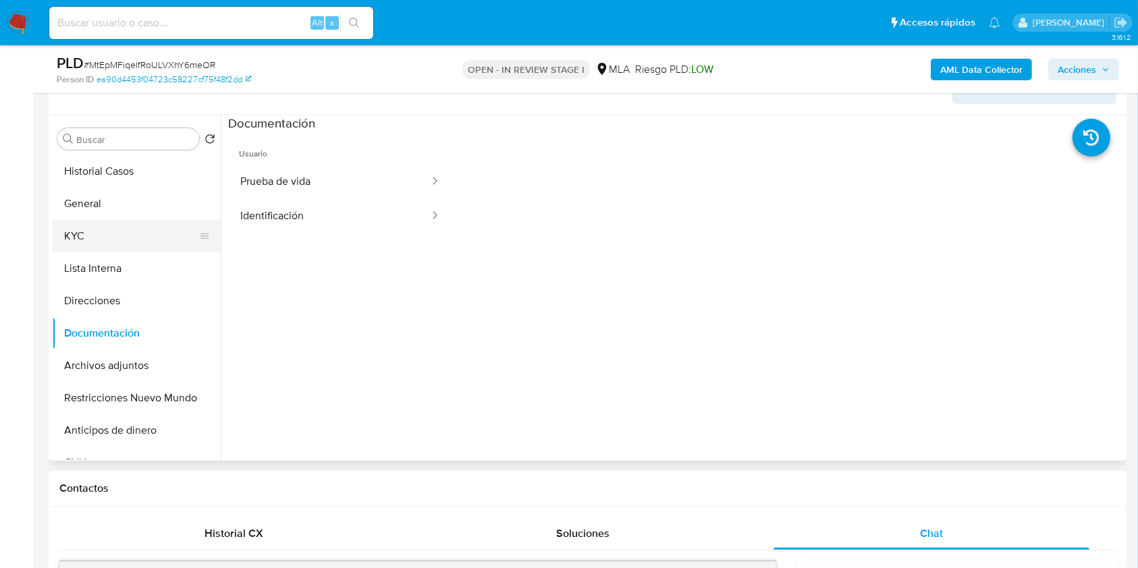
click at [78, 240] on button "KYC" at bounding box center [131, 236] width 158 height 32
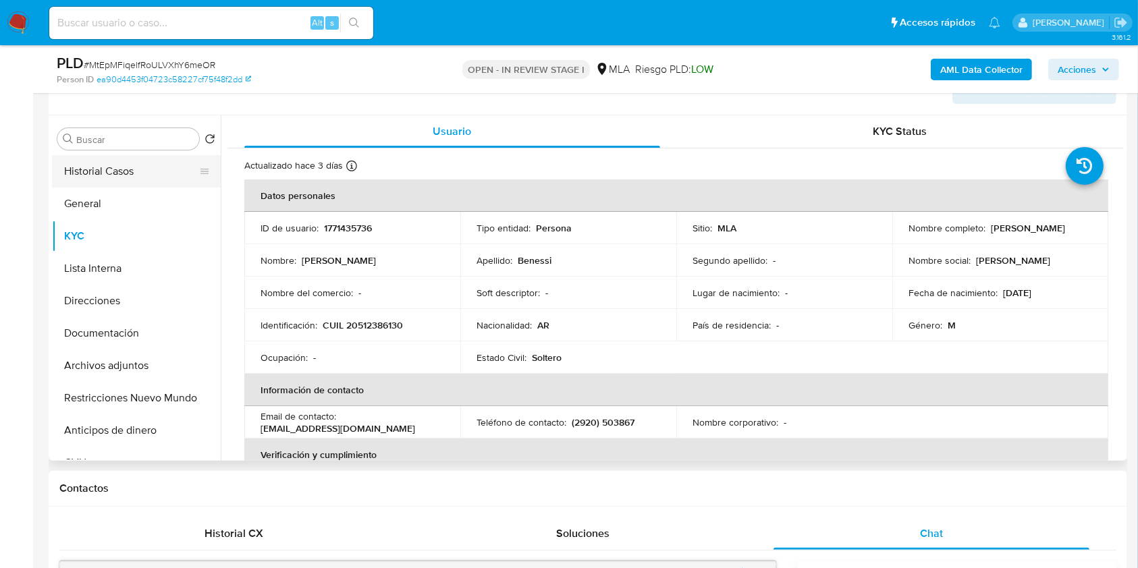
click at [80, 176] on button "Historial Casos" at bounding box center [131, 171] width 158 height 32
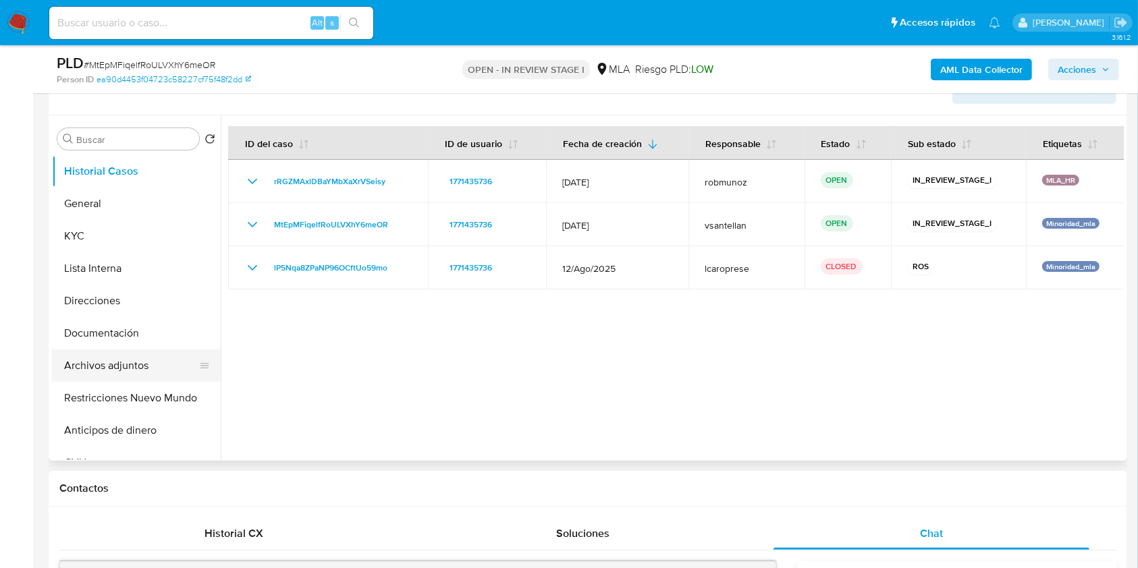
click at [126, 371] on button "Archivos adjuntos" at bounding box center [131, 366] width 158 height 32
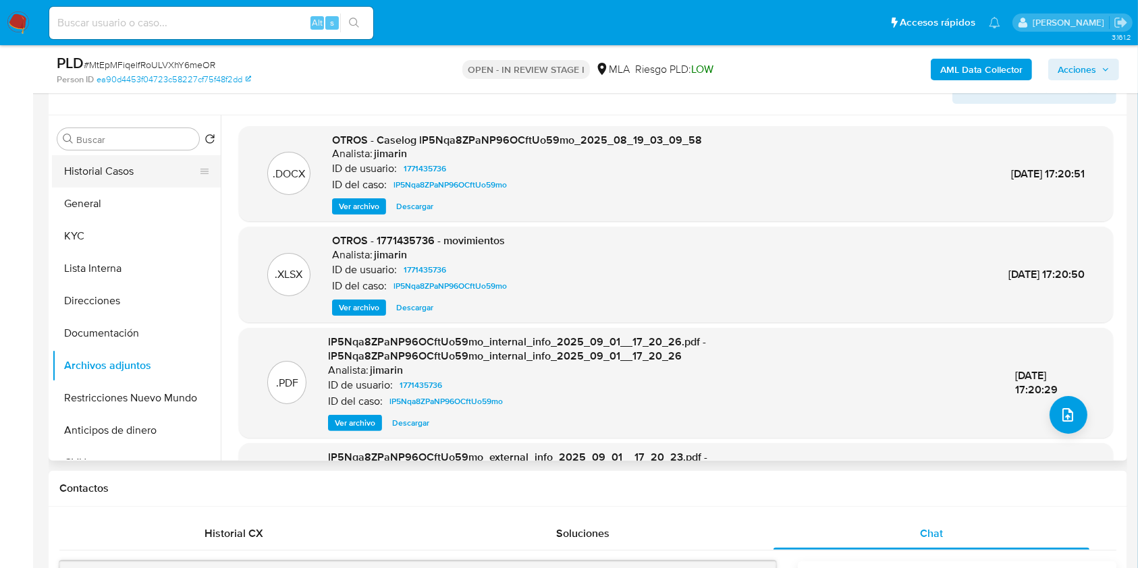
click at [128, 180] on button "Historial Casos" at bounding box center [131, 171] width 158 height 32
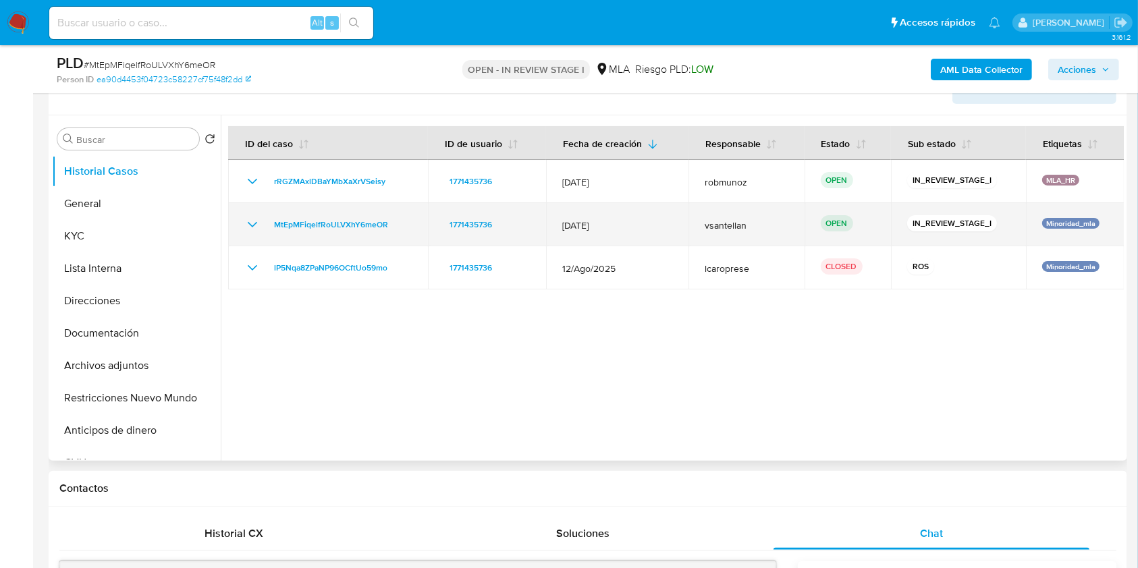
click at [246, 225] on icon "Mostrar/Ocultar" at bounding box center [252, 225] width 16 height 16
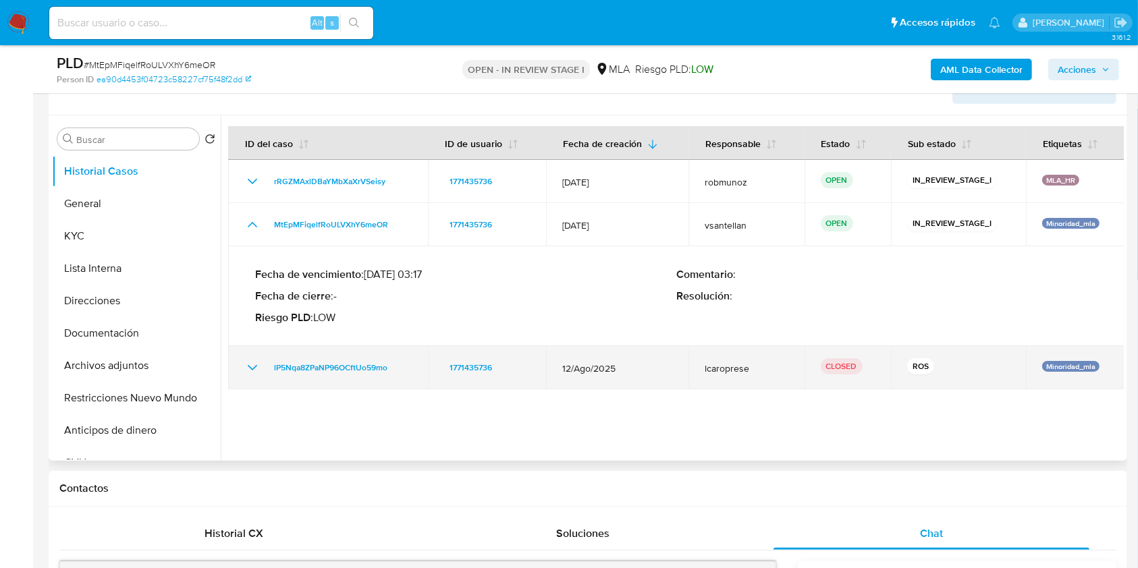
click at [257, 371] on icon "Mostrar/Ocultar" at bounding box center [252, 368] width 16 height 16
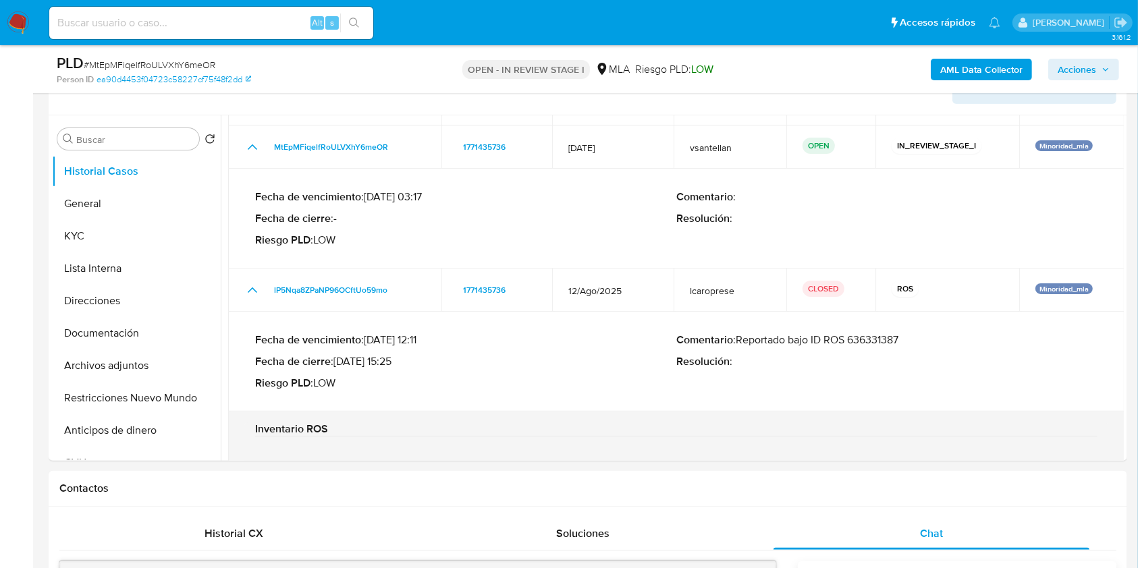
scroll to position [415, 0]
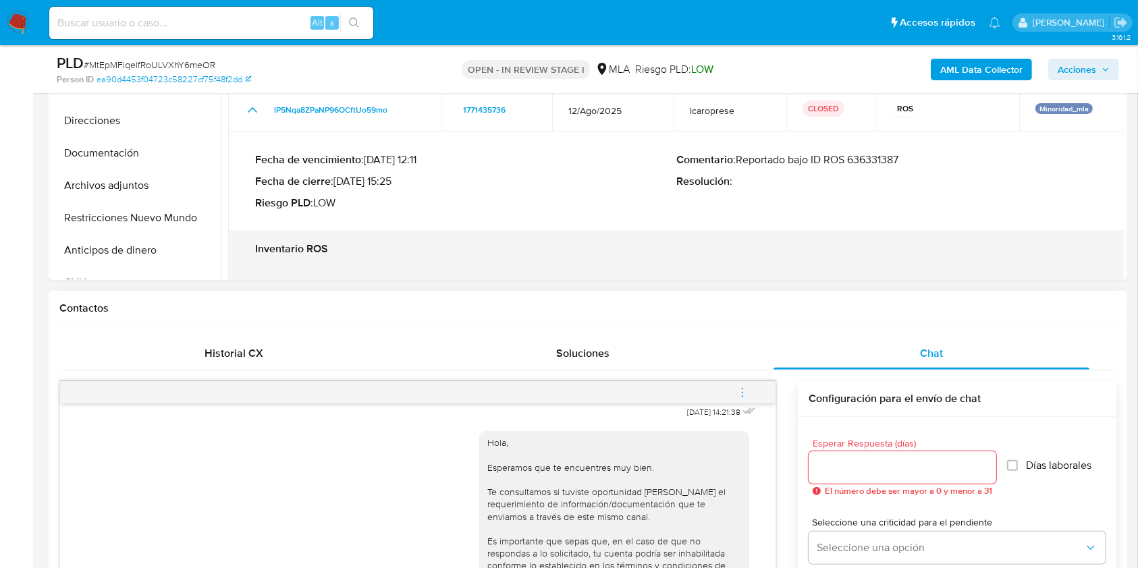
click at [750, 391] on button "menu-action" at bounding box center [742, 393] width 45 height 32
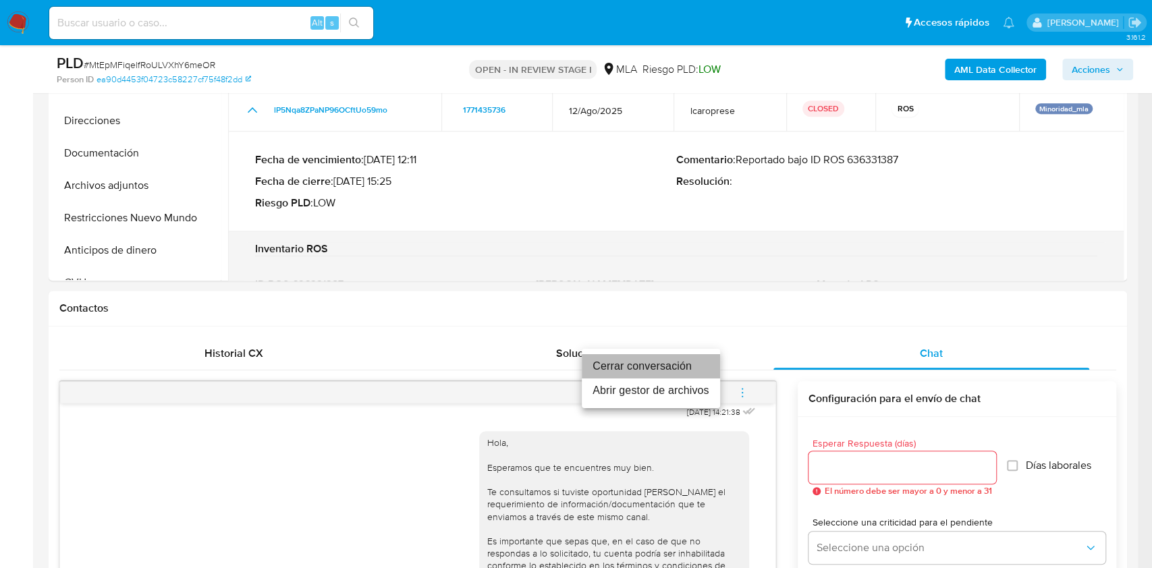
click at [656, 361] on li "Cerrar conversación" at bounding box center [651, 366] width 138 height 24
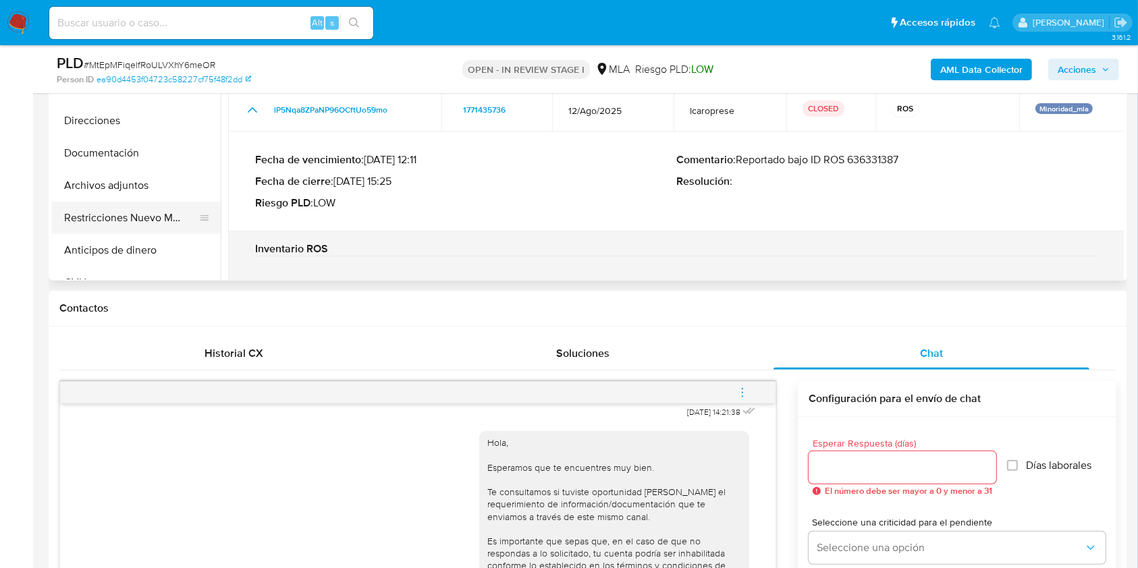
click at [135, 218] on button "Restricciones Nuevo Mundo" at bounding box center [131, 218] width 158 height 32
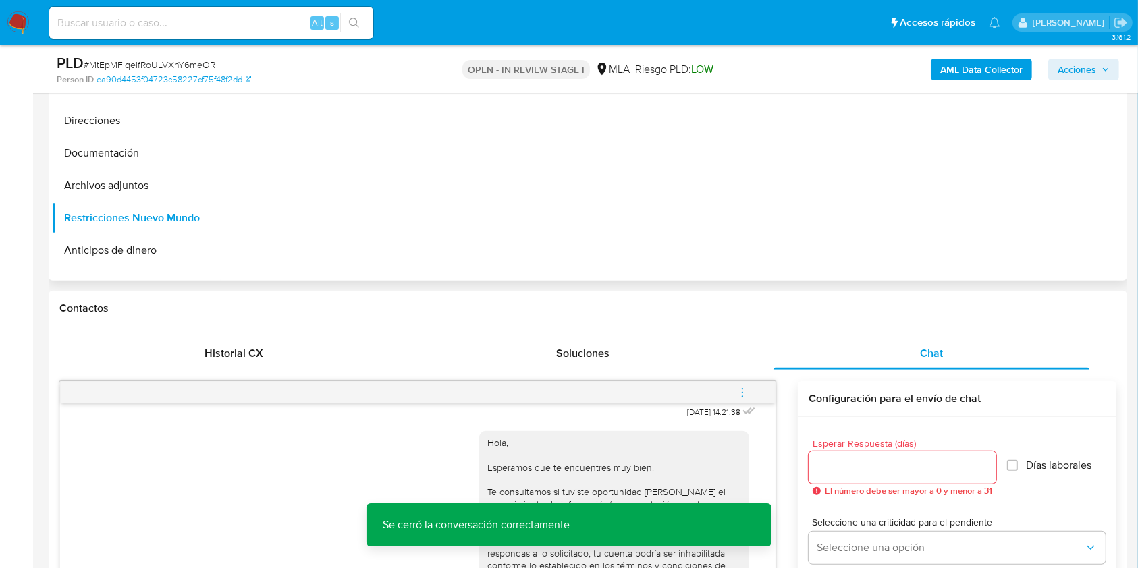
scroll to position [0, 0]
drag, startPoint x: 1137, startPoint y: 182, endPoint x: 1138, endPoint y: 197, distance: 14.9
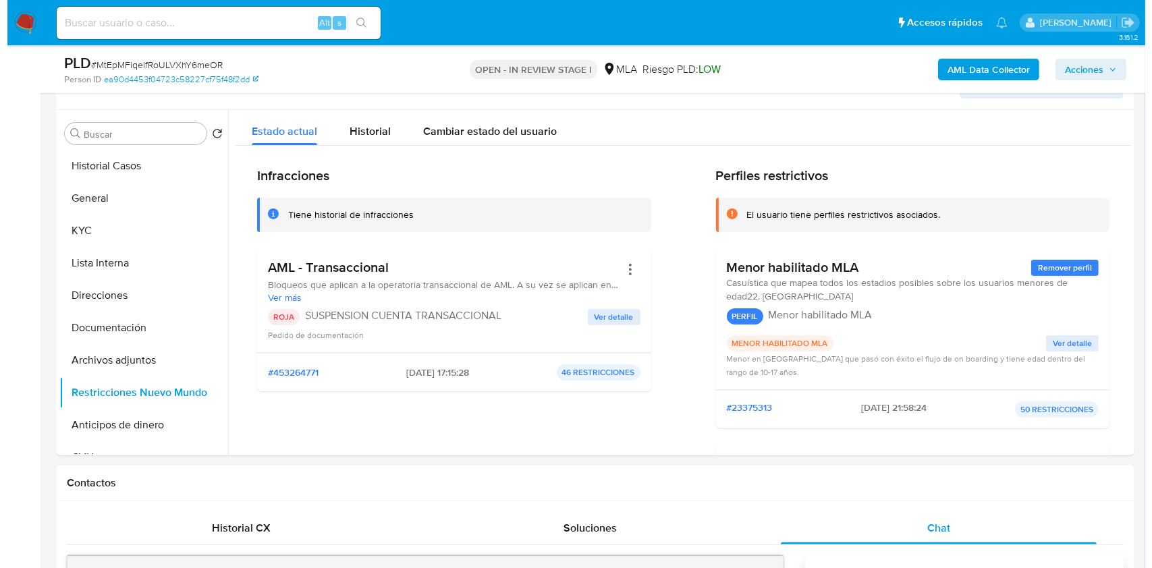
scroll to position [222, 0]
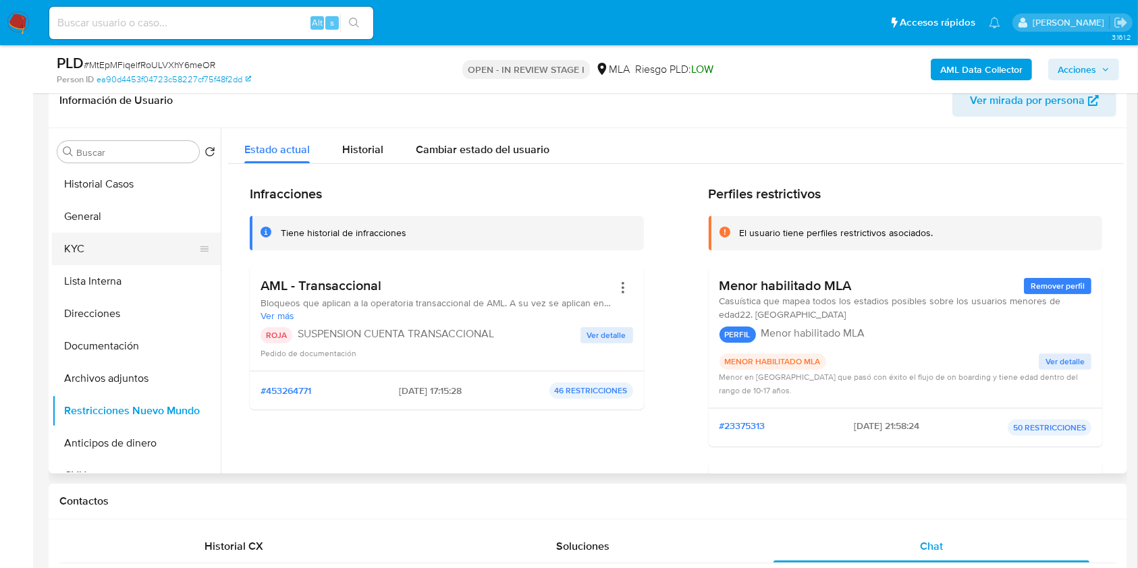
click at [126, 239] on button "KYC" at bounding box center [131, 249] width 158 height 32
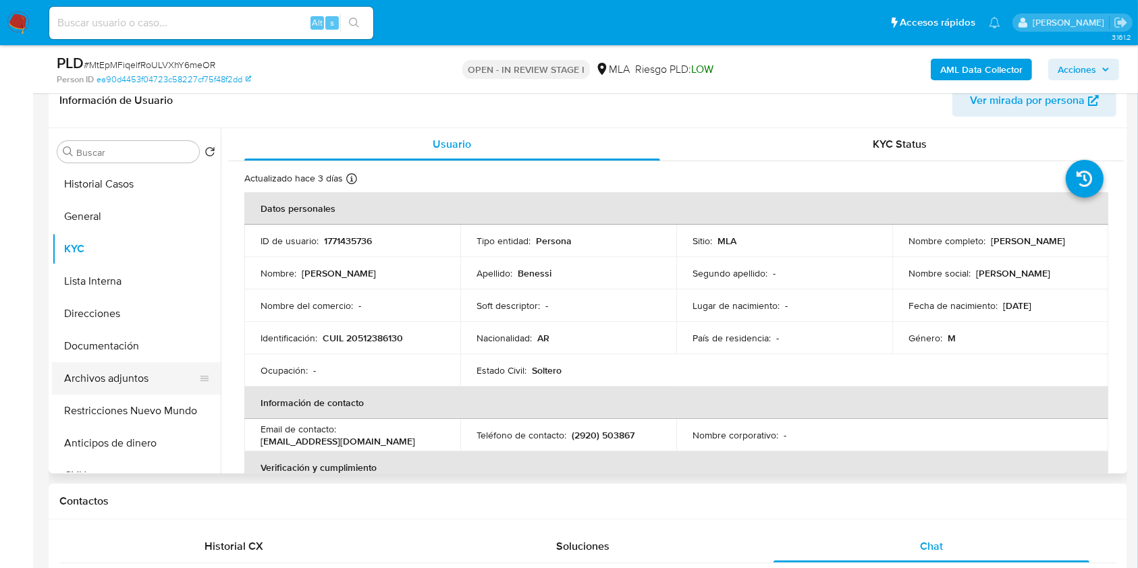
click at [151, 375] on button "Archivos adjuntos" at bounding box center [131, 379] width 158 height 32
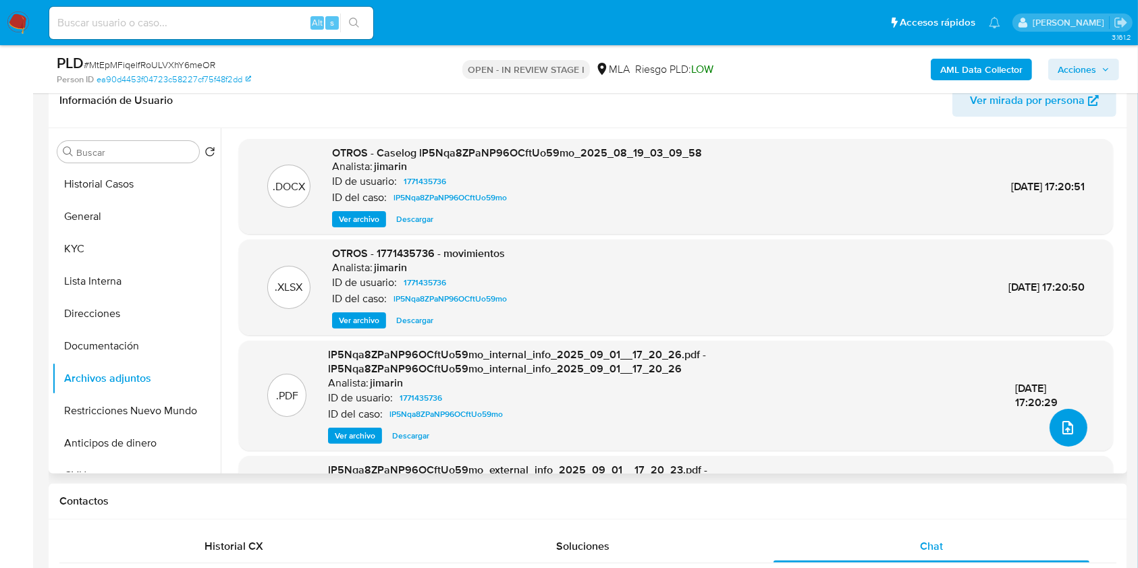
click at [1061, 429] on icon "upload-file" at bounding box center [1068, 428] width 16 height 16
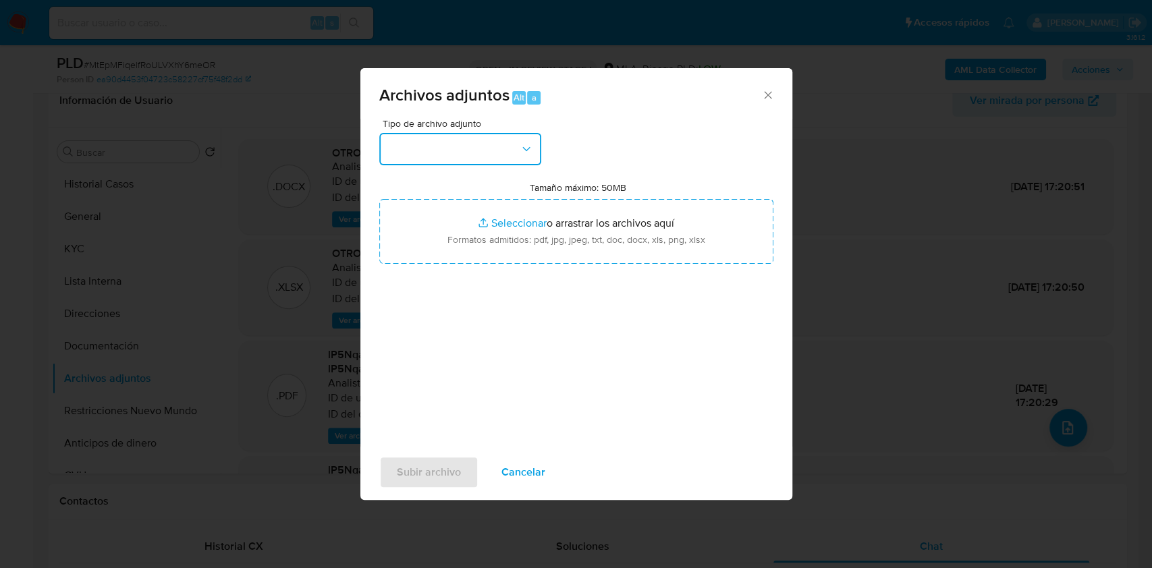
click at [435, 152] on button "button" at bounding box center [460, 149] width 162 height 32
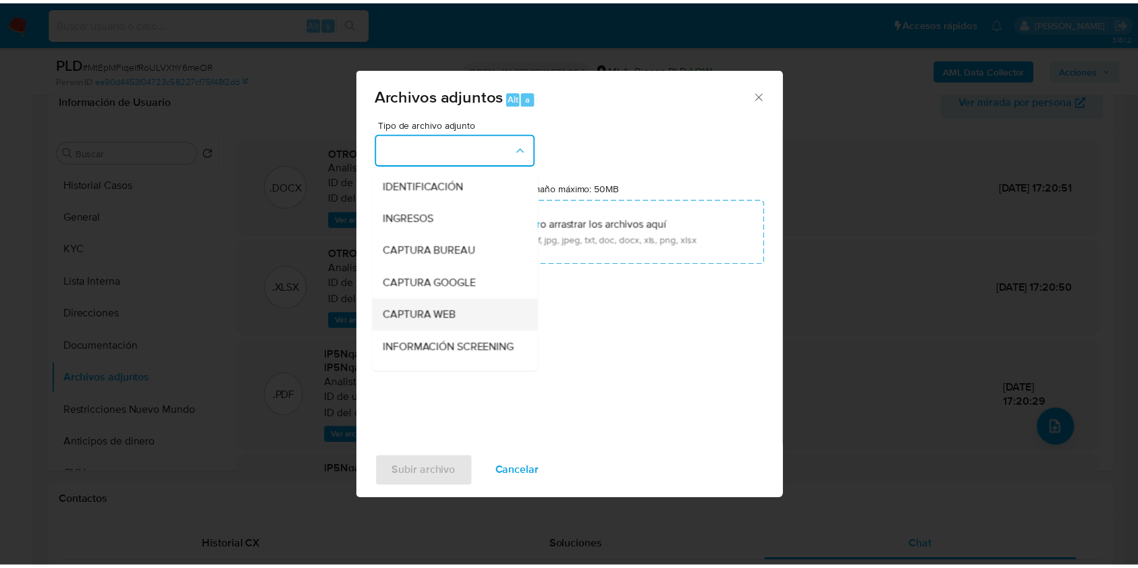
scroll to position [270, 0]
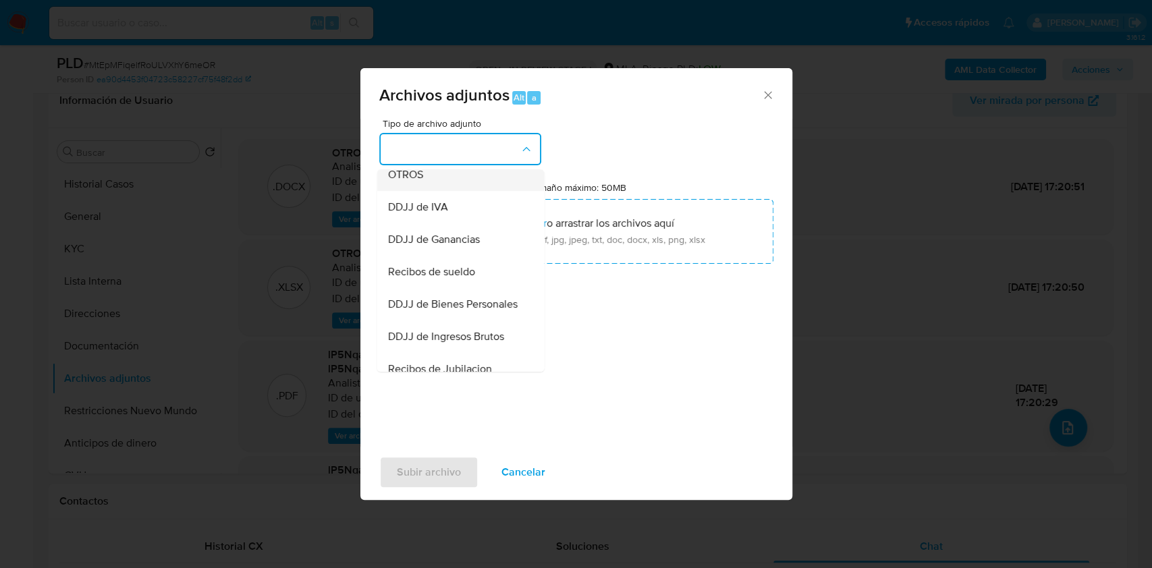
click at [425, 190] on div "OTROS" at bounding box center [457, 175] width 138 height 32
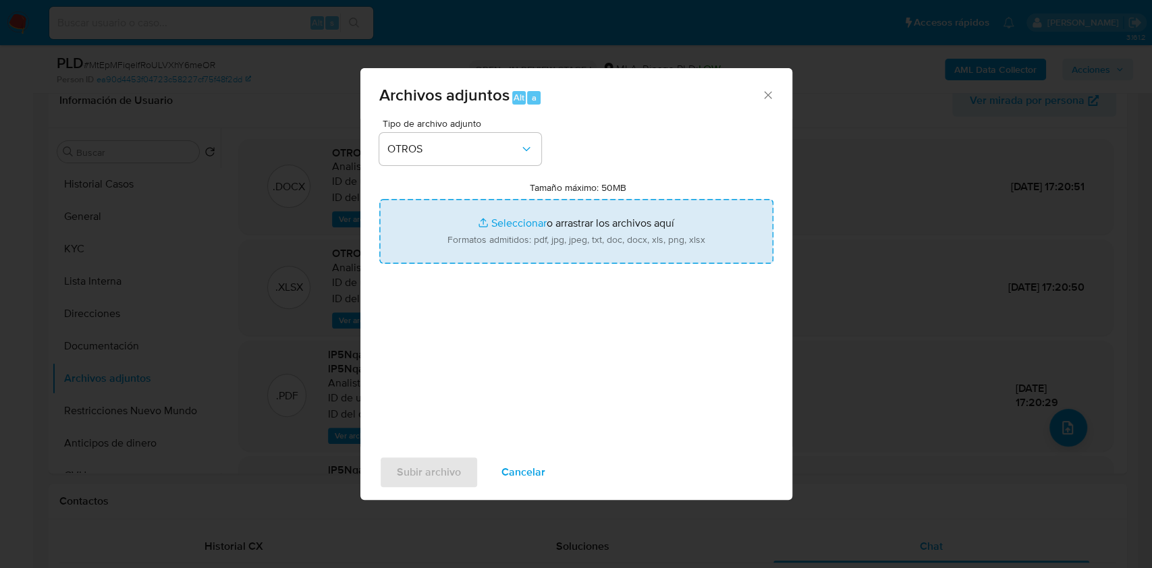
click at [480, 224] on input "Tamaño máximo: 50MB Seleccionar archivos" at bounding box center [576, 231] width 394 height 65
type input "C:\fakepath\Caselog MtEpMFiqelfRoULVXhY6meOR_2025_10_02_14_07_27 (complementari…"
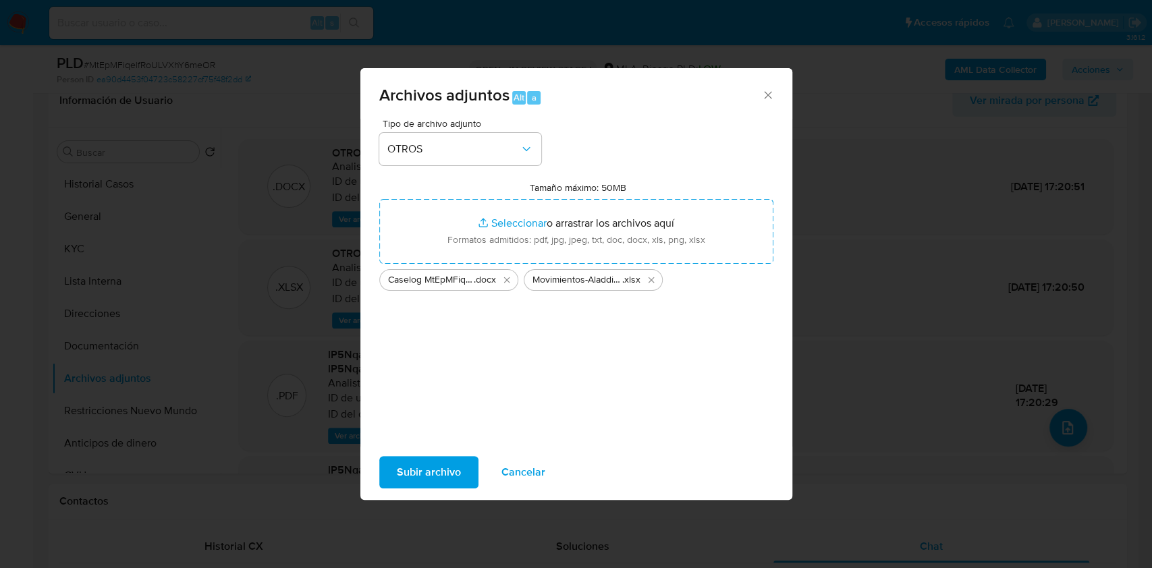
click at [420, 467] on span "Subir archivo" at bounding box center [429, 473] width 64 height 30
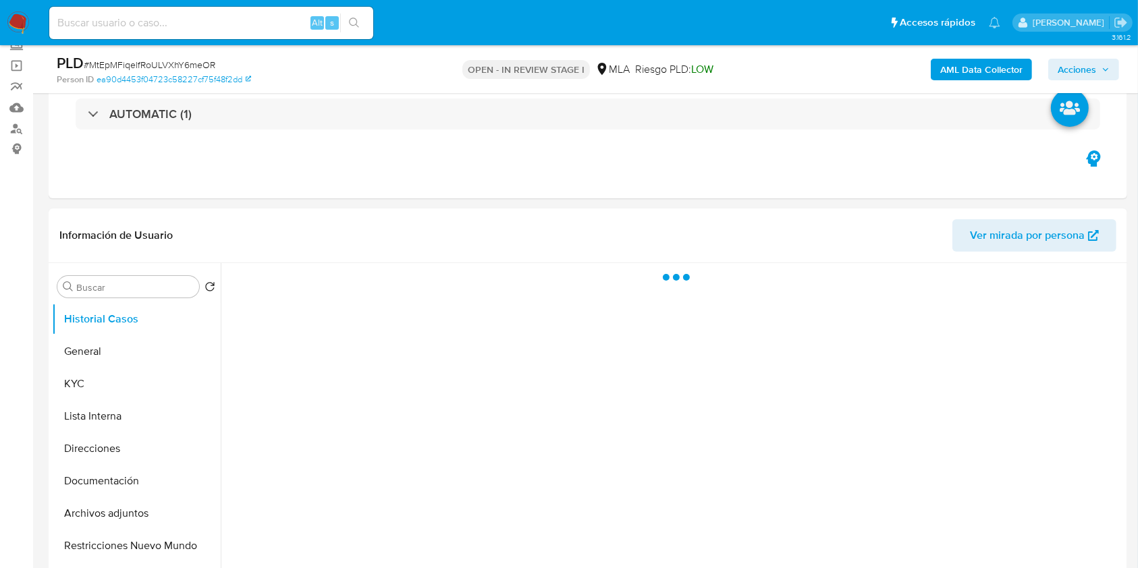
scroll to position [167, 0]
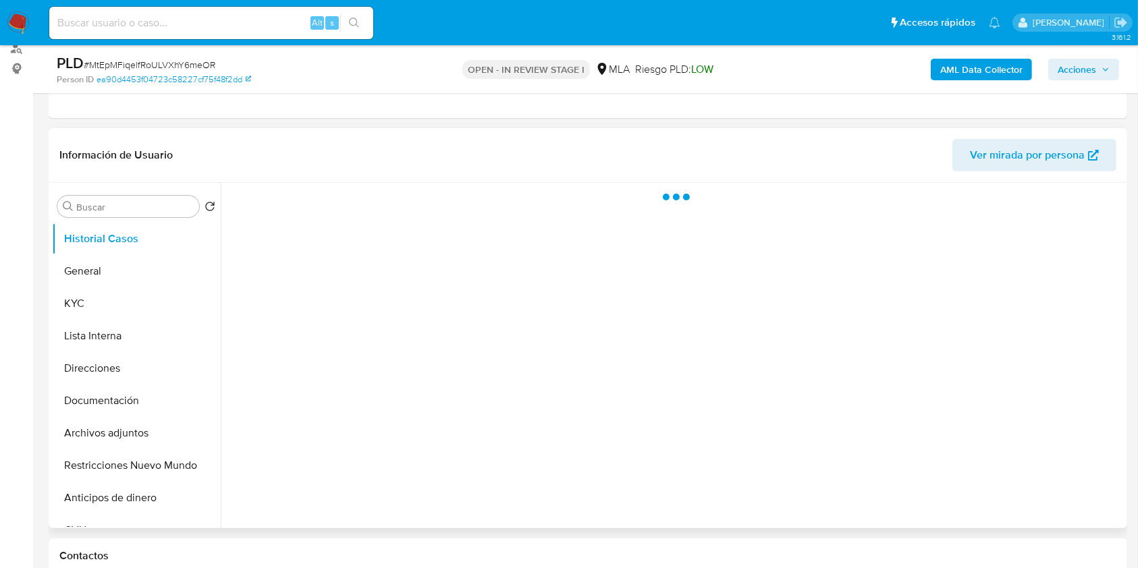
select select "10"
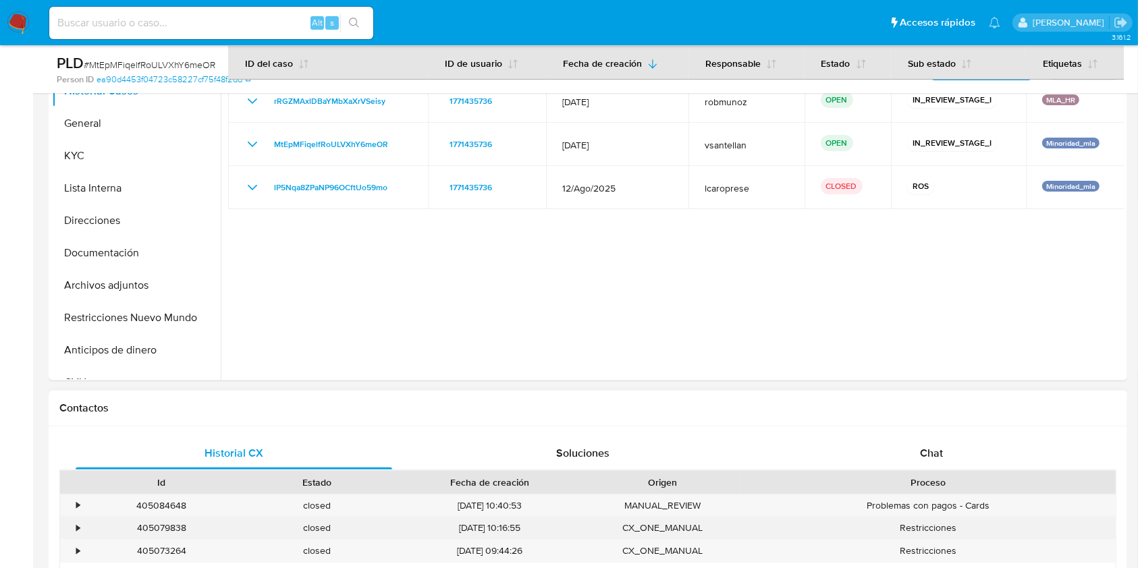
scroll to position [437, 0]
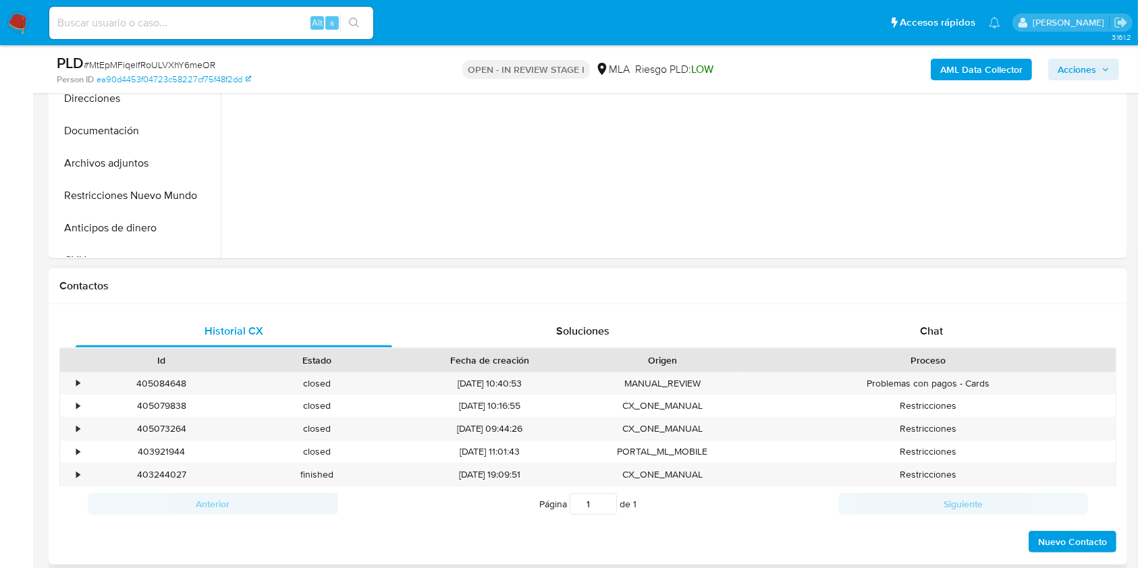
drag, startPoint x: 914, startPoint y: 334, endPoint x: 319, endPoint y: 268, distance: 599.1
click at [914, 334] on div "Chat" at bounding box center [932, 331] width 317 height 32
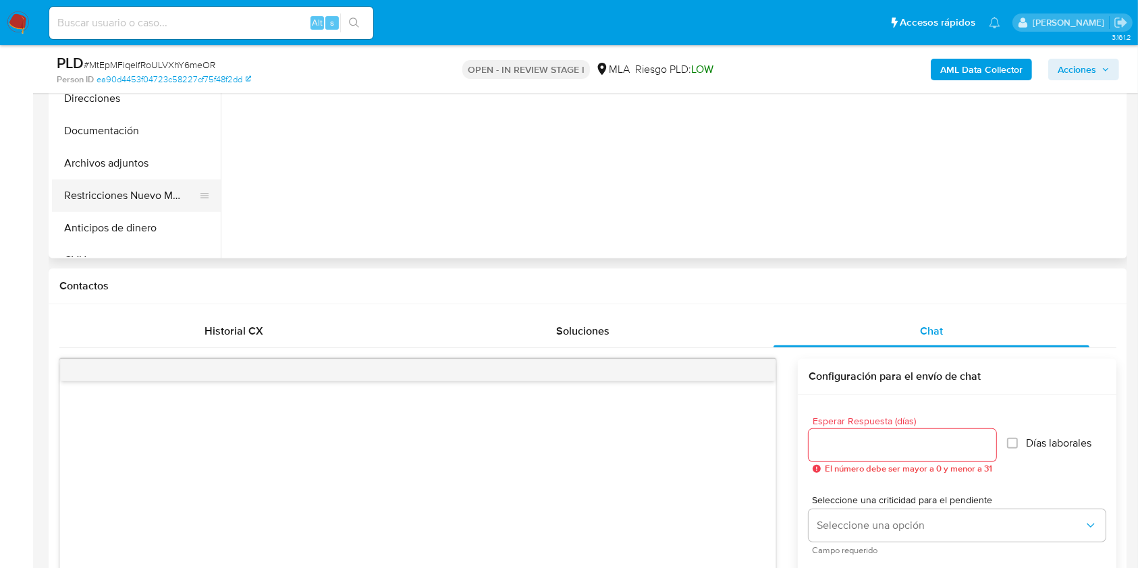
click at [116, 192] on button "Restricciones Nuevo Mundo" at bounding box center [131, 196] width 158 height 32
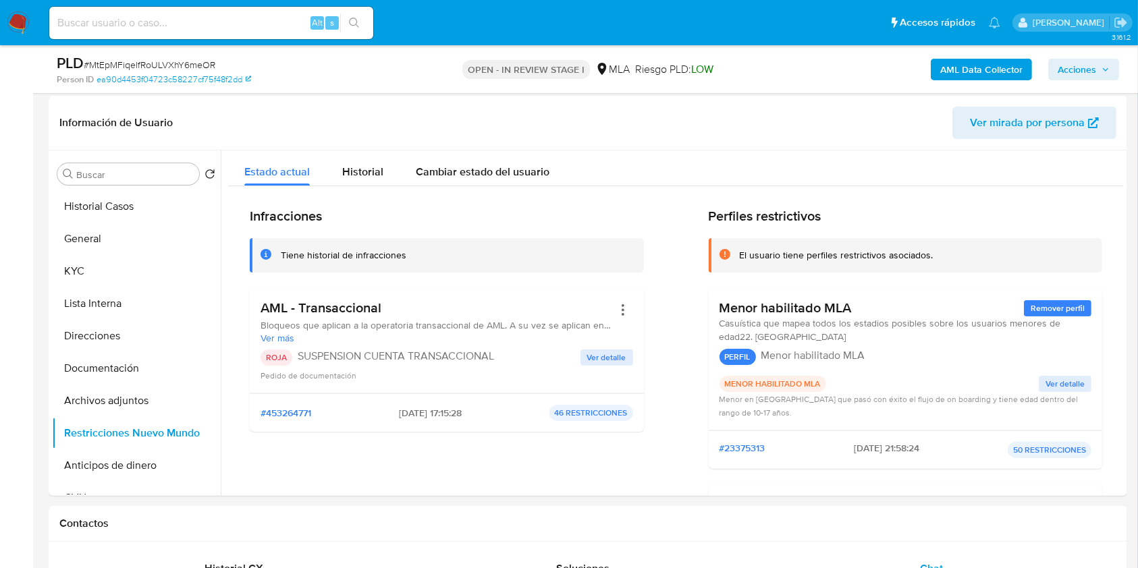
scroll to position [194, 0]
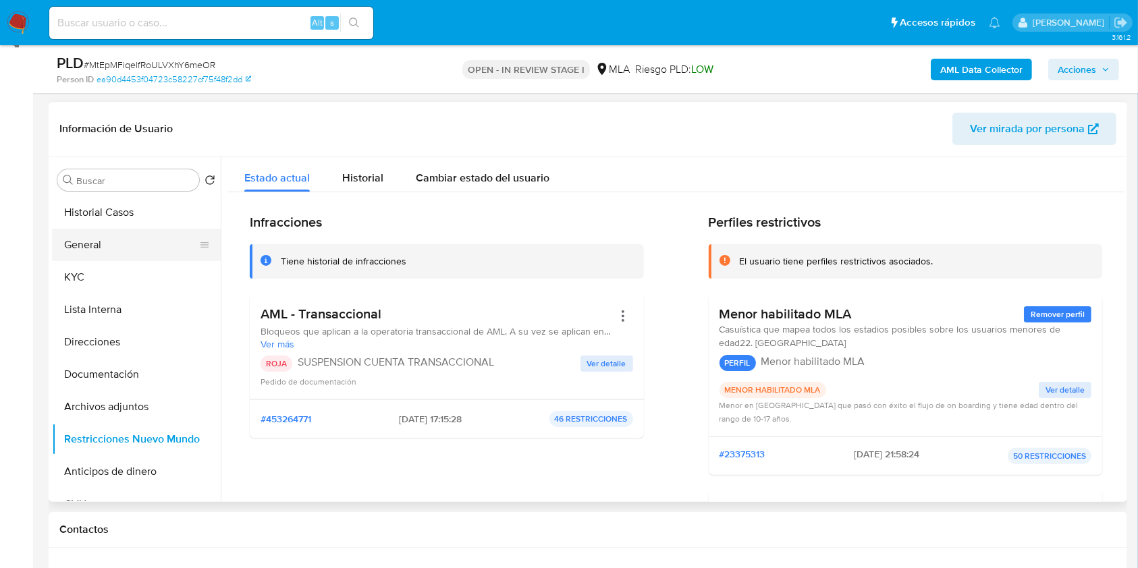
click at [123, 244] on button "General" at bounding box center [131, 245] width 158 height 32
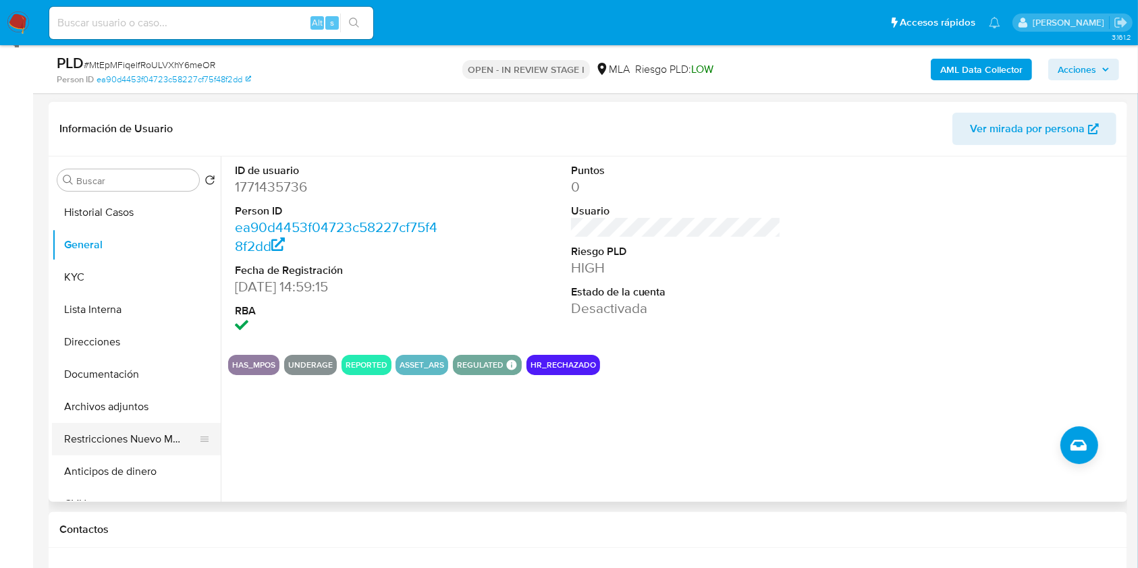
click at [148, 440] on button "Restricciones Nuevo Mundo" at bounding box center [131, 439] width 158 height 32
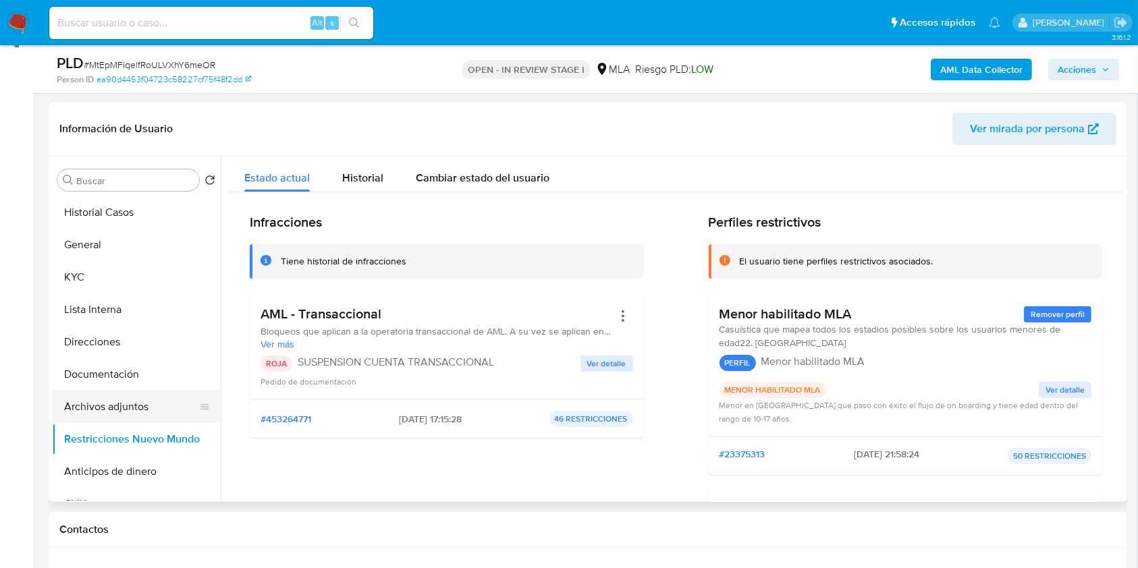
click at [141, 410] on button "Archivos adjuntos" at bounding box center [131, 407] width 158 height 32
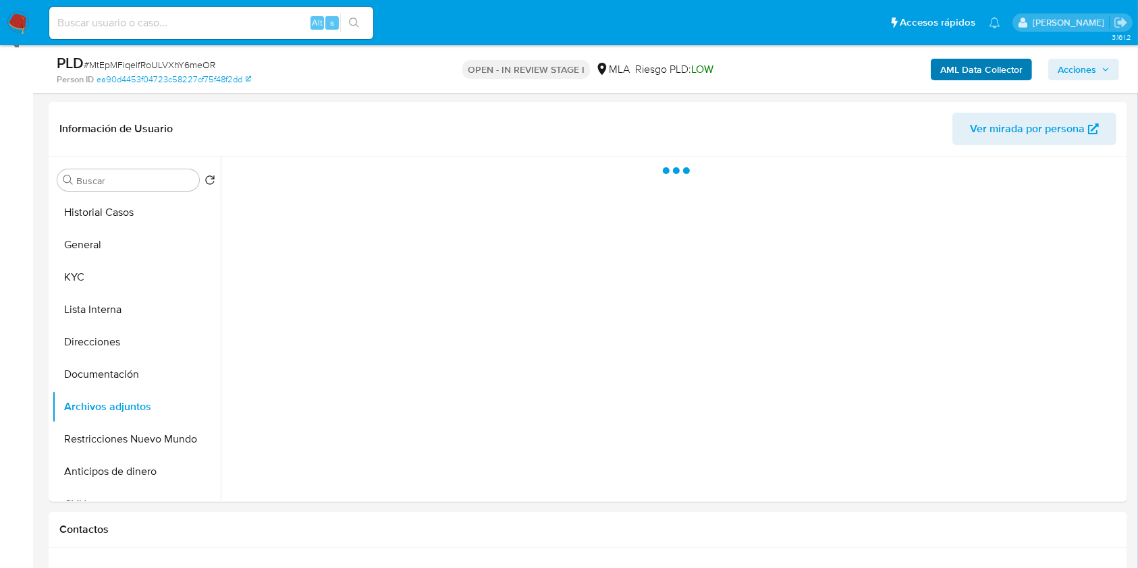
drag, startPoint x: 1057, startPoint y: 71, endPoint x: 1021, endPoint y: 76, distance: 35.5
click at [1057, 70] on button "Acciones" at bounding box center [1083, 70] width 71 height 22
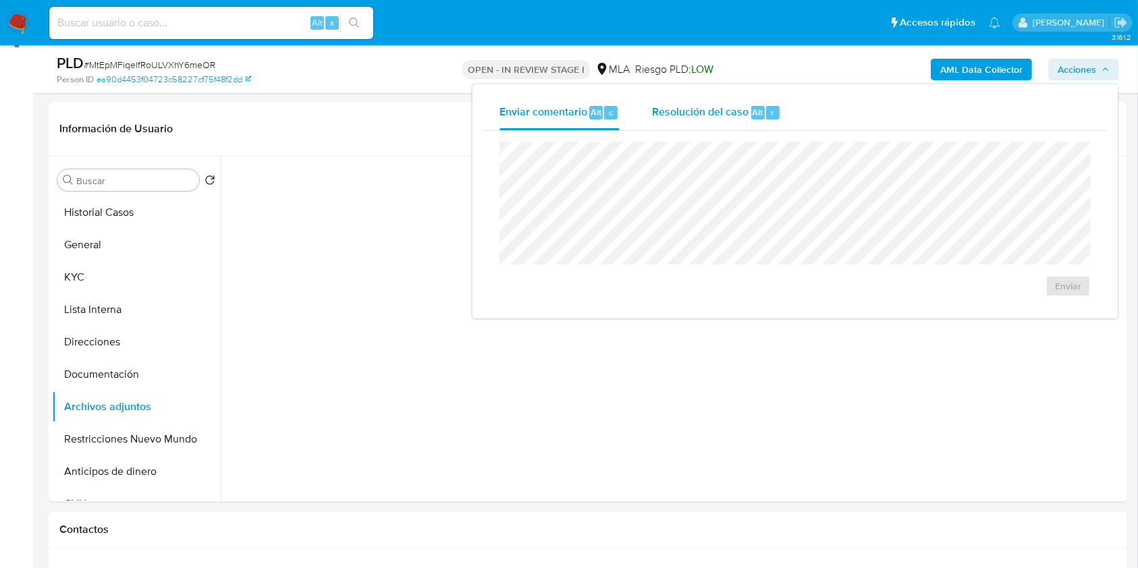
drag, startPoint x: 691, startPoint y: 138, endPoint x: 706, endPoint y: 104, distance: 36.9
click at [701, 116] on div "Enviar comentario Alt c Resolución del caso Alt r Enviar" at bounding box center [795, 201] width 624 height 213
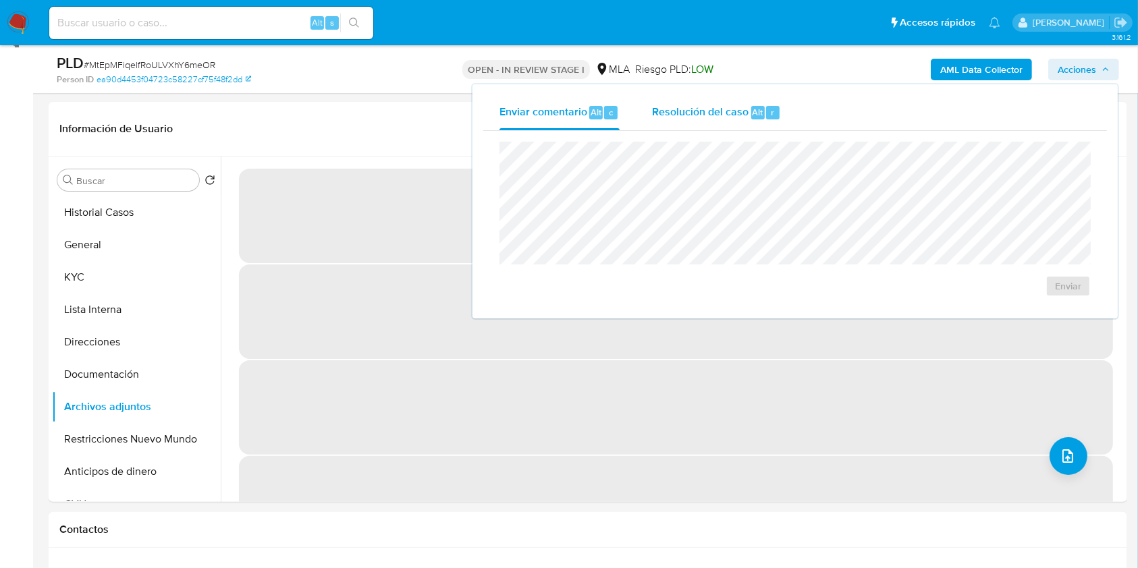
click at [705, 103] on div "Resolución del caso Alt r" at bounding box center [716, 112] width 129 height 35
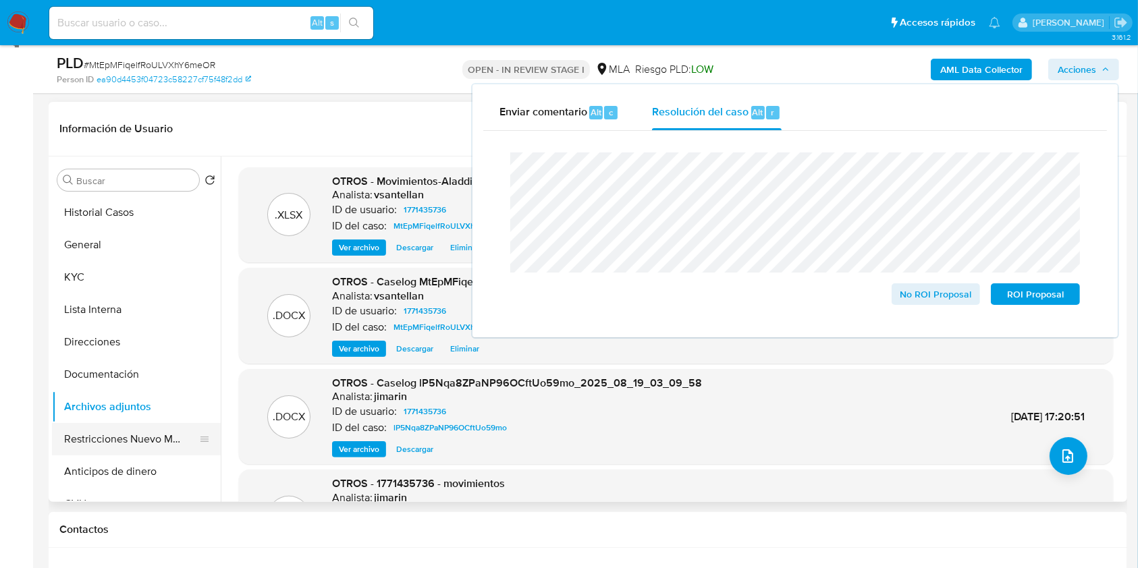
click at [121, 450] on button "Restricciones Nuevo Mundo" at bounding box center [131, 439] width 158 height 32
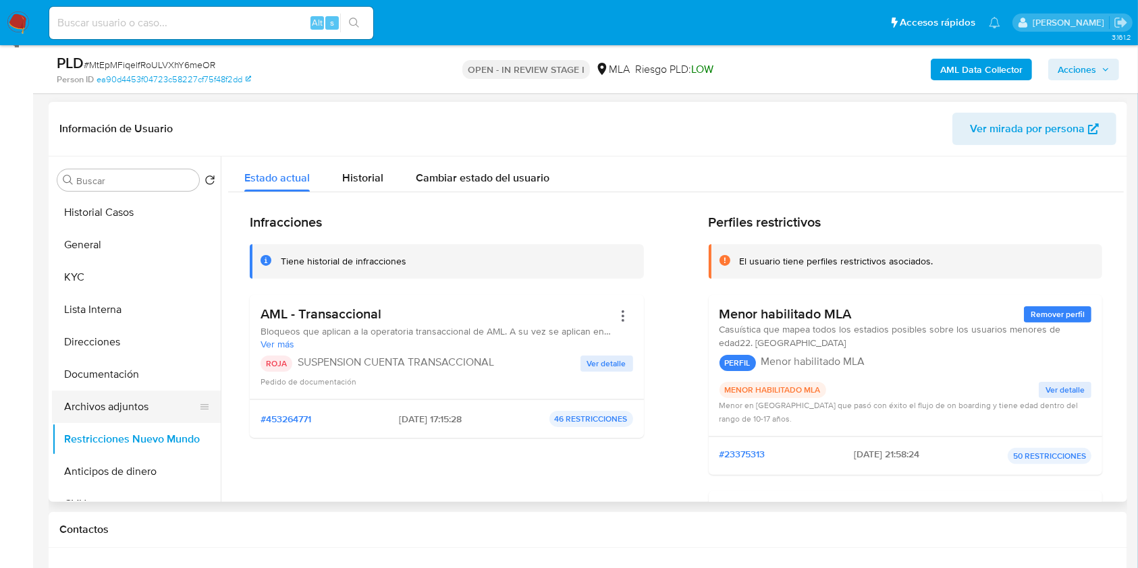
click at [119, 415] on button "Archivos adjuntos" at bounding box center [131, 407] width 158 height 32
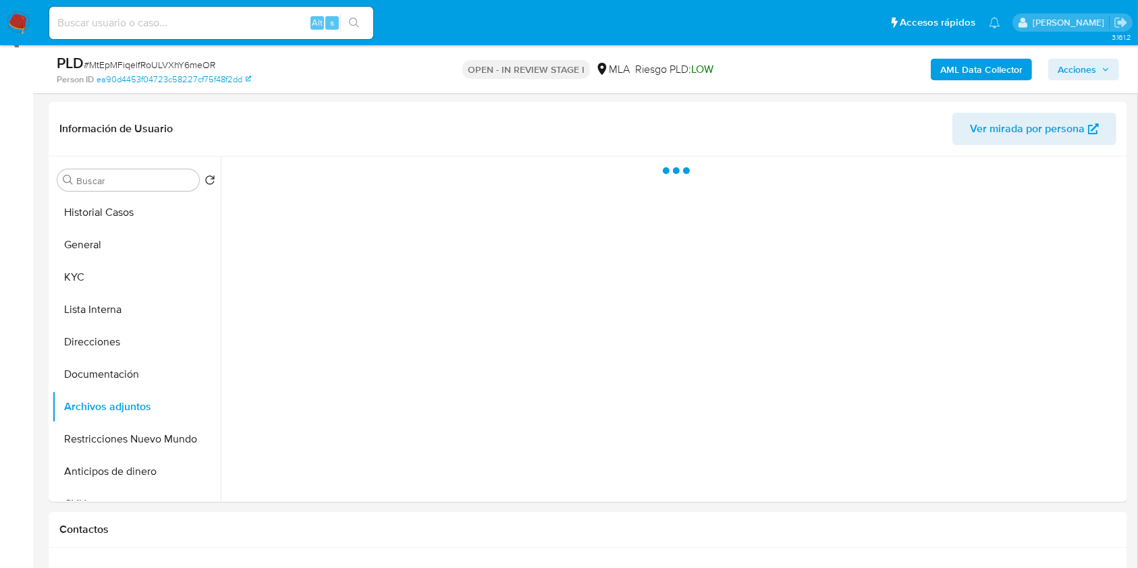
click at [1108, 72] on icon "button" at bounding box center [1106, 69] width 8 height 8
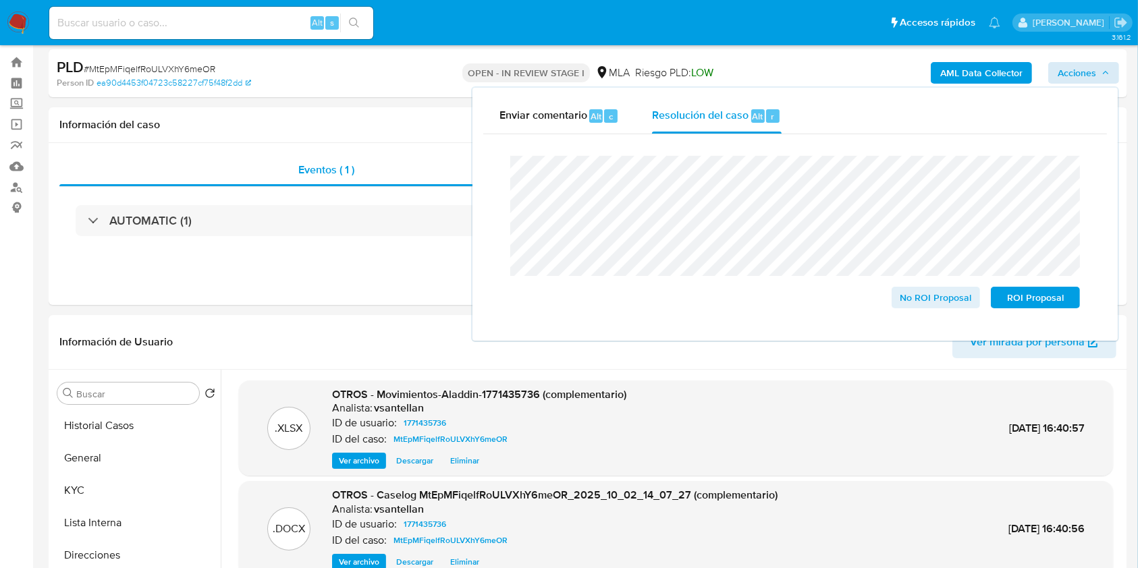
scroll to position [80, 0]
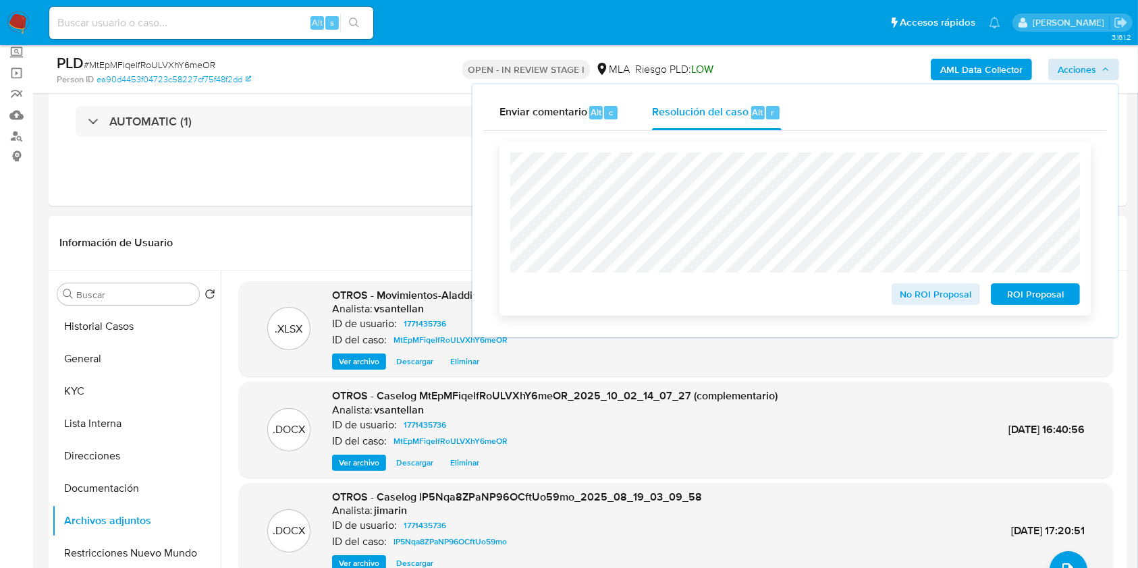
click at [1022, 296] on span "ROI Proposal" at bounding box center [1036, 294] width 70 height 19
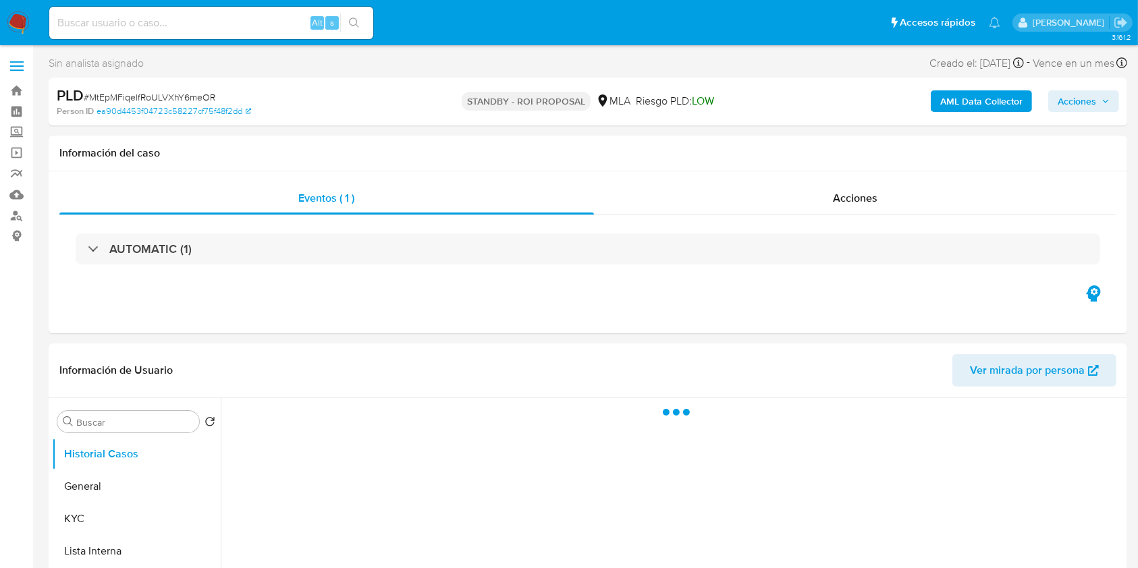
select select "10"
